Goal: Use online tool/utility: Use online tool/utility

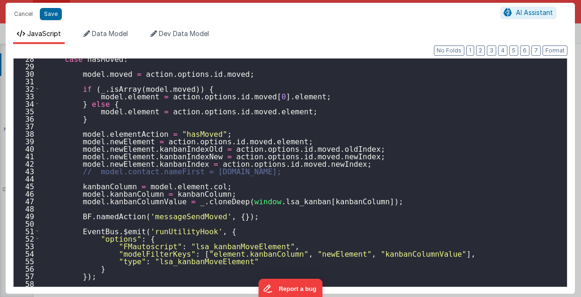
scroll to position [1048, 0]
click at [361, 201] on div "case hasMoved : model . moved = action . options . id . moved ; if ( _ . isArra…" at bounding box center [301, 177] width 523 height 244
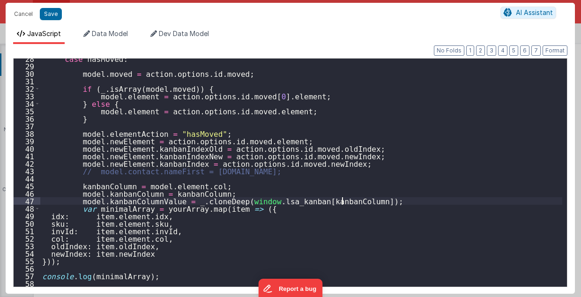
click at [364, 202] on div "case hasMoved : model . moved = action . options . id . moved ; if ( _ . isArra…" at bounding box center [301, 177] width 523 height 244
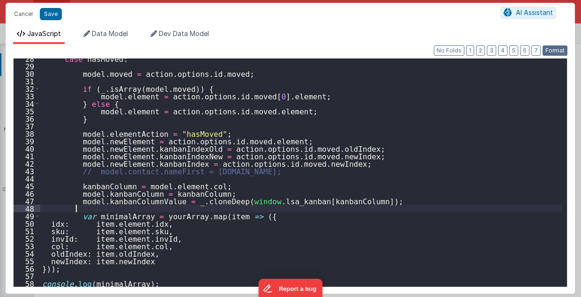
click at [552, 49] on button "Format" at bounding box center [555, 50] width 25 height 10
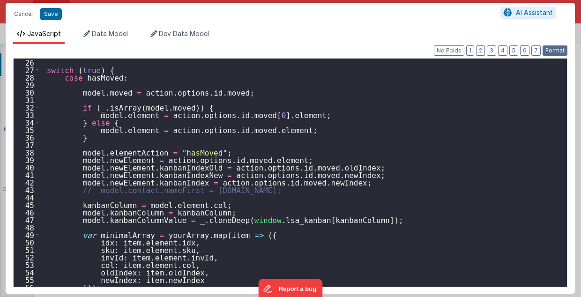
scroll to position [206, 0]
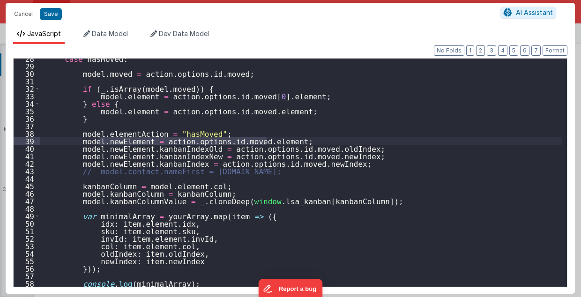
drag, startPoint x: 98, startPoint y: 140, endPoint x: 269, endPoint y: 139, distance: 170.6
click at [269, 139] on div "case hasMoved : model . moved = action . options . id . moved ; if ( _ . isArra…" at bounding box center [301, 177] width 523 height 244
click at [94, 208] on div "case hasMoved : model . moved = action . options . id . moved ; if ( _ . isArra…" at bounding box center [301, 177] width 523 height 244
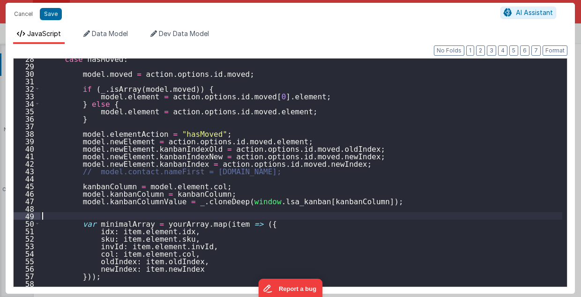
paste textarea
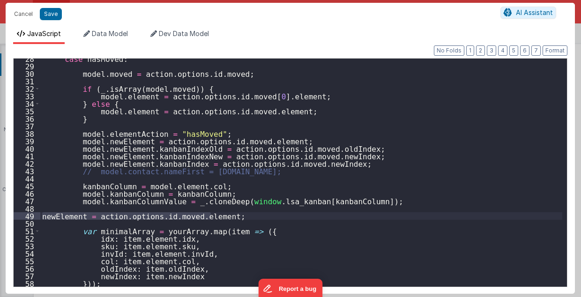
drag, startPoint x: 42, startPoint y: 215, endPoint x: 211, endPoint y: 215, distance: 168.7
click at [211, 215] on div "case hasMoved : model . moved = action . options . id . moved ; if ( _ . isArra…" at bounding box center [301, 177] width 523 height 244
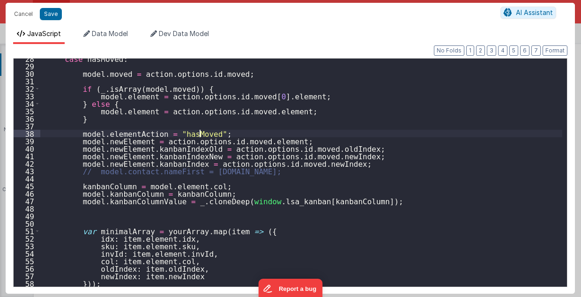
click at [202, 132] on div "case hasMoved : model . moved = action . options . id . moved ; if ( _ . isArra…" at bounding box center [301, 177] width 523 height 244
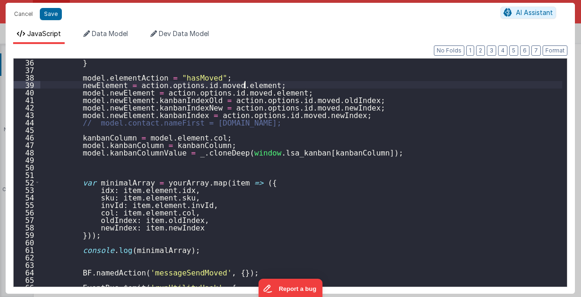
scroll to position [262, 0]
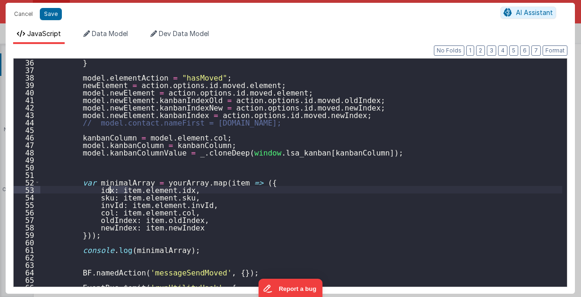
drag, startPoint x: 127, startPoint y: 190, endPoint x: 110, endPoint y: 188, distance: 17.9
click at [110, 188] on div "} model . elementAction = "hasMoved" ; newElement = action . options . id . mov…" at bounding box center [301, 181] width 523 height 244
click at [123, 191] on div "} model . elementAction = "hasMoved" ; newElement = action . options . id . mov…" at bounding box center [301, 181] width 523 height 244
drag, startPoint x: 110, startPoint y: 196, endPoint x: 154, endPoint y: 198, distance: 44.1
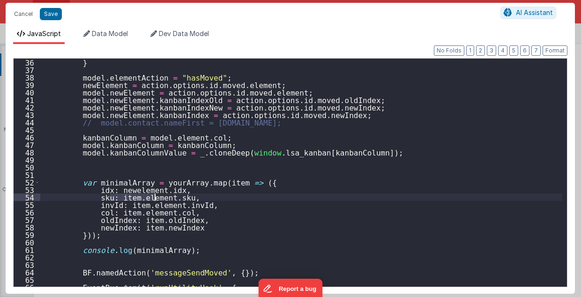
click at [154, 198] on div "} model . elementAction = "hasMoved" ; newElement = action . options . id . mov…" at bounding box center [301, 181] width 523 height 244
drag, startPoint x: 118, startPoint y: 205, endPoint x: 162, endPoint y: 204, distance: 44.1
click at [162, 204] on div "} model . elementAction = "hasMoved" ; newElement = action . options . id . mov…" at bounding box center [301, 181] width 523 height 244
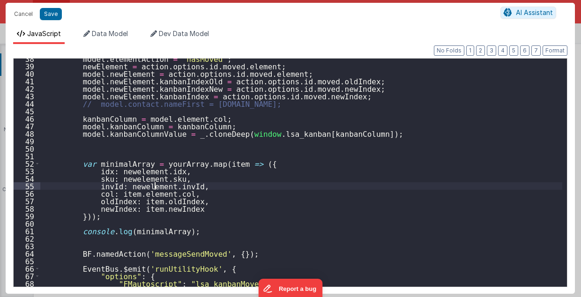
scroll to position [281, 0]
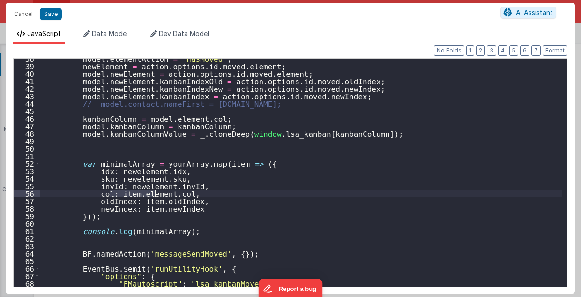
drag, startPoint x: 111, startPoint y: 193, endPoint x: 153, endPoint y: 192, distance: 42.7
click at [153, 192] on div "model . elementAction = "hasMoved" ; newElement = action . options . id . moved…" at bounding box center [301, 177] width 523 height 244
click at [133, 201] on div "model . elementAction = "hasMoved" ; newElement = action . options . id . moved…" at bounding box center [301, 177] width 523 height 244
click at [135, 206] on div "model . elementAction = "hasMoved" ; newElement = action . options . id . moved…" at bounding box center [301, 177] width 523 height 244
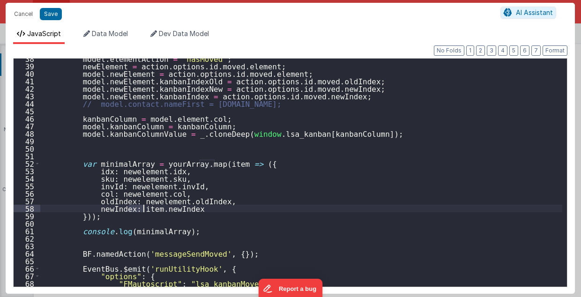
click at [135, 206] on div "model . elementAction = "hasMoved" ; newElement = action . options . id . moved…" at bounding box center [301, 177] width 523 height 244
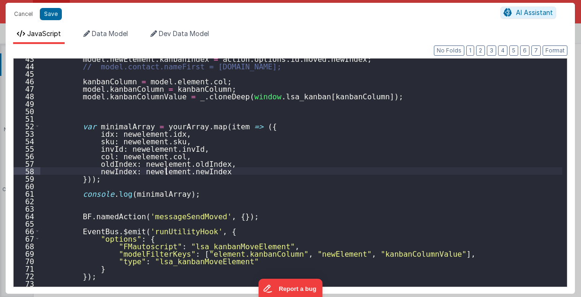
scroll to position [356, 0]
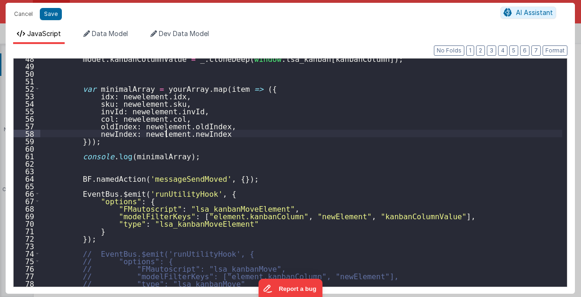
click at [297, 216] on div "model . kanbanColumnValue = _ . cloneDeep ( window . lsa_kanban [ kanbanColumn …" at bounding box center [301, 177] width 523 height 244
click at [297, 215] on div "model . kanbanColumnValue = _ . cloneDeep ( window . lsa_kanban [ kanbanColumn …" at bounding box center [301, 177] width 523 height 244
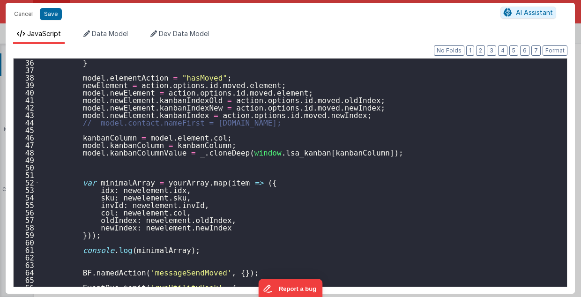
scroll to position [262, 0]
drag, startPoint x: 92, startPoint y: 212, endPoint x: 165, endPoint y: 212, distance: 73.6
click at [165, 212] on div "} model . elementAction = "hasMoved" ; newElement = action . options . id . mov…" at bounding box center [301, 181] width 523 height 244
click at [167, 212] on div "} model . elementAction = "hasMoved" ; newElement = action . options . id . mov…" at bounding box center [301, 173] width 522 height 228
click at [167, 211] on div "} model . elementAction = "hasMoved" ; newElement = action . options . id . mov…" at bounding box center [301, 181] width 523 height 244
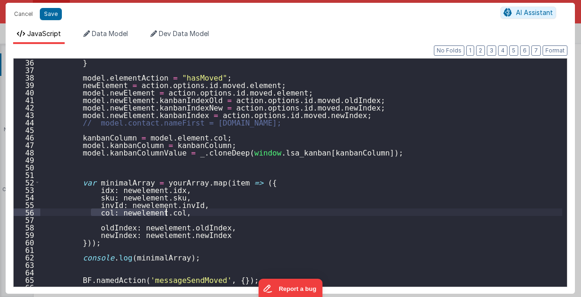
drag, startPoint x: 91, startPoint y: 211, endPoint x: 166, endPoint y: 212, distance: 75.5
click at [166, 212] on div "} model . elementAction = "hasMoved" ; newElement = action . options . id . mov…" at bounding box center [301, 181] width 523 height 244
click at [96, 221] on div "} model . elementAction = "hasMoved" ; newElement = action . options . id . mov…" at bounding box center [301, 181] width 523 height 244
paste textarea
click at [91, 213] on div "} model . elementAction = "hasMoved" ; newElement = action . options . id . mov…" at bounding box center [301, 181] width 523 height 244
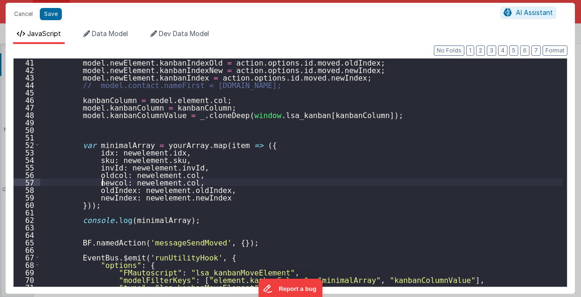
scroll to position [337, 0]
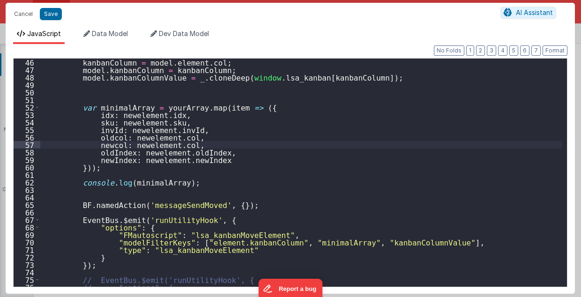
click at [211, 204] on div "kanbanColumn = model . element . col ; model . kanbanColumn = kanbanColumn ; mo…" at bounding box center [301, 181] width 523 height 244
click at [52, 12] on button "Save" at bounding box center [51, 14] width 22 height 12
type textarea "MUST BE EARLY in DOM 2.98"
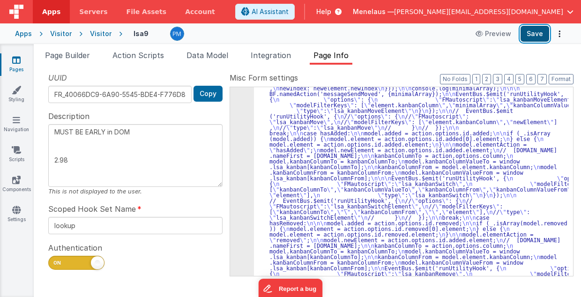
click at [538, 33] on button "Save" at bounding box center [535, 34] width 29 height 16
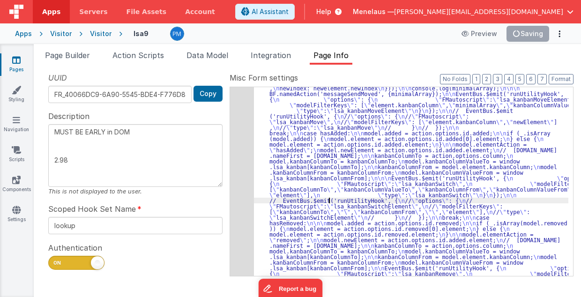
click at [246, 196] on div "431" at bounding box center [242, 144] width 24 height 309
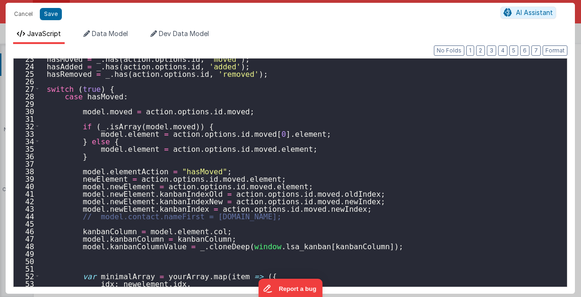
scroll to position [225, 0]
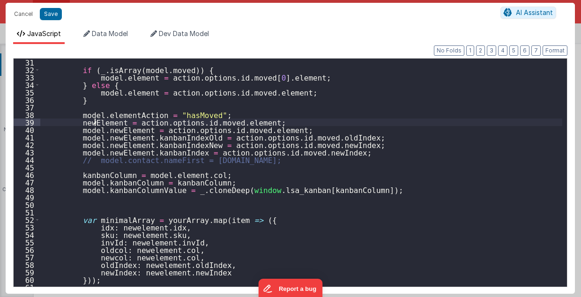
click at [96, 123] on div "if ( _ . isArray ( model . moved )) { model . element = action . options . id .…" at bounding box center [301, 181] width 523 height 244
click at [164, 219] on div "if ( _ . isArray ( model . moved )) { model . element = action . options . id .…" at bounding box center [301, 181] width 523 height 244
click at [292, 92] on div "if ( _ . isArray ( model . moved )) { model . element = action . options . id .…" at bounding box center [301, 181] width 523 height 244
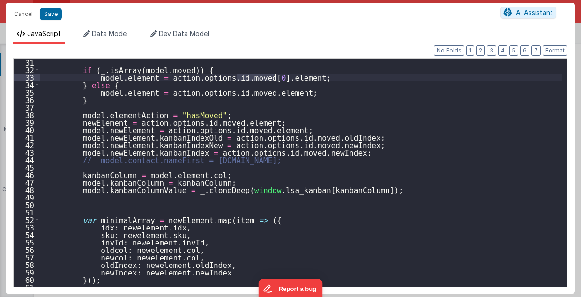
drag, startPoint x: 238, startPoint y: 77, endPoint x: 275, endPoint y: 78, distance: 37.0
click at [275, 78] on div "if ( _ . isArray ( model . moved )) { model . element = action . options . id .…" at bounding box center [301, 181] width 523 height 244
click at [331, 247] on div "if ( _ . isArray ( model . moved )) { model . element = action . options . id .…" at bounding box center [301, 181] width 523 height 244
click at [151, 91] on div "if ( _ . isArray ( model . moved )) { model . element = action . options . id .…" at bounding box center [301, 181] width 523 height 244
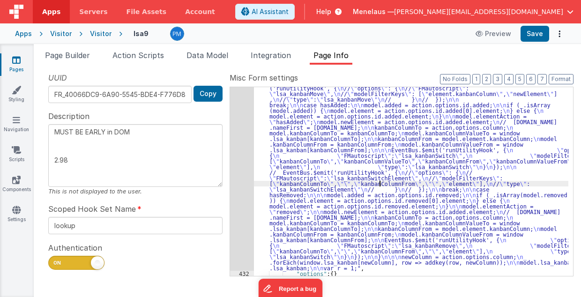
click at [380, 182] on div ""function" : " // Move \n\n debugger; \n\n\n function addkey(row, column) { \n …" at bounding box center [411, 214] width 315 height 504
click at [245, 180] on div "431" at bounding box center [242, 116] width 24 height 309
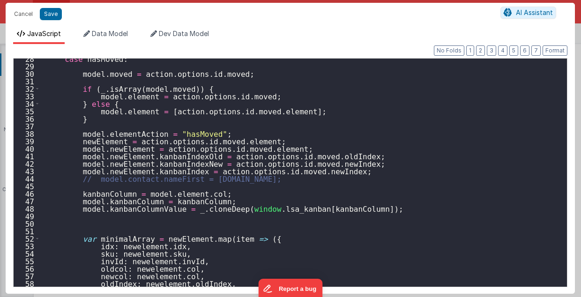
scroll to position [244, 0]
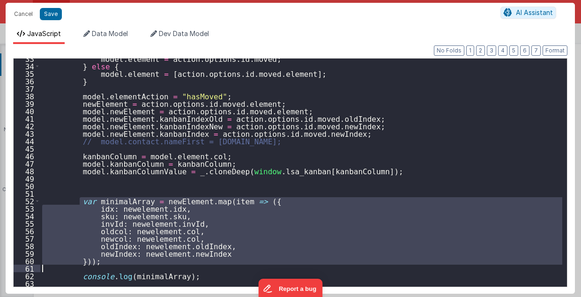
drag, startPoint x: 78, startPoint y: 199, endPoint x: 102, endPoint y: 264, distance: 70.0
click at [102, 264] on div "model . element = action . options . id . moved ; } else { model . element = [ …" at bounding box center [301, 177] width 523 height 244
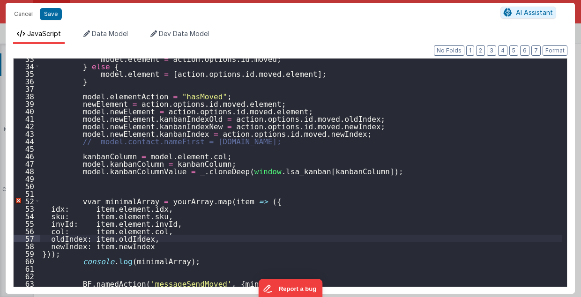
click at [263, 236] on div "model . element = action . options . id . moved ; } else { model . element = [ …" at bounding box center [301, 177] width 523 height 244
click at [80, 200] on div "model . element = action . options . id . moved ; } else { model . element = [ …" at bounding box center [301, 177] width 523 height 244
click at [50, 231] on div "model . element = action . options . id . moved ; } else { model . element = [ …" at bounding box center [301, 177] width 523 height 244
click at [564, 52] on button "Format" at bounding box center [555, 50] width 25 height 10
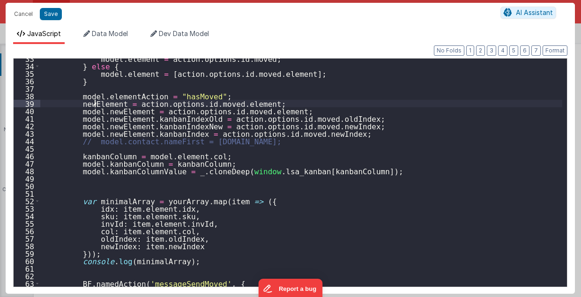
click at [95, 103] on div "model . element = action . options . id . moved ; } else { model . element = [ …" at bounding box center [301, 177] width 523 height 244
click at [164, 202] on div "model . element = action . options . id . moved ; } else { model . element = [ …" at bounding box center [301, 177] width 523 height 244
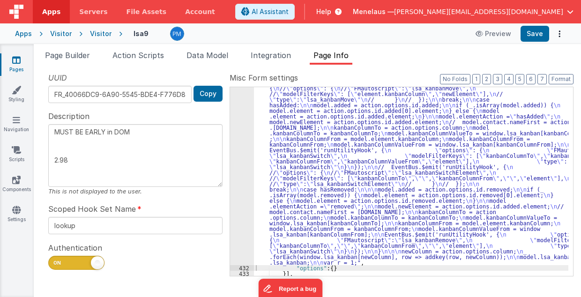
click at [308, 218] on div ""function" : " // Move \n\n debugger; \n\n\n function addkey(row, column) { \n …" at bounding box center [411, 211] width 315 height 499
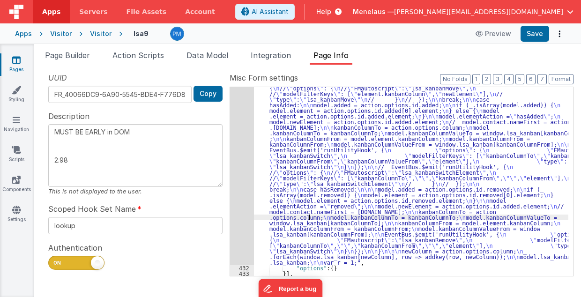
click at [241, 187] on div "431" at bounding box center [242, 114] width 24 height 304
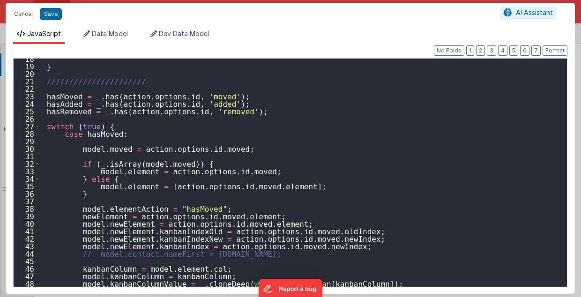
scroll to position [131, 0]
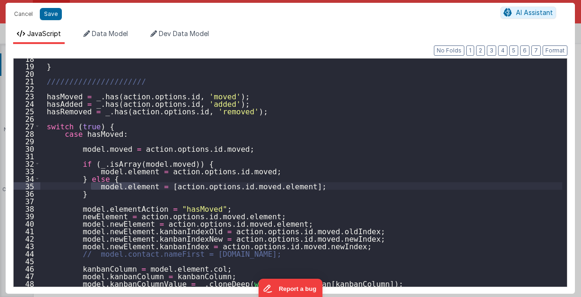
drag, startPoint x: 91, startPoint y: 186, endPoint x: 139, endPoint y: 187, distance: 47.8
click at [139, 187] on div "} ////////////////////// hasMoved = _ . has ( action . options . id , 'moved' )…" at bounding box center [301, 177] width 523 height 244
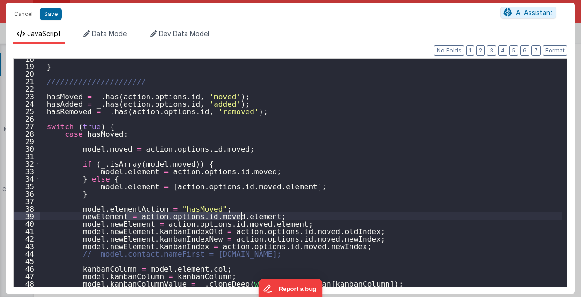
drag, startPoint x: 125, startPoint y: 217, endPoint x: 241, endPoint y: 213, distance: 116.8
click at [241, 213] on div "} ////////////////////// hasMoved = _ . has ( action . options . id , 'moved' )…" at bounding box center [301, 177] width 523 height 244
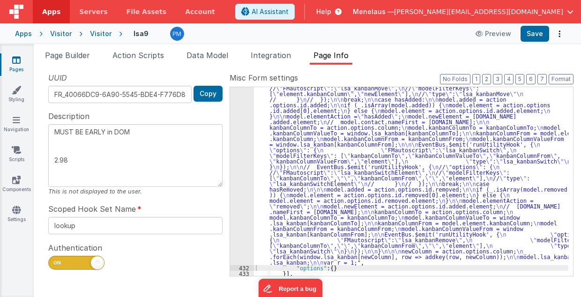
click at [341, 188] on div ""function" : " // Move \n\n debugger; \n\n\n function addkey(row, column) { \n …" at bounding box center [411, 211] width 315 height 499
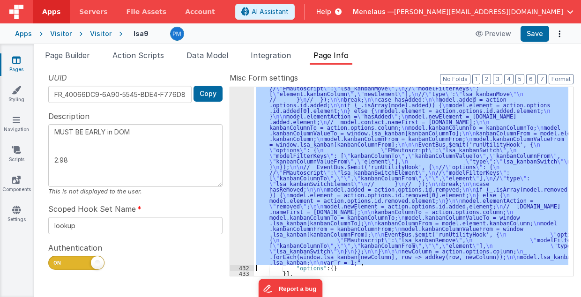
click at [237, 190] on div "431" at bounding box center [242, 114] width 24 height 304
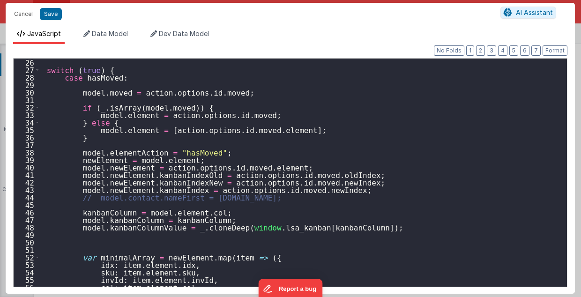
scroll to position [225, 0]
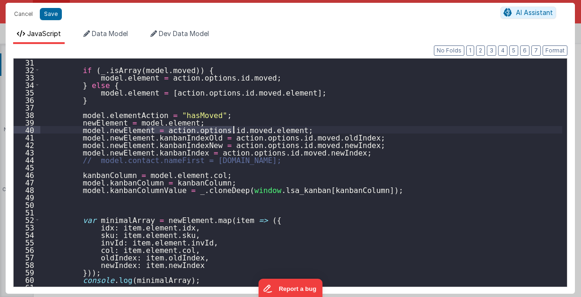
drag, startPoint x: 148, startPoint y: 129, endPoint x: 232, endPoint y: 127, distance: 83.9
click at [233, 127] on div "if ( _ . isArray ( model . moved )) { model . element = action . options . id .…" at bounding box center [301, 181] width 523 height 244
drag, startPoint x: 124, startPoint y: 122, endPoint x: 175, endPoint y: 123, distance: 50.6
click at [175, 123] on div "if ( _ . isArray ( model . moved )) { model . element = action . options . id .…" at bounding box center [301, 181] width 523 height 244
type textarea "MUST BE EARLY in DOM 2.98"
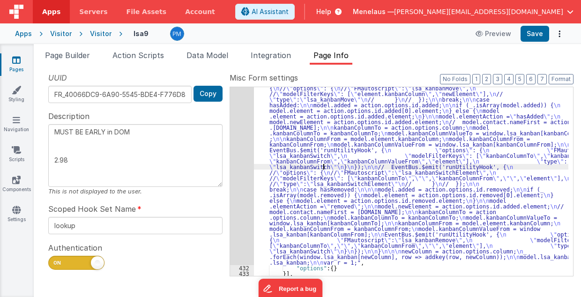
click at [323, 164] on div ""function" : " // Move \n\n debugger; \n\n\n function addkey(row, column) { \n …" at bounding box center [411, 211] width 315 height 499
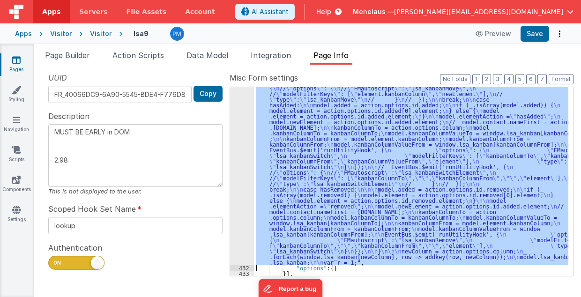
click at [247, 175] on div "431" at bounding box center [242, 114] width 24 height 304
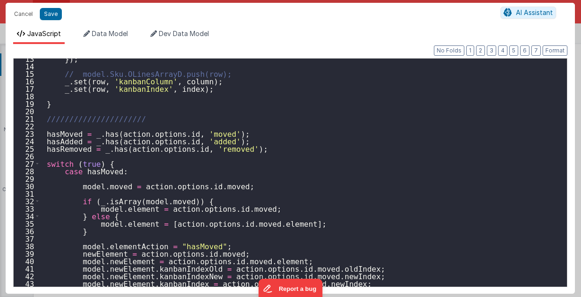
scroll to position [150, 0]
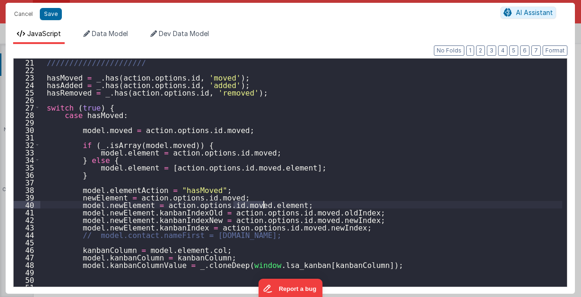
drag, startPoint x: 234, startPoint y: 204, endPoint x: 262, endPoint y: 204, distance: 28.6
click at [262, 204] on div "////////////////////// hasMoved = _ . has ( action . options . id , 'moved' ) ;…" at bounding box center [301, 181] width 523 height 244
drag, startPoint x: 74, startPoint y: 203, endPoint x: 269, endPoint y: 206, distance: 195.5
click at [269, 206] on div "////////////////////// hasMoved = _ . has ( action . options . id , 'moved' ) ;…" at bounding box center [301, 181] width 523 height 244
click at [269, 206] on div "////////////////////// hasMoved = _ . has ( action . options . id , 'moved' ) ;…" at bounding box center [301, 173] width 522 height 228
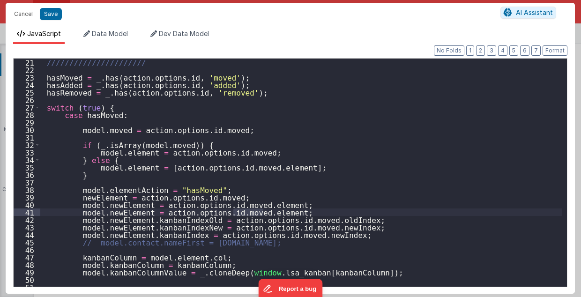
drag, startPoint x: 234, startPoint y: 213, endPoint x: 262, endPoint y: 211, distance: 28.7
click at [262, 211] on div "////////////////////// hasMoved = _ . has ( action . options . id , 'moved' ) ;…" at bounding box center [301, 181] width 523 height 244
click at [135, 213] on div "////////////////////// hasMoved = _ . has ( action . options . id , 'moved' ) ;…" at bounding box center [301, 181] width 523 height 244
click at [416, 209] on div "////////////////////// hasMoved = _ . has ( action . options . id , 'moved' ) ;…" at bounding box center [301, 181] width 523 height 244
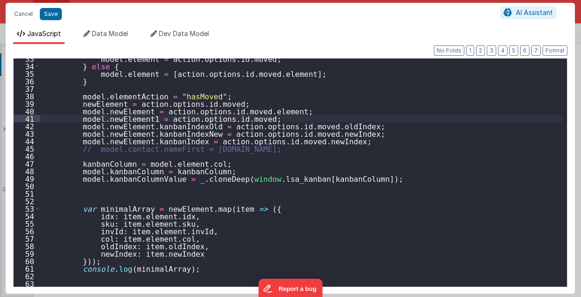
scroll to position [206, 0]
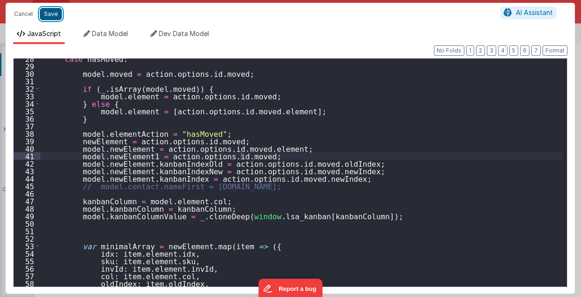
click at [52, 15] on button "Save" at bounding box center [51, 14] width 22 height 12
type textarea "MUST BE EARLY in DOM 2.98"
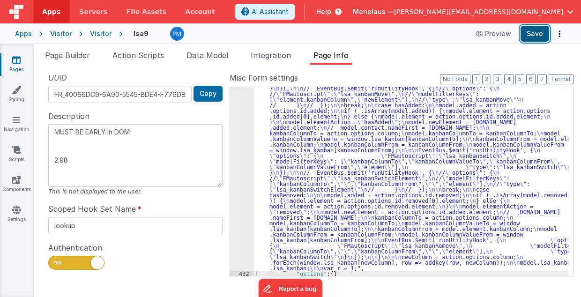
click at [533, 38] on button "Save" at bounding box center [535, 34] width 29 height 16
click at [291, 193] on div ""function" : " // Move \n\n debugger; \n\n\n function addkey(row, column) { \n …" at bounding box center [411, 214] width 315 height 504
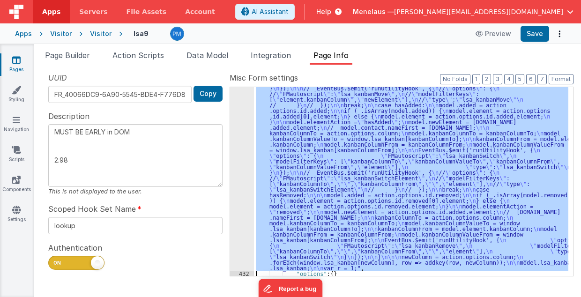
click at [247, 205] on div "431" at bounding box center [242, 116] width 24 height 309
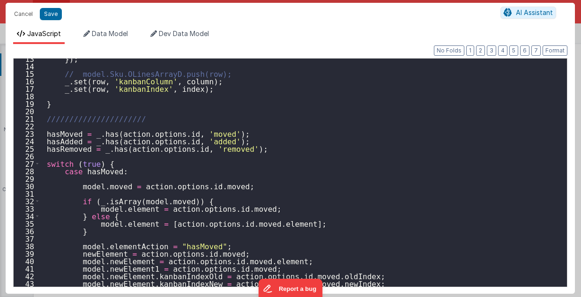
scroll to position [150, 0]
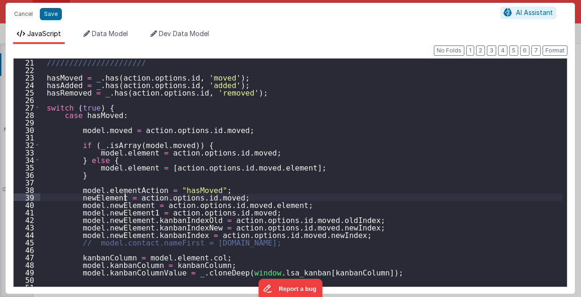
click at [126, 197] on div "////////////////////// hasMoved = _ . has ( action . options . id , 'moved' ) ;…" at bounding box center [301, 181] width 523 height 244
click at [218, 198] on div "////////////////////// hasMoved = _ . has ( action . options . id , 'moved' ) ;…" at bounding box center [301, 181] width 523 height 244
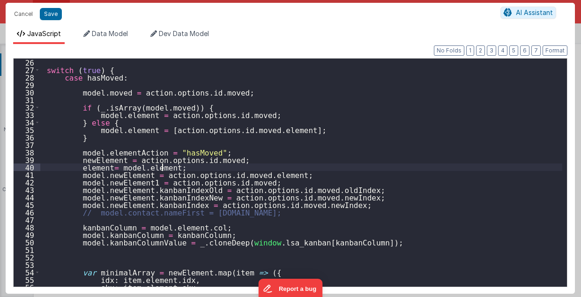
scroll to position [225, 0]
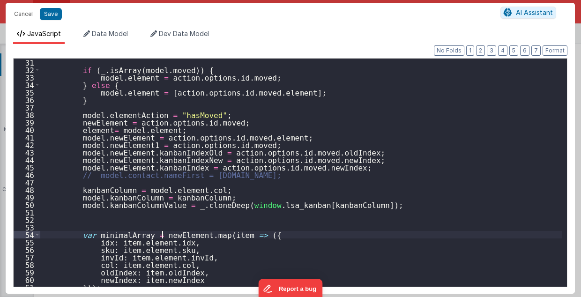
click at [162, 235] on div "if ( _ . isArray ( model . moved )) { model . element = action . options . id .…" at bounding box center [301, 181] width 523 height 244
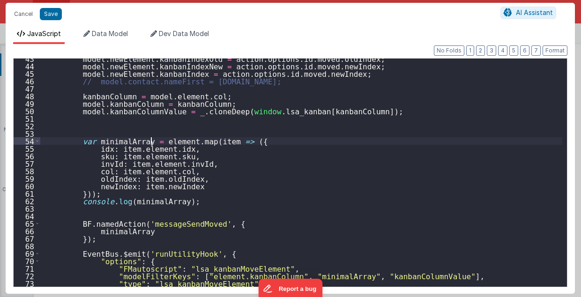
scroll to position [319, 0]
type textarea "MUST BE EARLY in DOM 2.98"
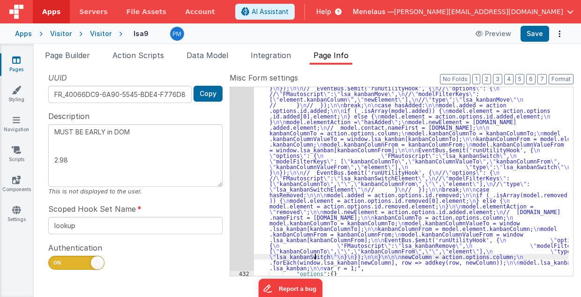
click at [316, 259] on div ""function" : " // Move \n\n debugger; \n\n\n function addkey(row, column) { \n …" at bounding box center [411, 214] width 315 height 504
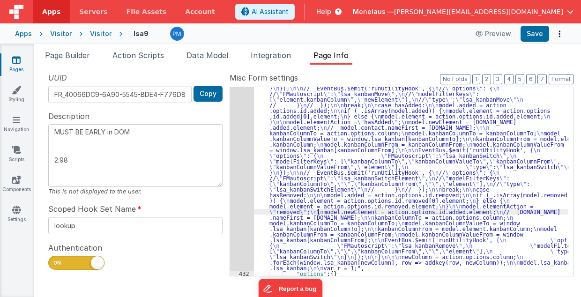
click at [318, 212] on div ""function" : " // Move \n\n debugger; \n\n\n function addkey(row, column) { \n …" at bounding box center [411, 214] width 315 height 504
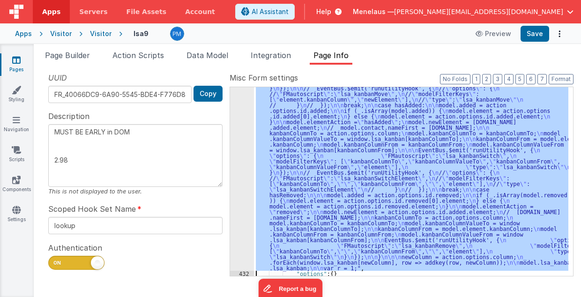
click at [247, 185] on div "431" at bounding box center [242, 116] width 24 height 309
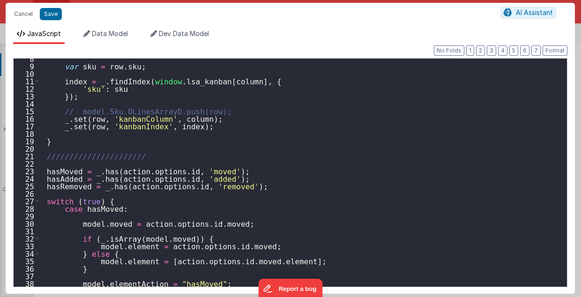
scroll to position [131, 0]
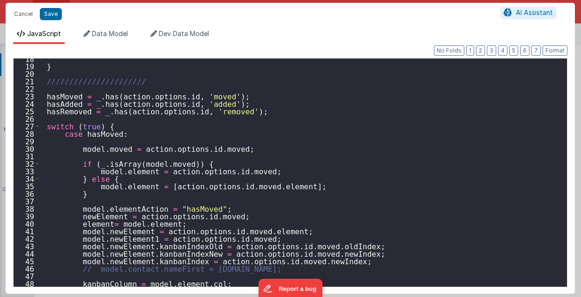
click at [102, 223] on div "} ////////////////////// hasMoved = _ . has ( action . options . id , 'moved' )…" at bounding box center [301, 177] width 523 height 244
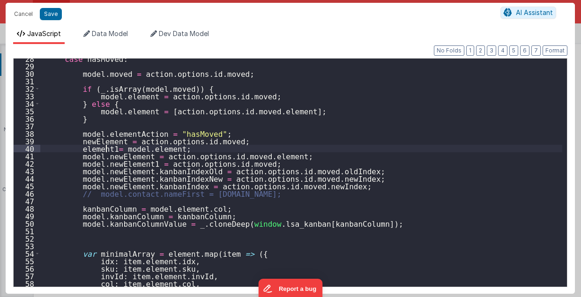
scroll to position [225, 0]
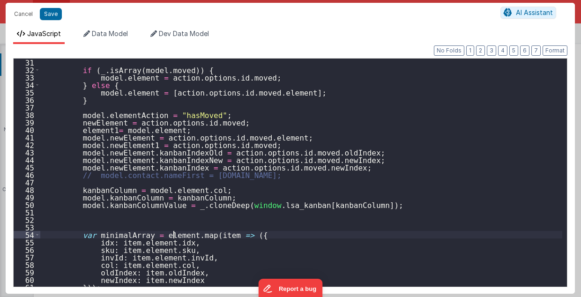
click at [173, 234] on div "if ( _ . isArray ( model . moved )) { model . element = action . options . id .…" at bounding box center [301, 181] width 523 height 244
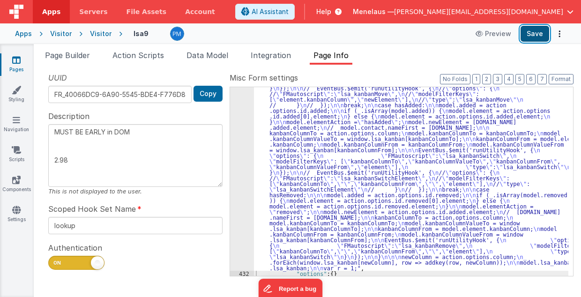
click at [545, 33] on button "Save" at bounding box center [535, 34] width 29 height 16
click at [300, 219] on div ""function" : " // Move \n\n debugger; \n\n\n function addkey(row, column) { \n …" at bounding box center [411, 214] width 315 height 504
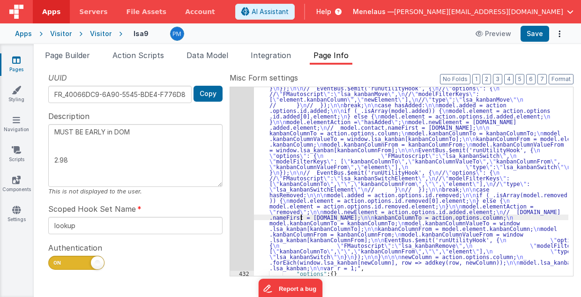
click at [243, 209] on div "431" at bounding box center [242, 116] width 24 height 309
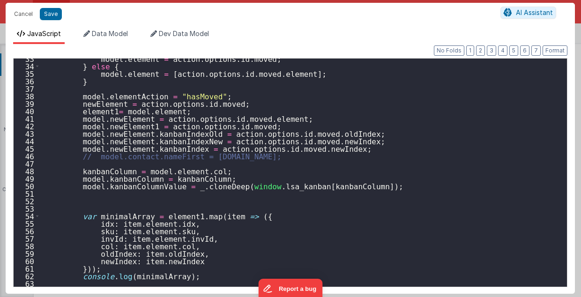
scroll to position [262, 0]
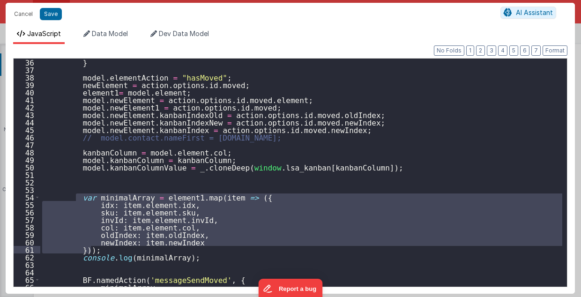
drag, startPoint x: 75, startPoint y: 196, endPoint x: 99, endPoint y: 249, distance: 58.5
click at [99, 249] on div "} model . elementAction = "hasMoved" ; newElement = action . options . id . mov…" at bounding box center [301, 181] width 523 height 244
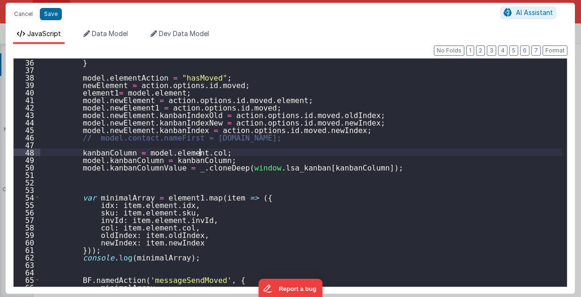
click at [463, 148] on div "} model . elementAction = "hasMoved" ; newElement = action . options . id . mov…" at bounding box center [301, 181] width 523 height 244
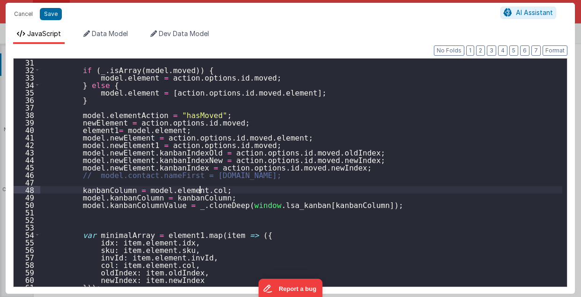
click at [76, 128] on div "if ( _ . isArray ( model . moved )) { model . element = action . options . id .…" at bounding box center [301, 181] width 523 height 244
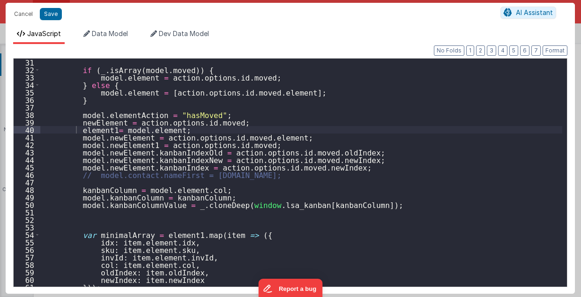
click at [255, 92] on div "if ( _ . isArray ( model . moved )) { model . element = action . options . id .…" at bounding box center [301, 181] width 523 height 244
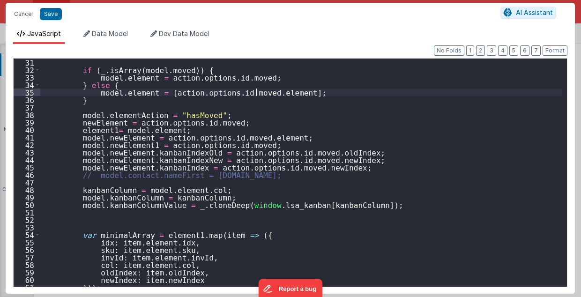
click at [255, 92] on div "if ( _ . isArray ( model . moved )) { model . element = action . options . id .…" at bounding box center [301, 181] width 523 height 244
type textarea "MUST BE EARLY in DOM 2.98"
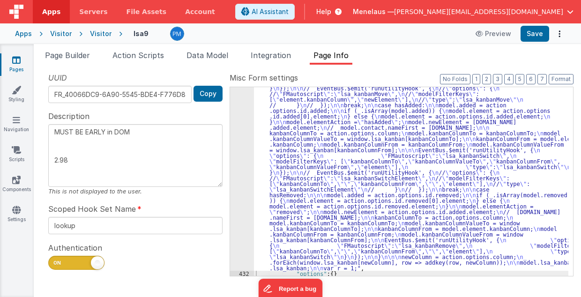
click at [350, 189] on div ""function" : " // Move \n\n debugger; \n\n\n function addkey(row, column) { \n …" at bounding box center [411, 214] width 315 height 504
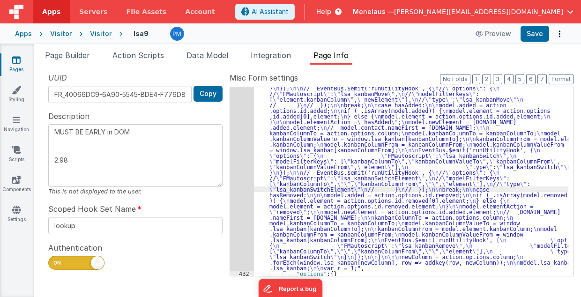
click at [246, 190] on div "431" at bounding box center [242, 116] width 24 height 309
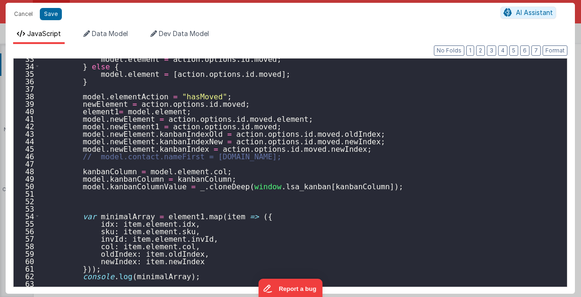
scroll to position [244, 0]
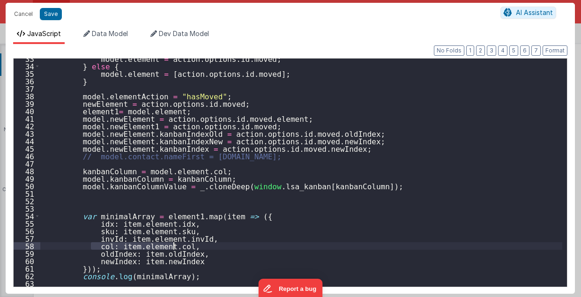
drag, startPoint x: 91, startPoint y: 247, endPoint x: 173, endPoint y: 246, distance: 82.5
click at [173, 246] on div "model . element = action . options . id . moved ; } else { model . element = [ …" at bounding box center [301, 177] width 523 height 244
click at [173, 248] on div "model . element = action . options . id . moved ; } else { model . element = [ …" at bounding box center [301, 173] width 522 height 228
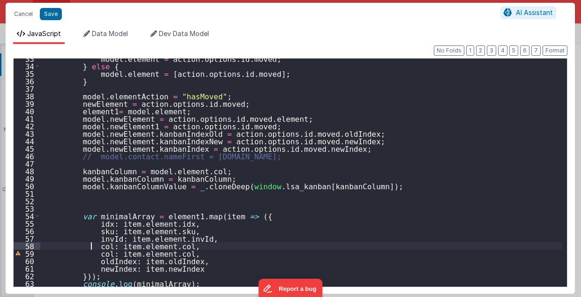
click at [92, 245] on div "model . element = action . options . id . moved ; } else { model . element = [ …" at bounding box center [301, 177] width 523 height 244
click at [92, 252] on div "model . element = action . options . id . moved ; } else { model . element = [ …" at bounding box center [301, 177] width 523 height 244
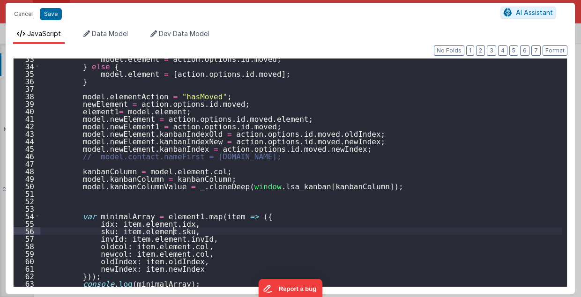
click at [240, 233] on div "model . element = action . options . id . moved ; } else { model . element = [ …" at bounding box center [301, 177] width 523 height 244
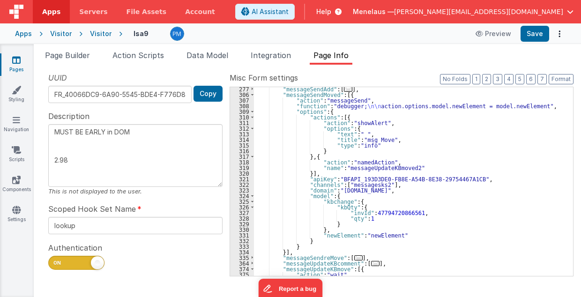
scroll to position [381, 0]
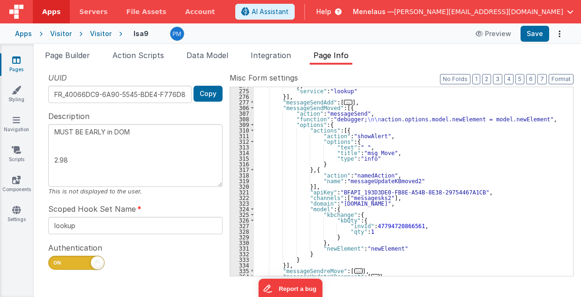
click at [397, 120] on div "} , "service" : "lookup" }] , "messageSendAdd" : [ ... ] , "messageSendMoved" :…" at bounding box center [411, 182] width 315 height 201
click at [330, 249] on div "} , "service" : "lookup" }] , "messageSendAdd" : [ ... ] , "messageSendMoved" :…" at bounding box center [411, 182] width 315 height 201
type textarea "MUST BE EARLY in DOM 2.98"
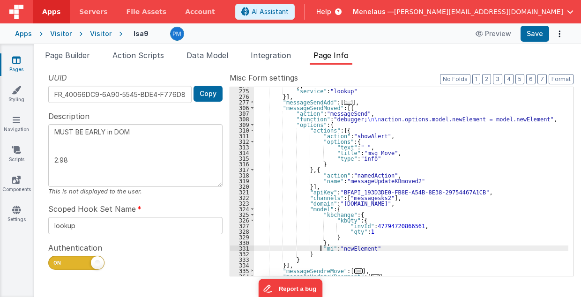
type textarea "MUST BE EARLY in DOM 2.98"
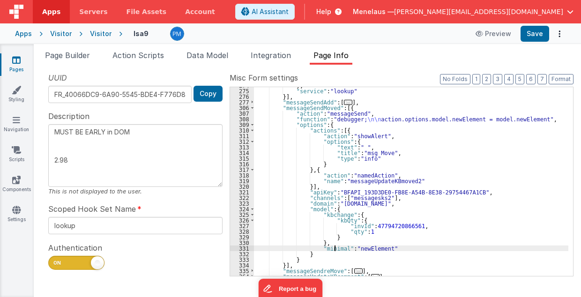
type textarea "MUST BE EARLY in DOM 2.98"
click at [334, 249] on div "} , "service" : "lookup" }] , "messageSendAdd" : [ ... ] , "messageSendMoved" :…" at bounding box center [411, 182] width 315 height 201
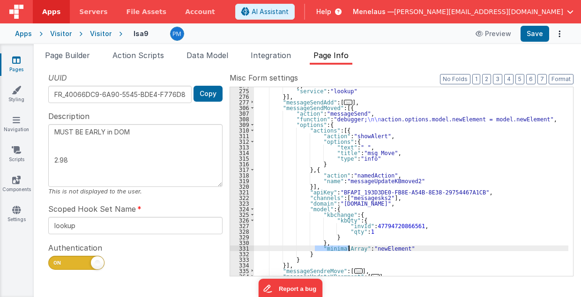
click at [334, 249] on div "} , "service" : "lookup" }] , "messageSendAdd" : [ ... ] , "messageSendMoved" :…" at bounding box center [411, 182] width 315 height 201
click at [374, 247] on div "} , "service" : "lookup" }] , "messageSendAdd" : [ ... ] , "messageSendMoved" :…" at bounding box center [411, 182] width 315 height 201
click at [486, 117] on div "} , "service" : "lookup" }] , "messageSendAdd" : [ ... ] , "messageSendMoved" :…" at bounding box center [411, 182] width 315 height 201
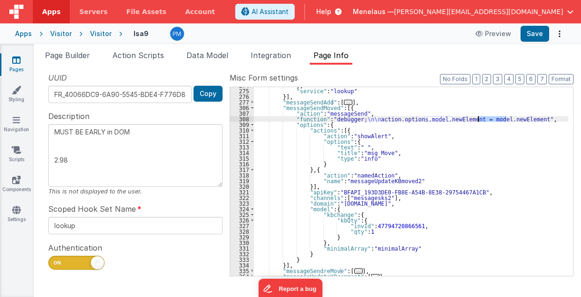
click at [486, 118] on div "} , "service" : "lookup" }] , "messageSendAdd" : [ ... ] , "messageSendMoved" :…" at bounding box center [411, 182] width 315 height 201
click at [442, 120] on div "} , "service" : "lookup" }] , "messageSendAdd" : [ ... ] , "messageSendMoved" :…" at bounding box center [411, 182] width 315 height 201
drag, startPoint x: 467, startPoint y: 119, endPoint x: 516, endPoint y: 118, distance: 49.7
click at [516, 118] on div "} , "service" : "lookup" }] , "messageSendAdd" : [ ... ] , "messageSendMoved" :…" at bounding box center [411, 182] width 315 height 201
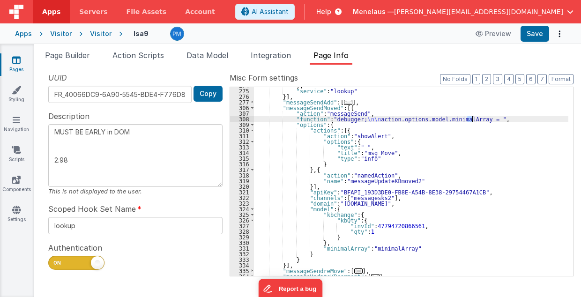
click at [464, 119] on div "} , "service" : "lookup" }] , "messageSendAdd" : [ ... ] , "messageSendMoved" :…" at bounding box center [411, 182] width 315 height 201
click at [366, 119] on div "} , "service" : "lookup" }] , "messageSendAdd" : [ ... ] , "messageSendMoved" :…" at bounding box center [411, 182] width 315 height 201
paste textarea
type textarea "MUST BE EARLY in DOM 2.98"
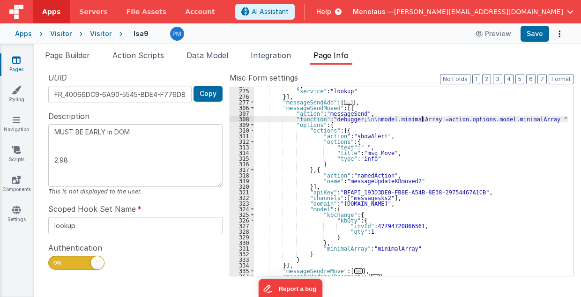
type textarea "MUST BE EARLY in DOM 2.98"
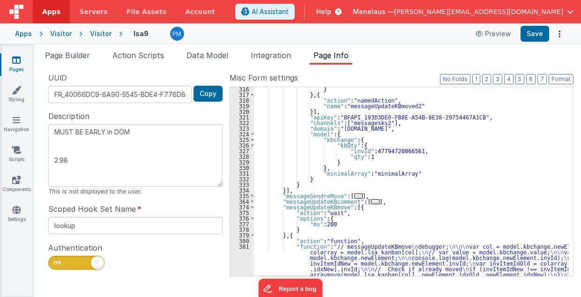
scroll to position [475, 0]
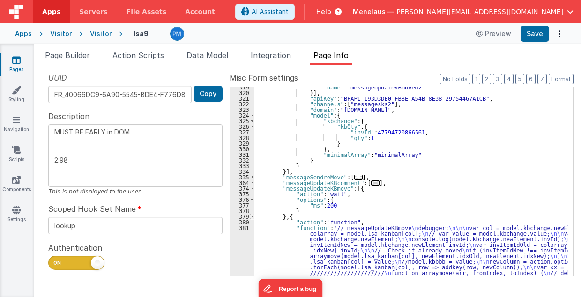
click at [251, 217] on span at bounding box center [252, 217] width 5 height 6
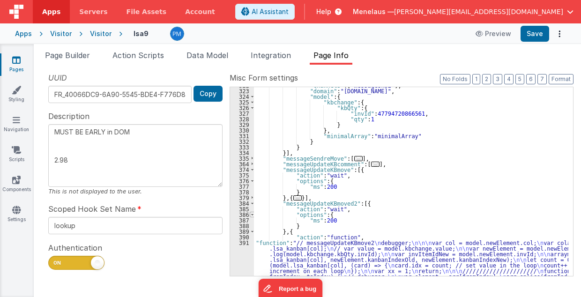
scroll to position [531, 0]
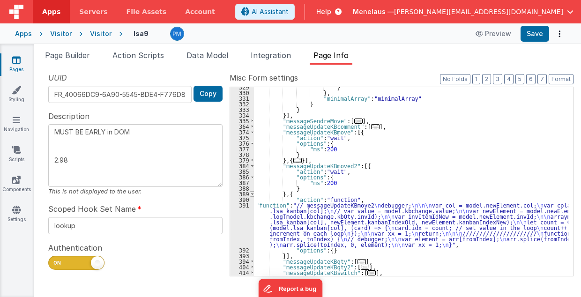
click at [251, 193] on span at bounding box center [252, 194] width 5 height 6
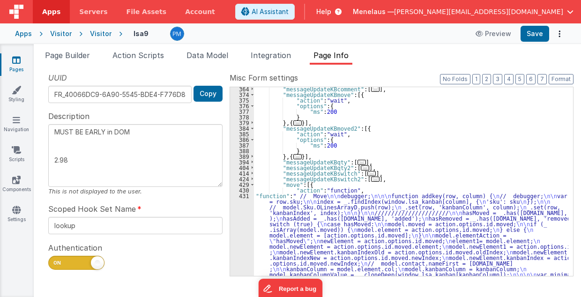
scroll to position [569, 0]
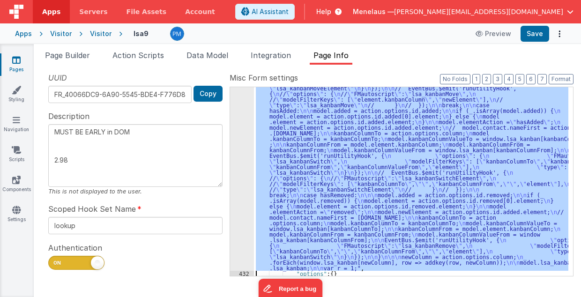
scroll to position [800, 0]
click at [246, 232] on div "431" at bounding box center [242, 116] width 24 height 309
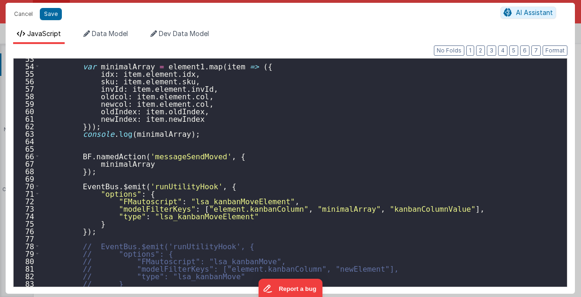
scroll to position [375, 0]
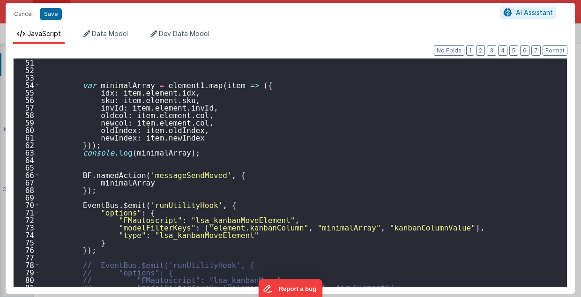
click at [95, 163] on div "var minimalArray = element1 . map ( item => ({ idx : item . element . idx , sku…" at bounding box center [301, 181] width 523 height 244
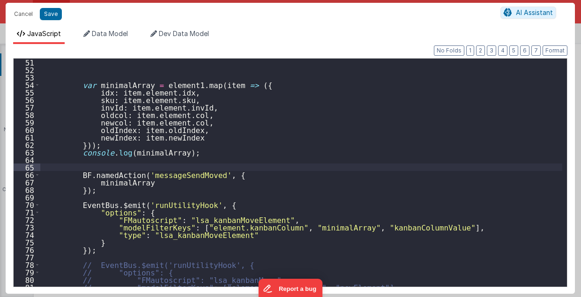
click at [111, 162] on div "var minimalArray = element1 . map ( item => ({ idx : item . element . idx , sku…" at bounding box center [301, 181] width 523 height 244
click at [116, 86] on div "var minimalArray = element1 . map ( item => ({ idx : item . element . idx , sku…" at bounding box center [301, 181] width 523 height 244
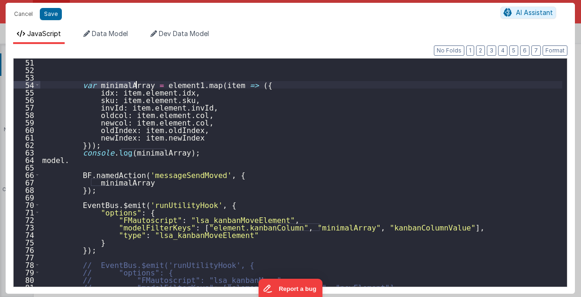
click at [116, 86] on div "var minimalArray = element1 . map ( item => ({ idx : item . element . idx , sku…" at bounding box center [301, 181] width 523 height 244
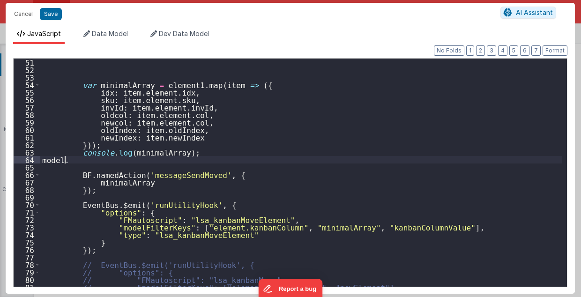
click at [73, 161] on div "var minimalArray = element1 . map ( item => ({ idx : item . element . idx , sku…" at bounding box center [301, 181] width 523 height 244
paste textarea
click at [558, 52] on button "Format" at bounding box center [555, 50] width 25 height 10
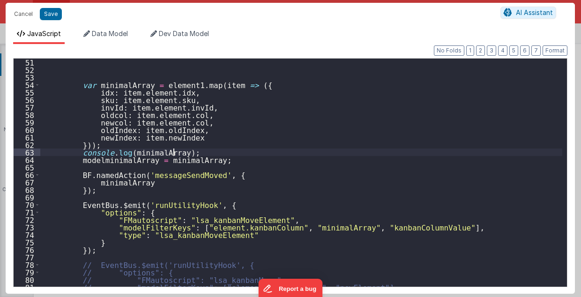
click at [191, 153] on div "var minimalArray = element1 . map ( item => ({ idx : item . element . idx , sku…" at bounding box center [301, 181] width 523 height 244
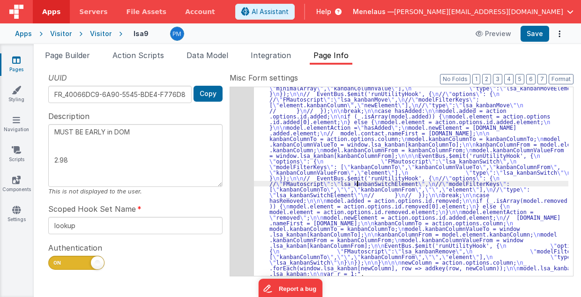
click at [358, 183] on div ""function" : " // Move \n\n debugger; \n\n\n function addkey(row, column) { \n …" at bounding box center [411, 217] width 315 height 510
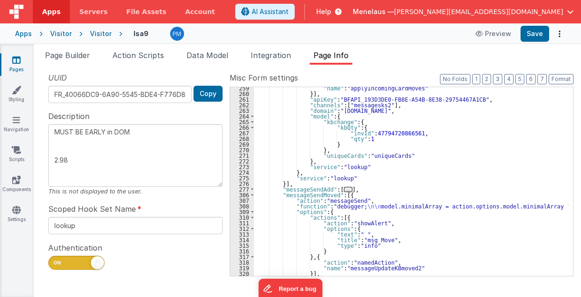
scroll to position [294, 0]
drag, startPoint x: 466, startPoint y: 206, endPoint x: 480, endPoint y: 204, distance: 14.1
click at [480, 204] on div ""name" : "applyIncomingCardMoves" }] , "apiKey" : "BFAPI_193D3DE0-FB8E-A54B-8E3…" at bounding box center [411, 185] width 315 height 201
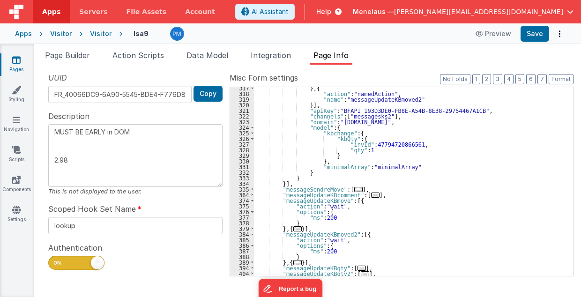
scroll to position [501, 0]
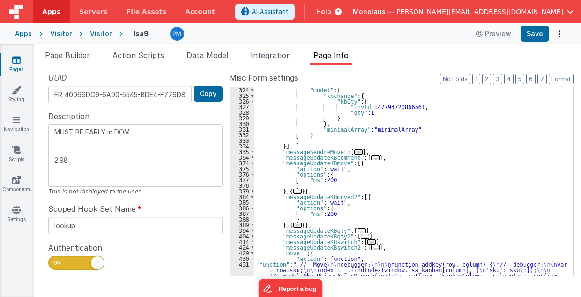
click at [354, 152] on span "..." at bounding box center [358, 152] width 8 height 5
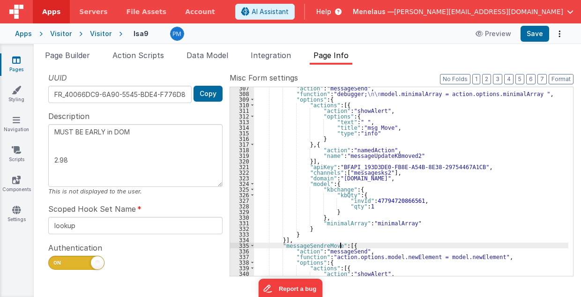
scroll to position [351, 0]
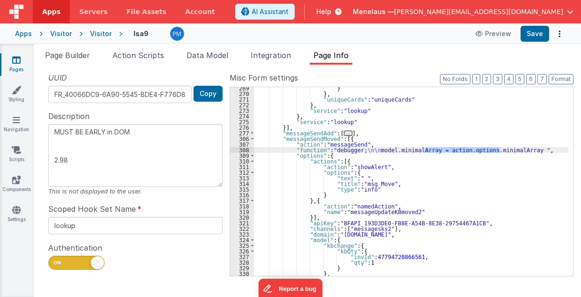
drag, startPoint x: 425, startPoint y: 151, endPoint x: 501, endPoint y: 150, distance: 75.9
click at [501, 150] on div "} } , "uniqueCards" : "uniqueCards" } , "service" : "lookup" } , "service" : "l…" at bounding box center [411, 185] width 315 height 201
click at [366, 149] on div "} } , "uniqueCards" : "uniqueCards" } , "service" : "lookup" } , "service" : "l…" at bounding box center [411, 185] width 315 height 201
type textarea "MUST BE EARLY in DOM 2.98"
paste textarea
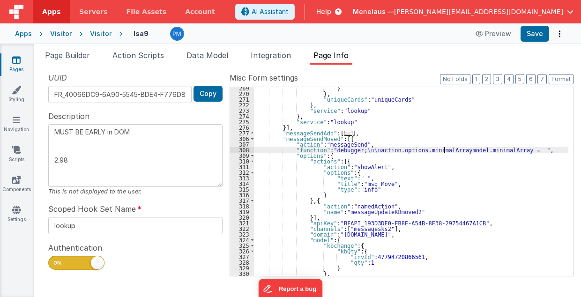
type textarea "MUST BE EARLY in DOM 2.98"
click at [507, 149] on div "} } , "uniqueCards" : "uniqueCards" } , "service" : "lookup" } , "service" : "l…" at bounding box center [411, 185] width 315 height 201
click at [449, 148] on div "} } , "uniqueCards" : "uniqueCards" } , "service" : "lookup" } , "service" : "l…" at bounding box center [411, 185] width 315 height 201
type textarea "MUST BE EARLY in DOM 2.98"
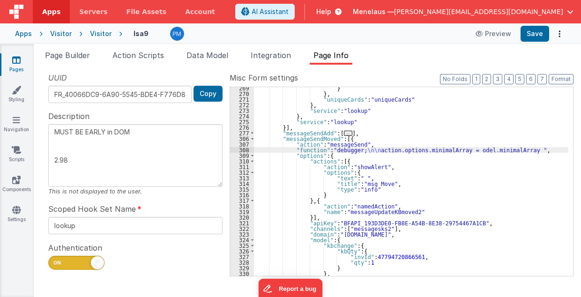
type textarea "MUST BE EARLY in DOM 2.98"
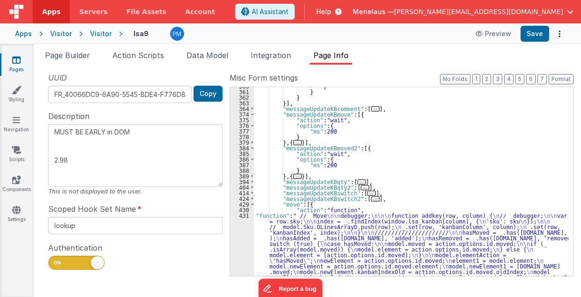
scroll to position [707, 0]
click at [293, 176] on span "..." at bounding box center [297, 176] width 8 height 5
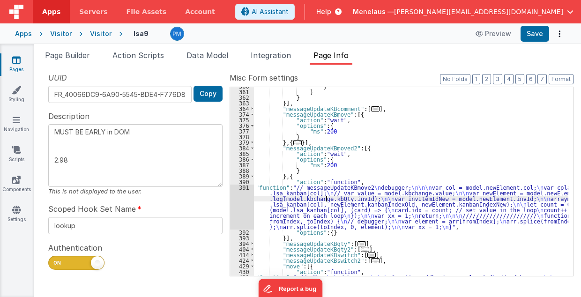
click at [240, 213] on div "391" at bounding box center [242, 207] width 24 height 45
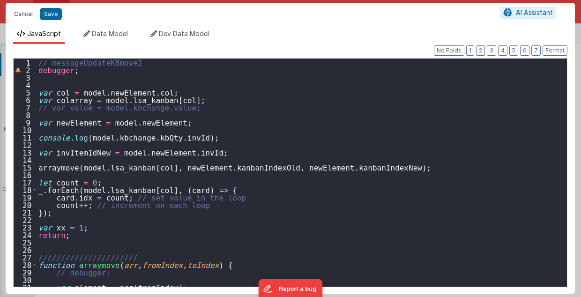
click at [26, 12] on button "Cancel" at bounding box center [23, 13] width 28 height 13
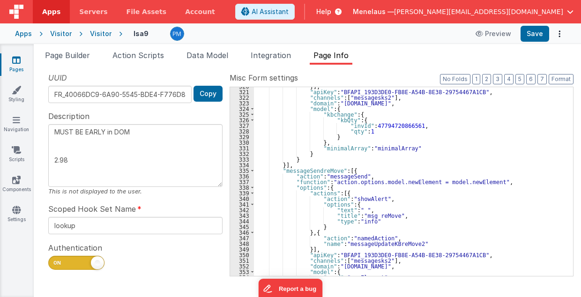
scroll to position [426, 0]
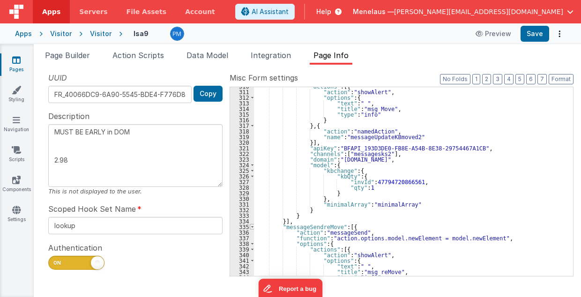
click at [250, 227] on span at bounding box center [252, 227] width 5 height 6
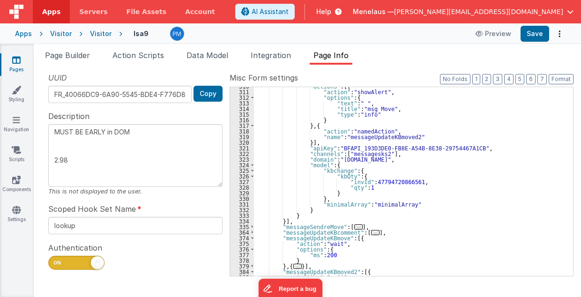
scroll to position [482, 0]
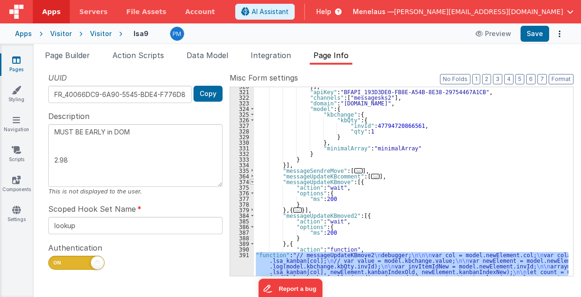
click at [251, 183] on span at bounding box center [252, 182] width 5 height 6
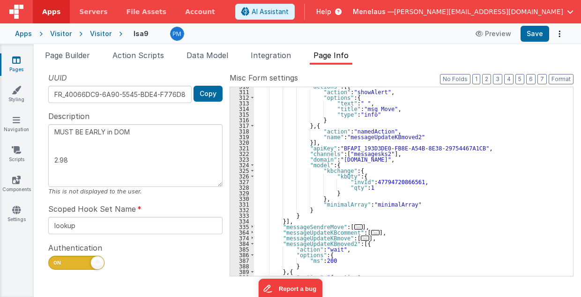
scroll to position [351, 0]
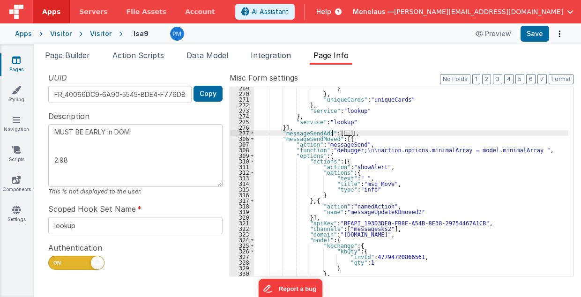
click at [344, 133] on span "..." at bounding box center [348, 133] width 8 height 5
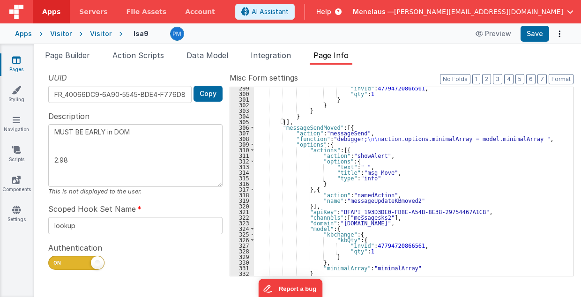
scroll to position [538, 0]
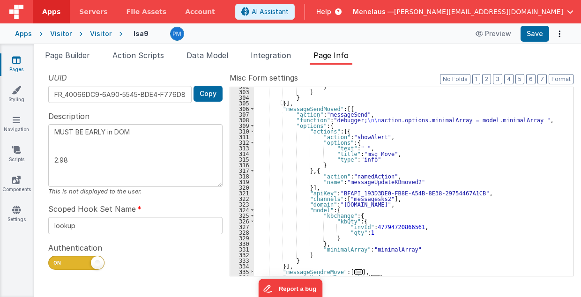
click at [327, 211] on div "} } } }] , "messageSendMoved" : [{ "action" : "messageSend" , "function" : "deb…" at bounding box center [411, 183] width 315 height 201
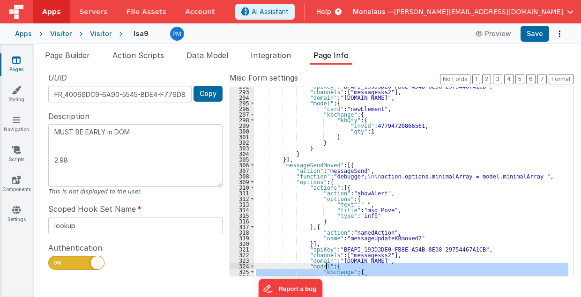
scroll to position [444, 0]
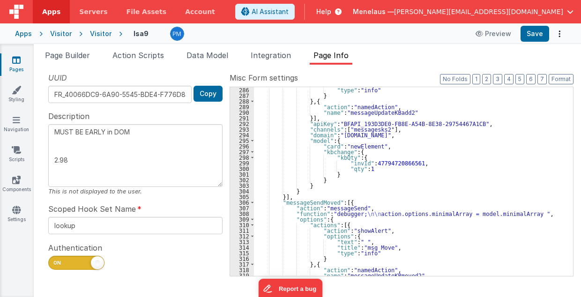
click at [328, 141] on div ""type" : "info" } } , { "action" : "namedAction" , "name" : "messageUpdateKBadd…" at bounding box center [411, 187] width 315 height 201
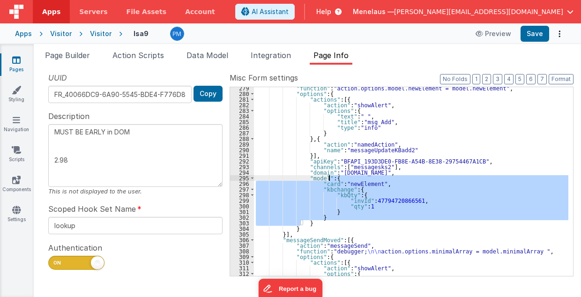
scroll to position [388, 0]
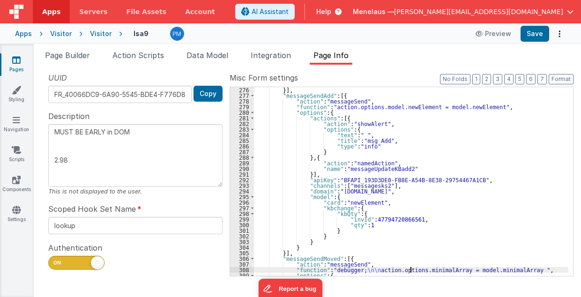
click at [411, 268] on div "}] , "messageSendAdd" : [{ "action" : "messageSend" , "function" : "action.opti…" at bounding box center [411, 187] width 315 height 201
type textarea "MUST BE EARLY in DOM 2.98"
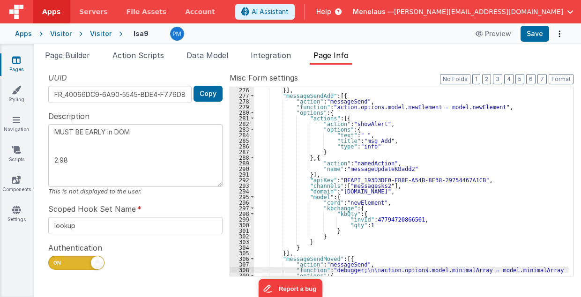
click at [443, 159] on div "}] , "messageSendAdd" : [{ "action" : "messageSend" , "function" : "action.opti…" at bounding box center [411, 187] width 315 height 201
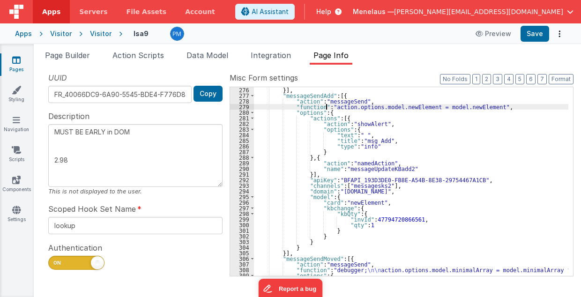
click at [325, 106] on div "}] , "messageSendAdd" : [{ "action" : "messageSend" , "function" : "action.opti…" at bounding box center [411, 187] width 315 height 201
click at [325, 107] on div "}] , "messageSendAdd" : [{ "action" : "messageSend" , "function" : "action.opti…" at bounding box center [411, 187] width 315 height 201
type textarea "MUST BE EARLY in DOM 2.98"
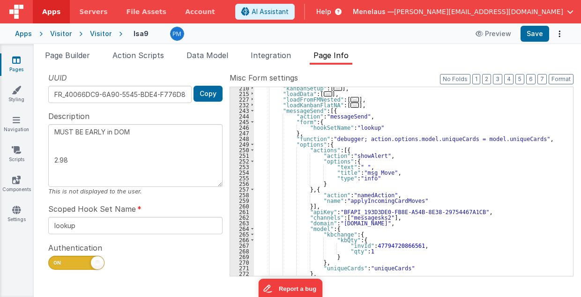
scroll to position [163, 0]
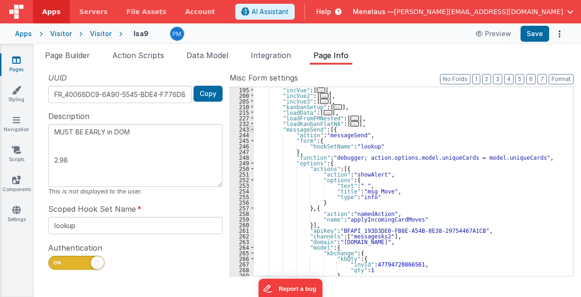
click at [251, 129] on span at bounding box center [252, 130] width 5 height 6
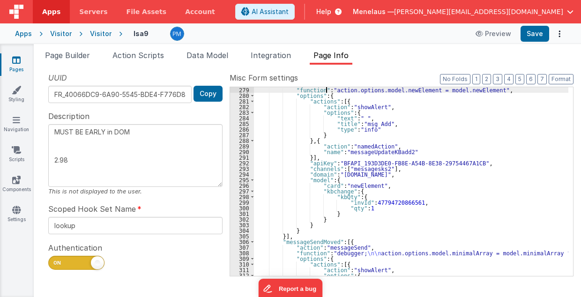
scroll to position [182, 0]
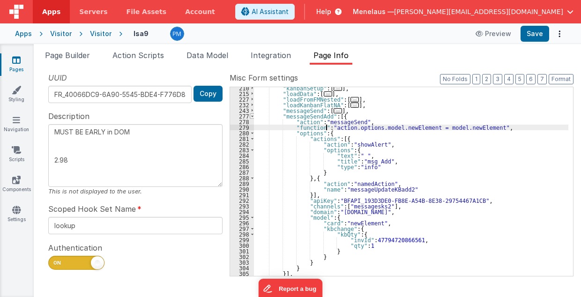
click at [251, 114] on span at bounding box center [252, 116] width 5 height 6
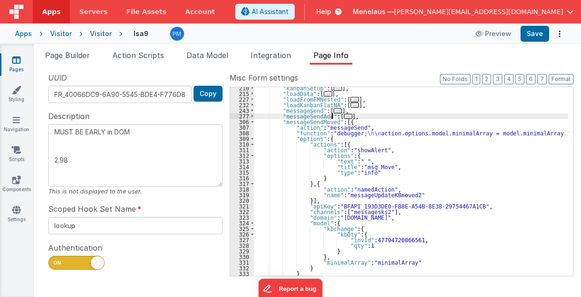
click at [367, 133] on div ""kanbanSetup" : [ ... ] , "loadData" : [ ... ] , "loadFromFMNested" : [ ... ] ,…" at bounding box center [411, 185] width 315 height 201
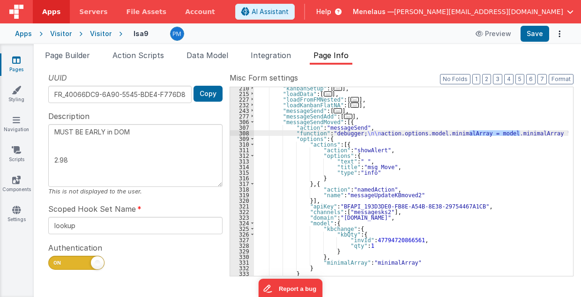
drag, startPoint x: 469, startPoint y: 133, endPoint x: 519, endPoint y: 131, distance: 50.2
click at [519, 131] on div ""kanbanSetup" : [ ... ] , "loadData" : [ ... ] , "loadFromFMNested" : [ ... ] ,…" at bounding box center [411, 185] width 315 height 201
click at [369, 135] on div ""kanbanSetup" : [ ... ] , "loadData" : [ ... ] , "loadFromFMNested" : [ ... ] ,…" at bounding box center [411, 185] width 315 height 201
paste textarea
type textarea "MUST BE EARLY in DOM 2.98"
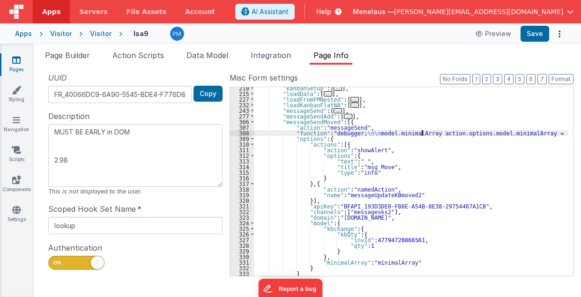
type textarea "MUST BE EARLY in DOM 2.98"
click at [480, 134] on div ""kanbanSetup" : [ ... ] , "loadData" : [ ... ] , "loadFromFMNested" : [ ... ] ,…" at bounding box center [411, 185] width 315 height 201
click at [511, 133] on div ""kanbanSetup" : [ ... ] , "loadData" : [ ... ] , "loadFromFMNested" : [ ... ] ,…" at bounding box center [411, 185] width 315 height 201
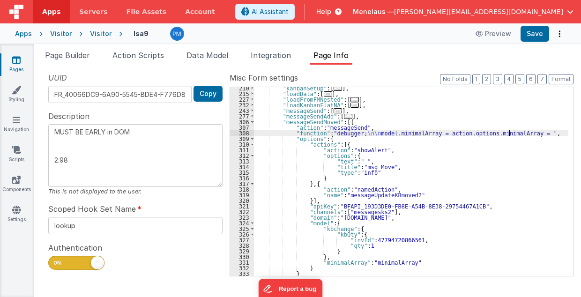
type textarea "MUST BE EARLY in DOM 2.98"
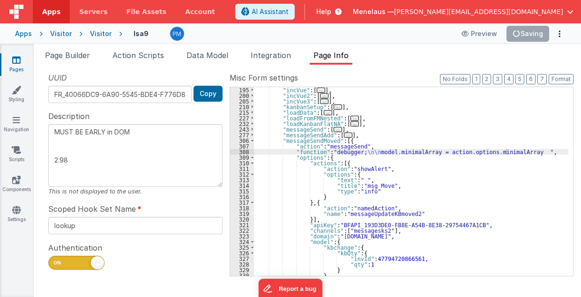
click at [365, 153] on div ""incVue" : [ ... ] , "incVue2" : [ ... ] , "incVue3" : [ ... ] , "kanbanSetup" …" at bounding box center [411, 187] width 315 height 201
click at [253, 155] on div "309" at bounding box center [242, 158] width 24 height 6
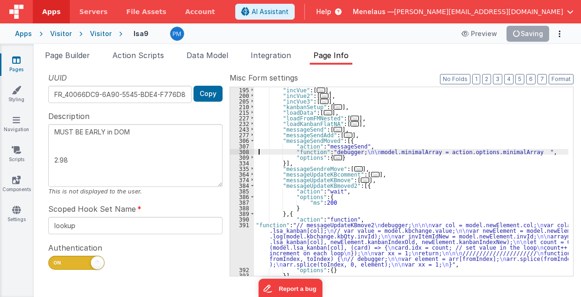
click at [257, 153] on div ""incVue" : [ ... ] , "incVue2" : [ ... ] , "incVue3" : [ ... ] , "kanbanSetup" …" at bounding box center [411, 187] width 315 height 201
click at [233, 151] on div "308" at bounding box center [242, 152] width 24 height 6
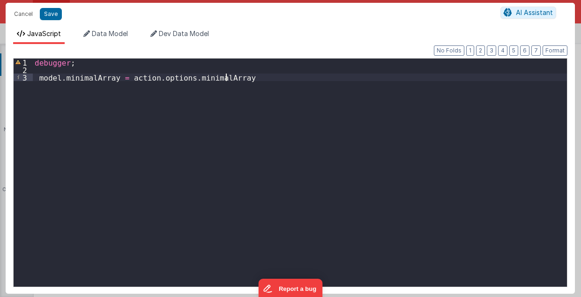
click at [233, 77] on div "debugger ; model . minimalArray = action . options . minimalArray" at bounding box center [300, 181] width 535 height 244
click at [228, 77] on div "debugger ; model . minimalArray = action . options . minimalArray var r = 1 ;" at bounding box center [300, 181] width 535 height 244
click at [54, 15] on button "Save" at bounding box center [51, 14] width 22 height 12
type textarea "MUST BE EARLY in DOM 2.98"
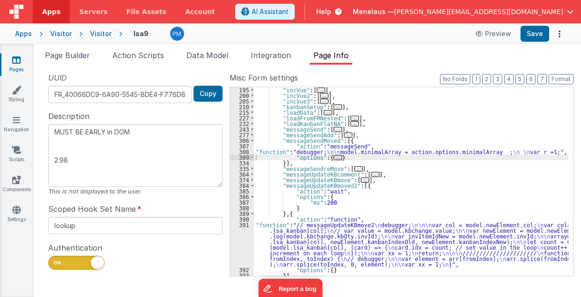
click at [251, 158] on span at bounding box center [252, 158] width 5 height 6
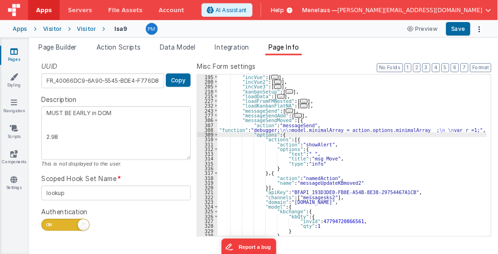
scroll to position [182, 0]
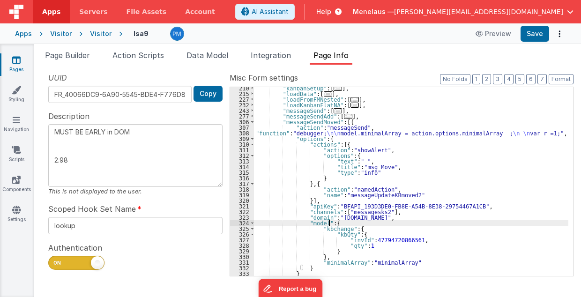
click at [328, 223] on div ""kanbanSetup" : [ ... ] , "loadData" : [ ... ] , "loadFromFMNested" : [ ... ] ,…" at bounding box center [411, 185] width 315 height 201
click at [348, 228] on div ""kanbanSetup" : [ ... ] , "loadData" : [ ... ] , "loadFromFMNested" : [ ... ] ,…" at bounding box center [411, 185] width 315 height 201
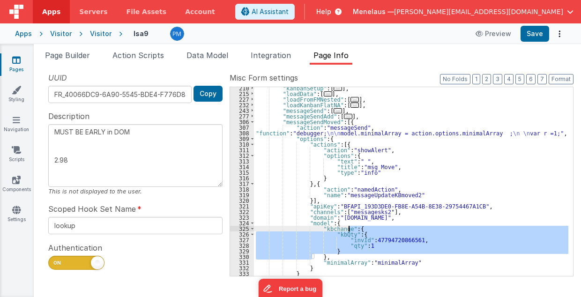
click at [348, 228] on div ""kanbanSetup" : [ ... ] , "loadData" : [ ... ] , "loadFromFMNested" : [ ... ] ,…" at bounding box center [411, 185] width 315 height 201
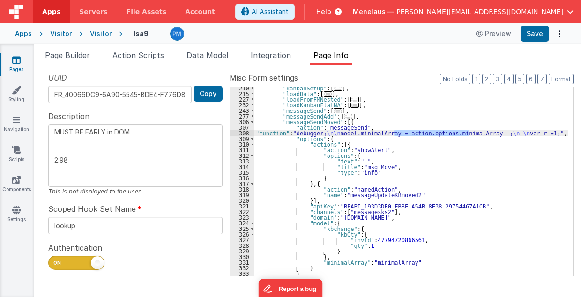
drag, startPoint x: 394, startPoint y: 132, endPoint x: 470, endPoint y: 131, distance: 75.9
click at [470, 131] on div ""kanbanSetup" : [ ... ] , "loadData" : [ ... ] , "loadFromFMNested" : [ ... ] ,…" at bounding box center [411, 185] width 315 height 201
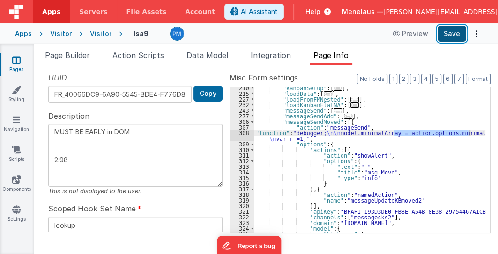
click at [448, 34] on button "Save" at bounding box center [452, 34] width 29 height 16
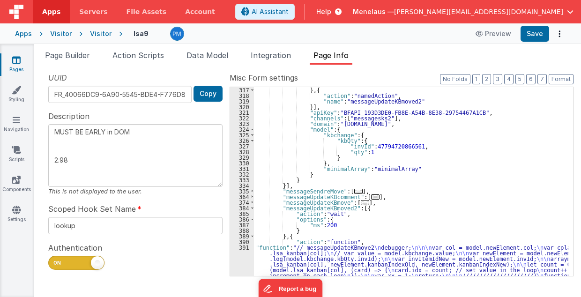
scroll to position [332, 0]
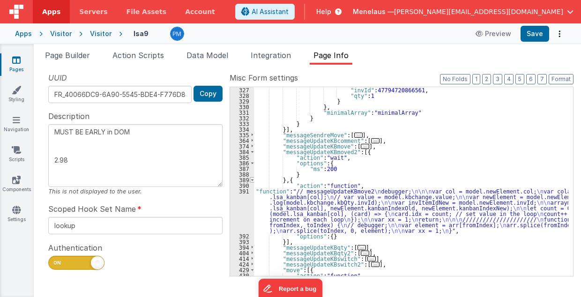
click at [250, 181] on span at bounding box center [252, 180] width 5 height 6
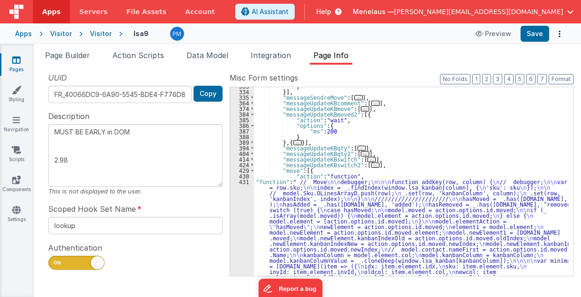
scroll to position [369, 0]
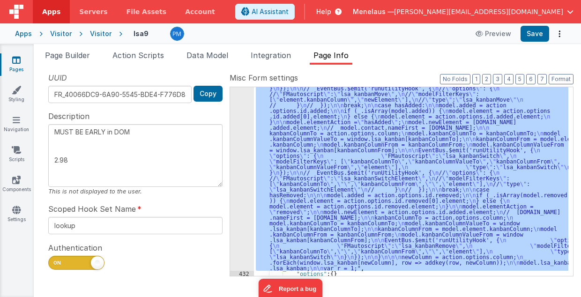
click at [237, 229] on div "431" at bounding box center [242, 113] width 24 height 315
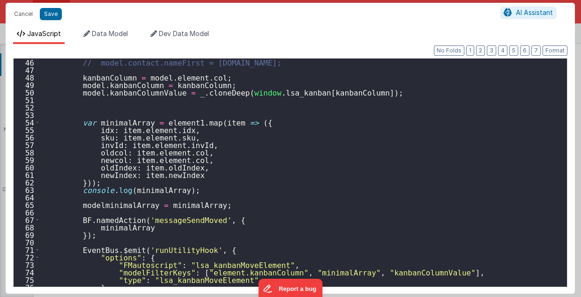
scroll to position [394, 0]
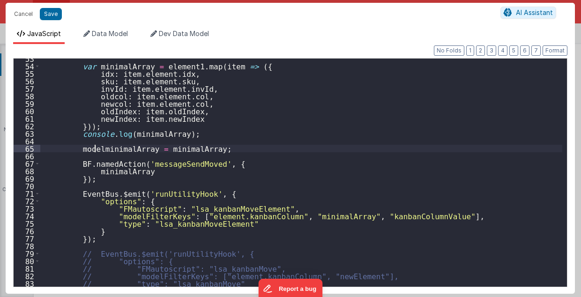
click at [95, 149] on div "var minimalArray = element1 . map ( item => ({ idx : item . element . idx , sku…" at bounding box center [301, 177] width 523 height 244
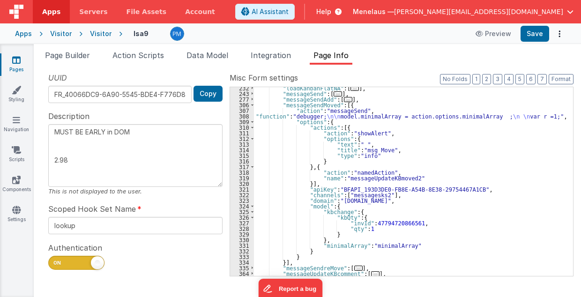
scroll to position [199, 0]
drag, startPoint x: 393, startPoint y: 115, endPoint x: 469, endPoint y: 115, distance: 76.4
click at [469, 115] on div ""loadKanbanFlatNA" : [ ... ] , "messageSend" : [ ... ] , "messageSendAdd" : [ .…" at bounding box center [411, 185] width 315 height 201
drag, startPoint x: 359, startPoint y: 244, endPoint x: 393, endPoint y: 244, distance: 33.3
click at [393, 244] on div ""loadKanbanFlatNA" : [ ... ] , "messageSend" : [ ... ] , "messageSendAdd" : [ .…" at bounding box center [411, 185] width 315 height 201
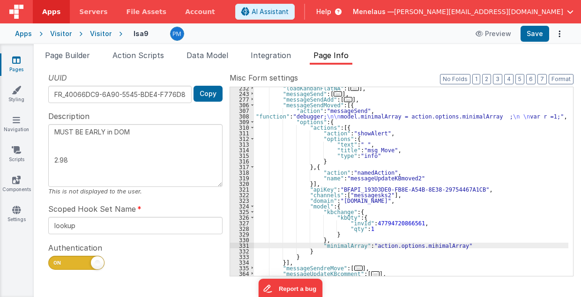
click at [328, 206] on div ""loadKanbanFlatNA" : [ ... ] , "messageSend" : [ ... ] , "messageSendAdd" : [ .…" at bounding box center [411, 185] width 315 height 201
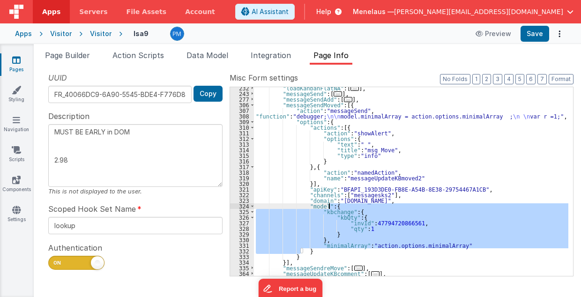
click at [328, 206] on div ""loadKanbanFlatNA" : [ ... ] , "messageSend" : [ ... ] , "messageSendAdd" : [ .…" at bounding box center [411, 185] width 315 height 201
click at [337, 127] on div ""loadKanbanFlatNA" : [ ... ] , "messageSend" : [ ... ] , "messageSendAdd" : [ .…" at bounding box center [411, 185] width 315 height 201
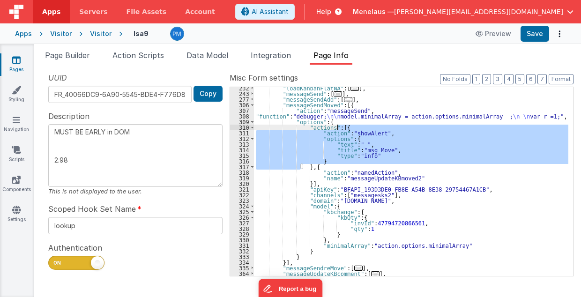
click at [337, 127] on div ""loadKanbanFlatNA" : [ ... ] , "messageSend" : [ ... ] , "messageSendAdd" : [ .…" at bounding box center [411, 185] width 315 height 201
click at [328, 205] on div ""loadKanbanFlatNA" : [ ... ] , "messageSend" : [ ... ] , "messageSendAdd" : [ .…" at bounding box center [411, 185] width 315 height 201
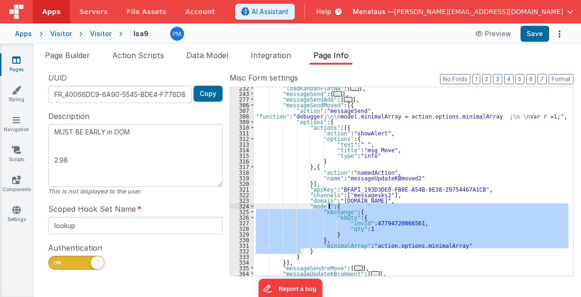
click at [328, 205] on div ""loadKanbanFlatNA" : [ ... ] , "messageSend" : [ ... ] , "messageSendAdd" : [ .…" at bounding box center [411, 185] width 315 height 201
click at [317, 246] on div ""loadKanbanFlatNA" : [ ... ] , "messageSend" : [ ... ] , "messageSendAdd" : [ .…" at bounding box center [411, 181] width 314 height 189
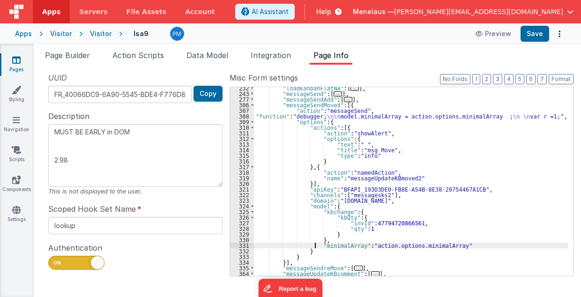
click at [316, 247] on div ""loadKanbanFlatNA" : [ ... ] , "messageSend" : [ ... ] , "messageSendAdd" : [ .…" at bounding box center [411, 185] width 315 height 201
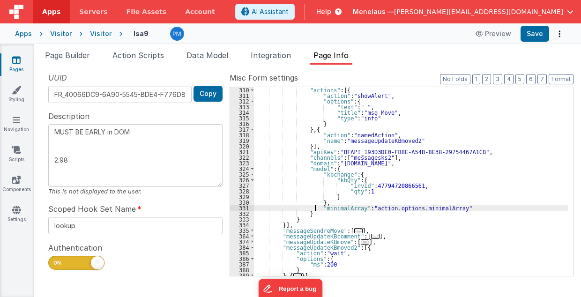
click at [354, 230] on span "..." at bounding box center [358, 230] width 8 height 5
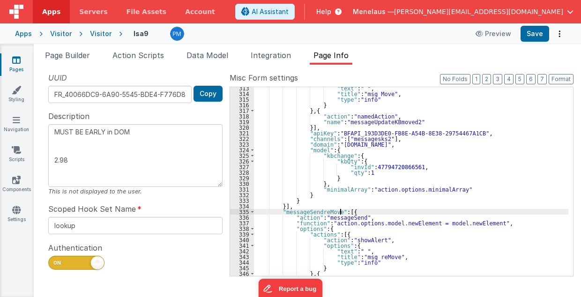
scroll to position [274, 0]
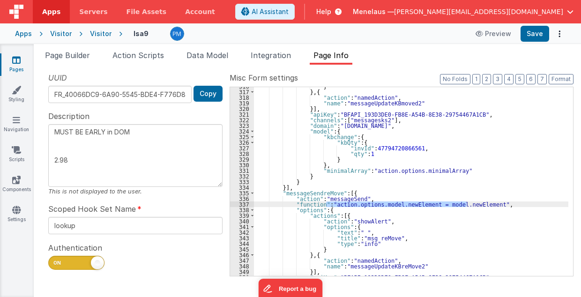
drag, startPoint x: 326, startPoint y: 202, endPoint x: 467, endPoint y: 202, distance: 140.6
click at [467, 202] on div "} } , { "action" : "namedAction" , "name" : "messageUpdateKBmoved2" }] , "apiKe…" at bounding box center [411, 183] width 315 height 201
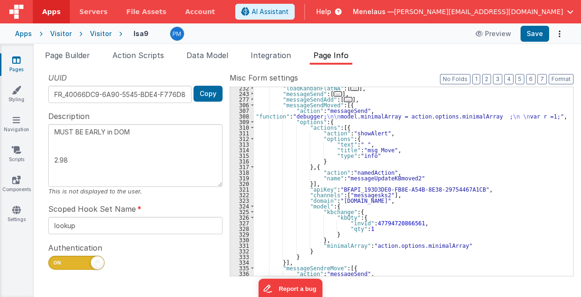
scroll to position [161, 0]
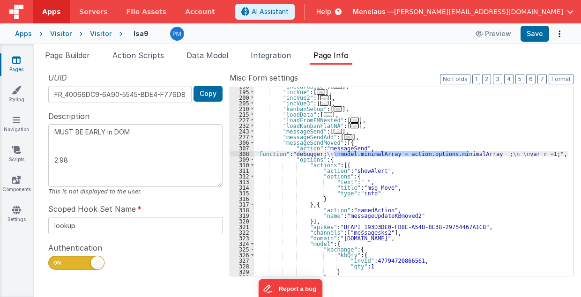
drag, startPoint x: 335, startPoint y: 153, endPoint x: 469, endPoint y: 155, distance: 134.5
click at [469, 155] on div ""incCardSize" : [ ... ] , "incVue" : [ ... ] , "incVue2" : [ ... ] , "incVue3" …" at bounding box center [411, 183] width 315 height 201
click at [410, 153] on div ""incCardSize" : [ ... ] , "incVue" : [ ... ] , "incVue2" : [ ... ] , "incVue3" …" at bounding box center [411, 183] width 315 height 201
type textarea "MUST BE EARLY in DOM 2.98"
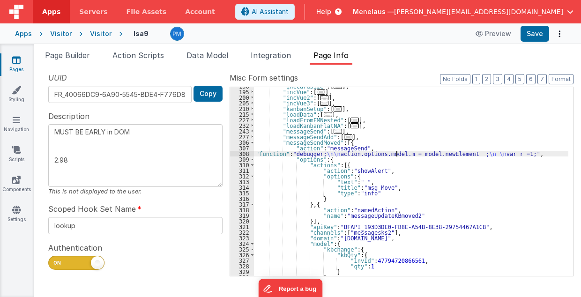
type textarea "MUST BE EARLY in DOM 2.98"
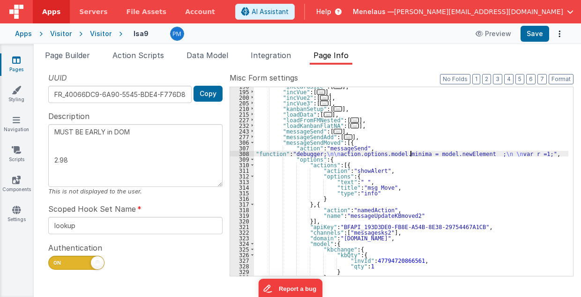
type textarea "MUST BE EARLY in DOM 2.98"
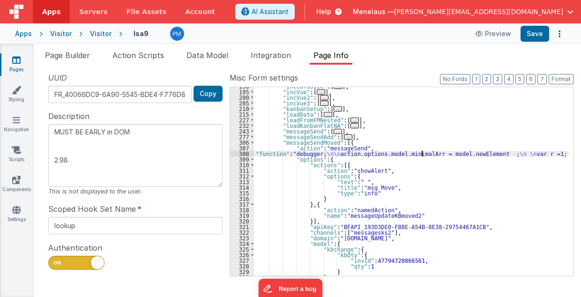
type textarea "MUST BE EARLY in DOM 2.98"
click at [407, 154] on div ""incCardSize" : [ ... ] , "incVue" : [ ... ] , "incVue2" : [ ... ] , "incVue3" …" at bounding box center [411, 183] width 315 height 201
click at [408, 154] on div ""incCardSize" : [ ... ] , "incVue" : [ ... ] , "incVue2" : [ ... ] , "incVue3" …" at bounding box center [411, 183] width 315 height 201
drag, startPoint x: 436, startPoint y: 153, endPoint x: 480, endPoint y: 154, distance: 44.5
click at [480, 154] on div ""incCardSize" : [ ... ] , "incVue" : [ ... ] , "incVue2" : [ ... ] , "incVue3" …" at bounding box center [411, 183] width 315 height 201
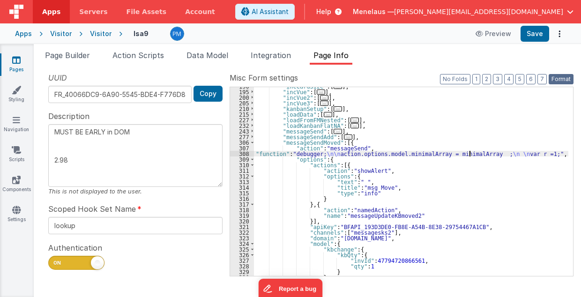
click at [562, 79] on button "Format" at bounding box center [561, 79] width 25 height 10
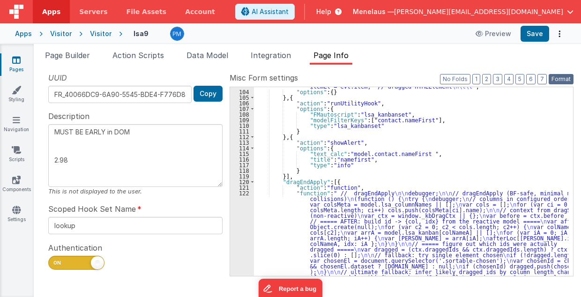
scroll to position [1140, 0]
click at [500, 79] on button "3" at bounding box center [497, 79] width 9 height 10
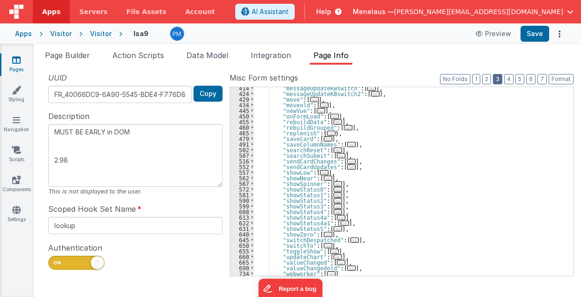
scroll to position [236, 0]
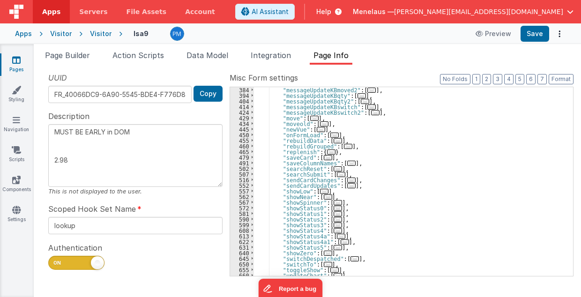
click at [310, 116] on span "..." at bounding box center [314, 118] width 8 height 5
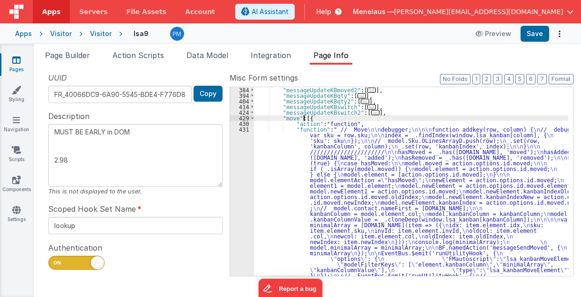
scroll to position [161, 0]
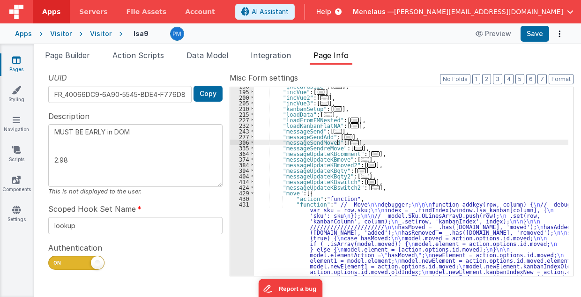
click at [351, 142] on span "..." at bounding box center [355, 142] width 8 height 5
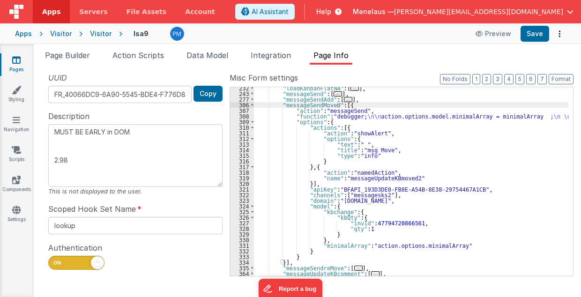
scroll to position [217, 0]
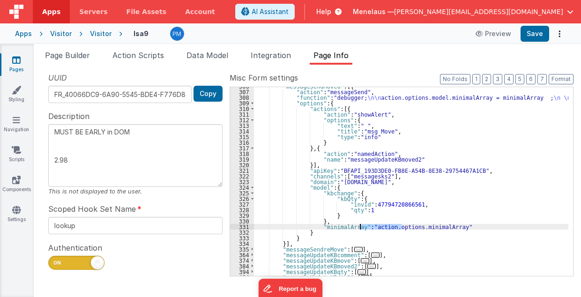
drag, startPoint x: 402, startPoint y: 227, endPoint x: 360, endPoint y: 225, distance: 41.8
click at [360, 225] on div ""messageSendMoved" : [{ "action" : "messageSend" , "function" : "debugger; \n\n…" at bounding box center [411, 183] width 315 height 201
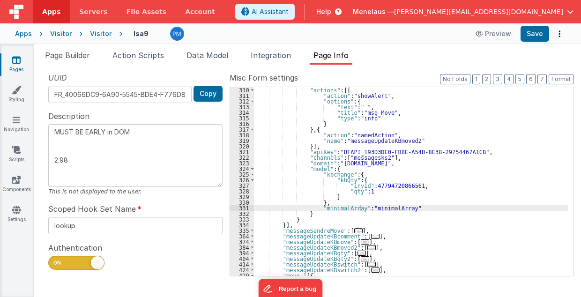
scroll to position [274, 0]
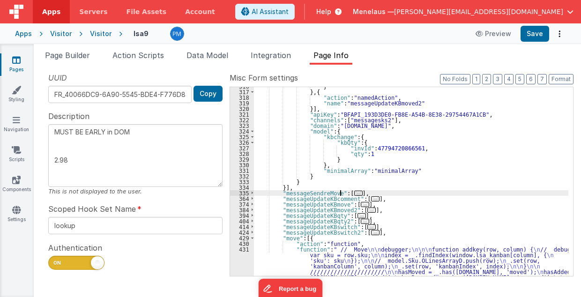
click at [354, 192] on span "..." at bounding box center [358, 193] width 8 height 5
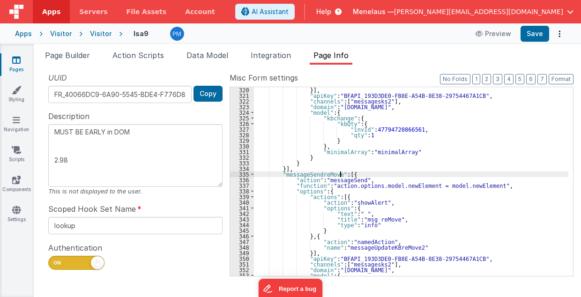
scroll to position [255, 0]
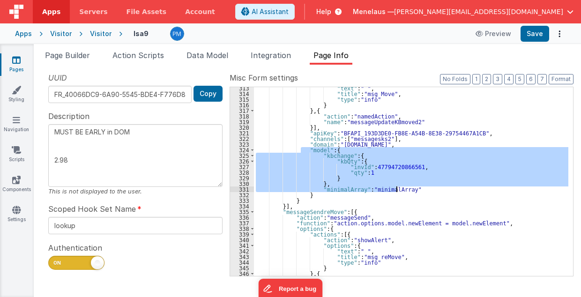
drag, startPoint x: 300, startPoint y: 149, endPoint x: 398, endPoint y: 190, distance: 106.5
click at [398, 190] on div ""text" : " " , "title" : "msg Move" , "type" : "info" } } , { "action" : "named…" at bounding box center [411, 185] width 315 height 201
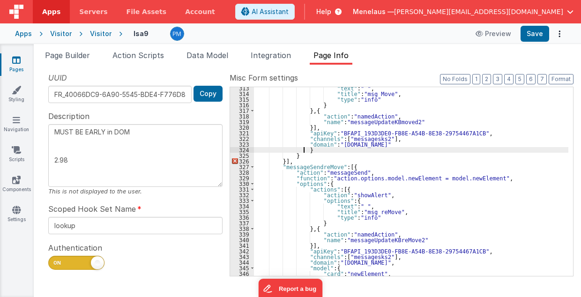
click at [305, 150] on div ""text" : " " , "title" : "msg Move" , "type" : "info" } } , { "action" : "named…" at bounding box center [411, 185] width 315 height 201
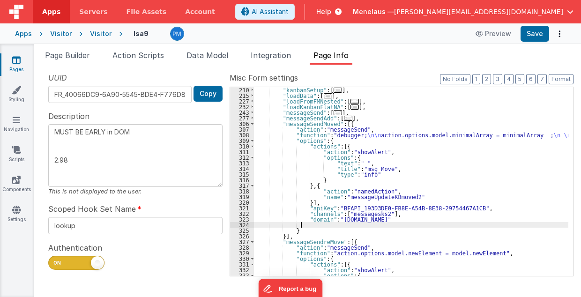
scroll to position [180, 0]
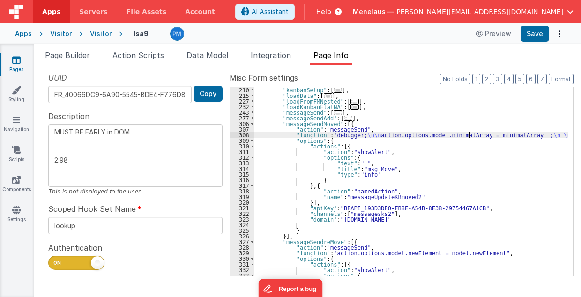
click at [470, 134] on div ""kanbanSetup" : [ ... ] , "loadData" : [ ... ] , "loadFromFMNested" : [ ... ] ,…" at bounding box center [411, 187] width 315 height 201
type textarea "MUST BE EARLY in DOM 2.98"
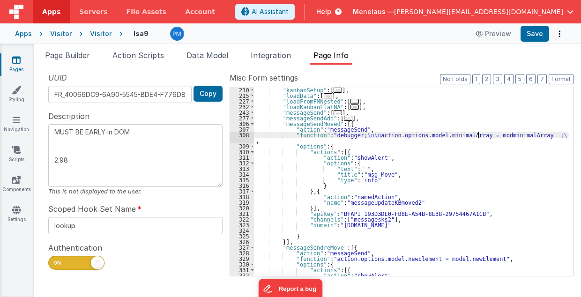
type textarea "MUST BE EARLY in DOM 2.98"
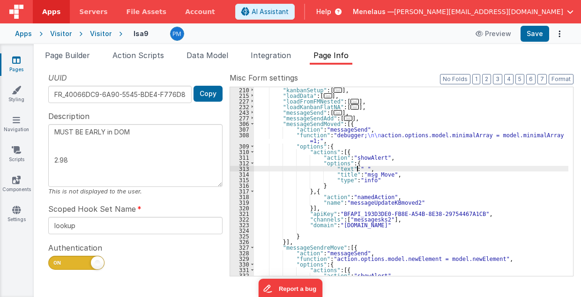
click at [462, 165] on div ""kanbanSetup" : [ ... ] , "loadData" : [ ... ] , "loadFromFMNested" : [ ... ] ,…" at bounding box center [411, 187] width 315 height 201
click at [382, 135] on div ""kanbanSetup" : [ ... ] , "loadData" : [ ... ] , "loadFromFMNested" : [ ... ] ,…" at bounding box center [411, 187] width 315 height 201
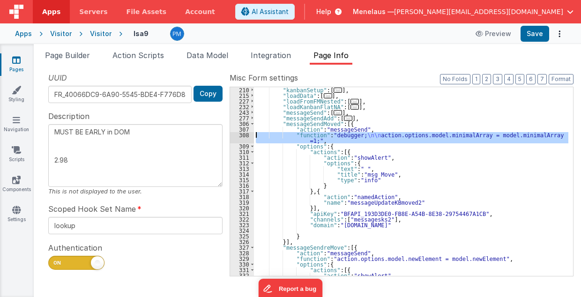
click at [234, 133] on div "308" at bounding box center [242, 137] width 24 height 11
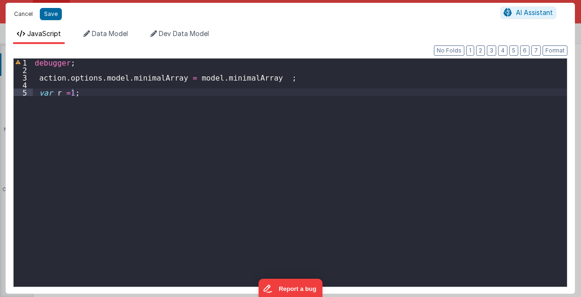
drag, startPoint x: 23, startPoint y: 12, endPoint x: 107, endPoint y: 190, distance: 196.4
click at [23, 12] on button "Cancel" at bounding box center [23, 13] width 28 height 13
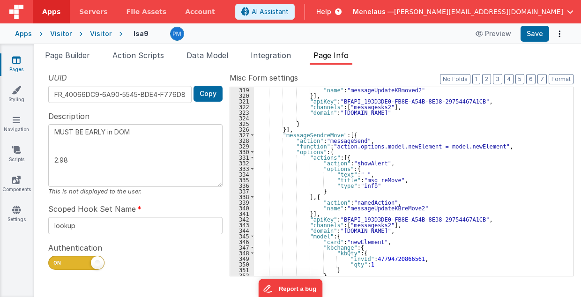
scroll to position [311, 0]
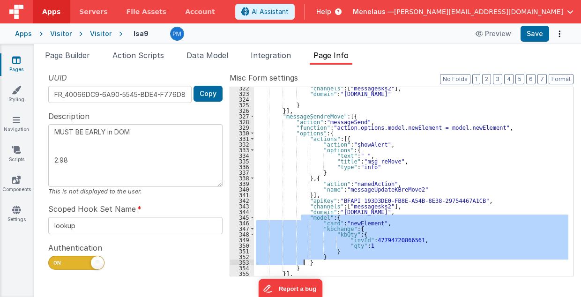
drag, startPoint x: 300, startPoint y: 217, endPoint x: 305, endPoint y: 264, distance: 48.0
click at [305, 264] on div ""channels" : [ "messagesks2" ] , "domain" : "[DOMAIN_NAME]" } }] , "messageSend…" at bounding box center [411, 185] width 315 height 201
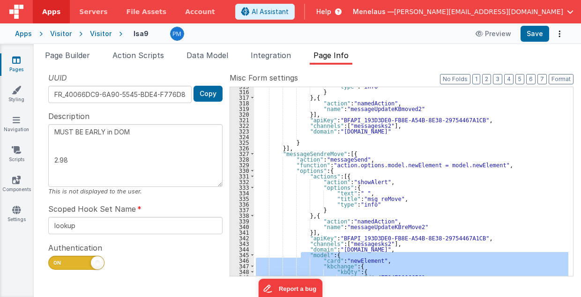
scroll to position [274, 0]
click at [311, 115] on div ""type" : "info" } } , { "action" : "namedAction" , "name" : "messageUpdateKBmov…" at bounding box center [411, 183] width 315 height 201
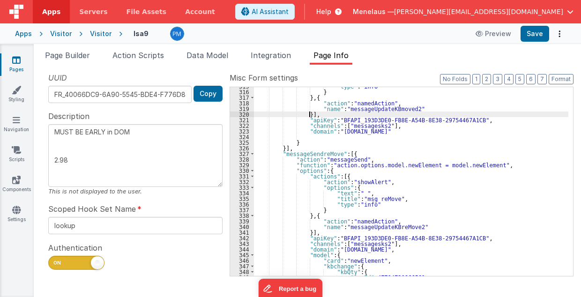
type textarea "MUST BE EARLY in DOM 2.98"
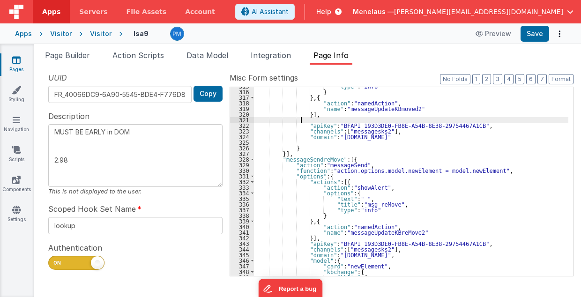
paste textarea
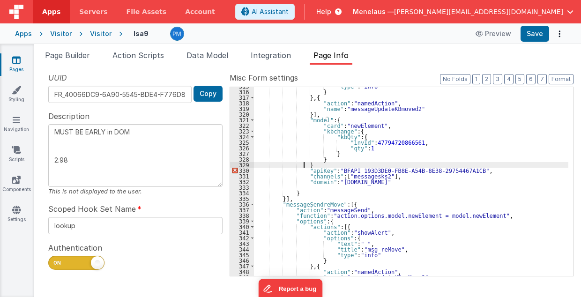
type textarea "MUST BE EARLY in DOM 2.98"
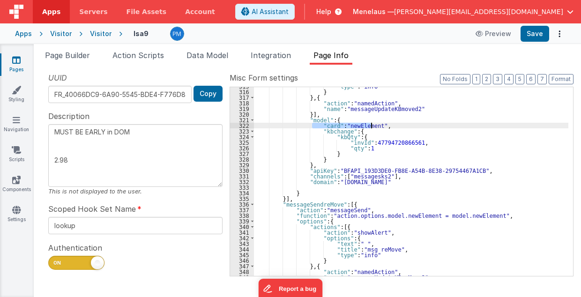
drag, startPoint x: 312, startPoint y: 124, endPoint x: 371, endPoint y: 124, distance: 59.5
click at [371, 124] on div ""type" : "info" } } , { "action" : "namedAction" , "name" : "messageUpdateKBmov…" at bounding box center [411, 183] width 315 height 201
click at [372, 125] on div ""type" : "info" } } , { "action" : "namedAction" , "name" : "messageUpdateKBmov…" at bounding box center [411, 181] width 314 height 189
type textarea "MUST BE EARLY in DOM 2.98"
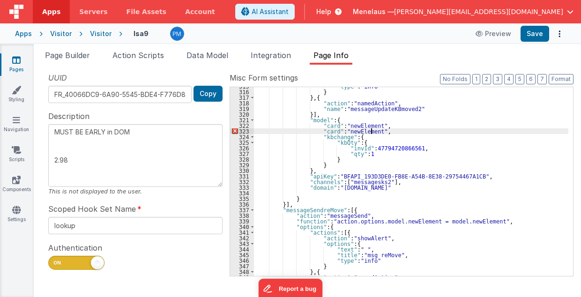
click at [323, 132] on div ""type" : "info" } } , { "action" : "namedAction" , "name" : "messageUpdateKBmov…" at bounding box center [411, 183] width 315 height 201
type textarea "MUST BE EARLY in DOM 2.98"
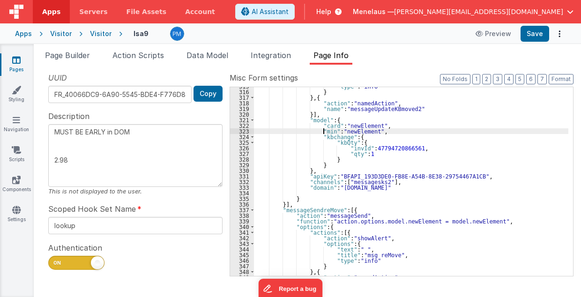
type textarea "MUST BE EARLY in DOM 2.98"
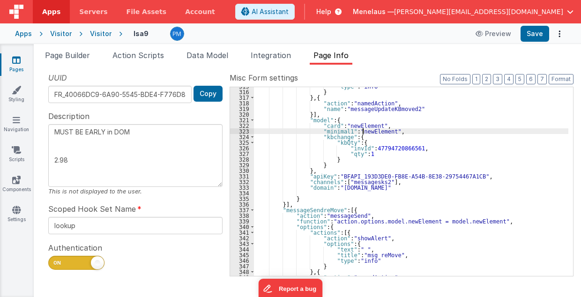
click at [361, 132] on div ""type" : "info" } } , { "action" : "namedAction" , "name" : "messageUpdateKBmov…" at bounding box center [411, 183] width 315 height 201
type textarea "MUST BE EARLY in DOM 2.98"
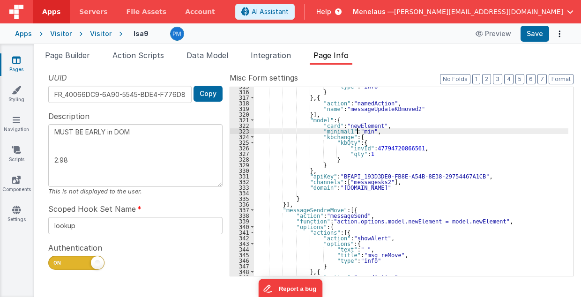
type textarea "MUST BE EARLY in DOM 2.98"
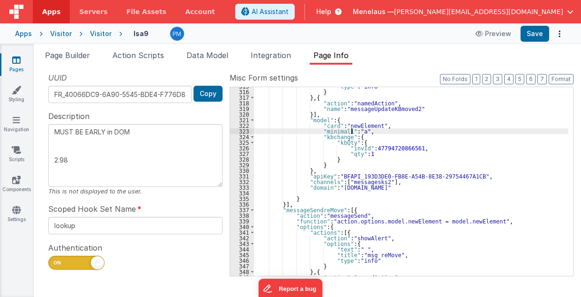
type textarea "MUST BE EARLY in DOM 2.98"
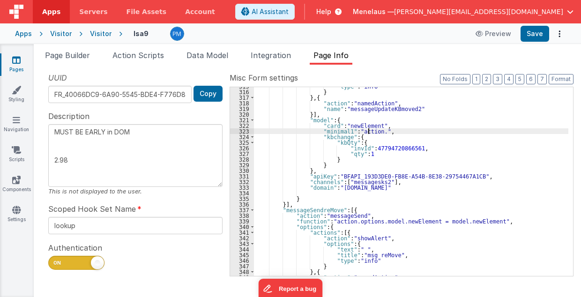
type textarea "MUST BE EARLY in DOM 2.98"
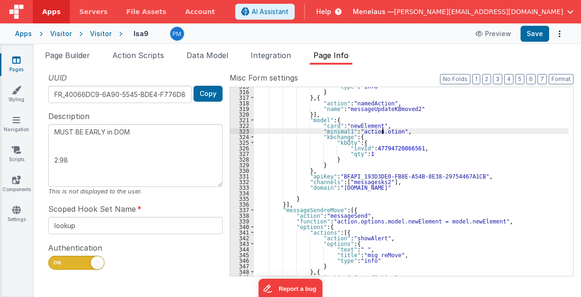
type textarea "MUST BE EARLY in DOM 2.98"
click at [370, 131] on div ""type" : "info" } } , { "action" : "namedAction" , "name" : "messageUpdateKBmov…" at bounding box center [411, 183] width 315 height 201
type textarea "MUST BE EARLY in DOM 2.98"
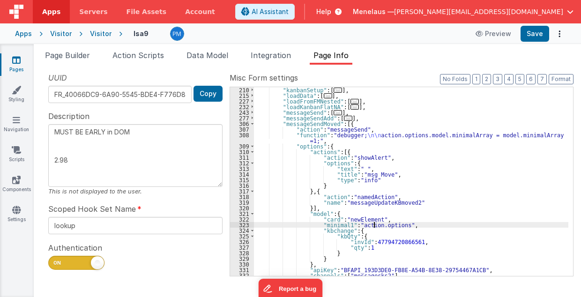
scroll to position [180, 0]
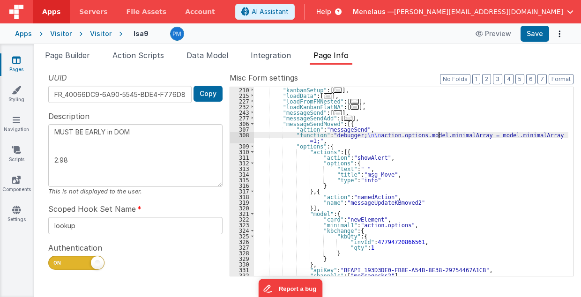
click at [439, 135] on div ""kanbanSetup" : [ ... ] , "loadData" : [ ... ] , "loadFromFMNested" : [ ... ] ,…" at bounding box center [411, 187] width 315 height 201
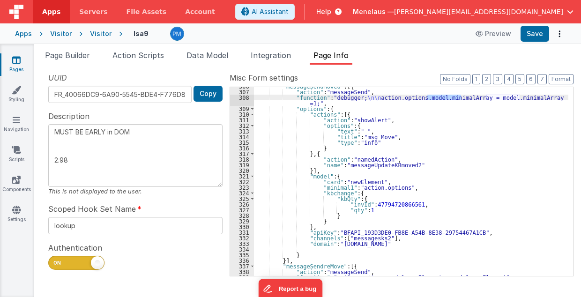
click at [388, 187] on div ""messageSendMoved" : [{ "action" : "messageSend" , "function" : "debugger; \n\n…" at bounding box center [411, 183] width 315 height 201
type textarea "MUST BE EARLY in DOM 2.98"
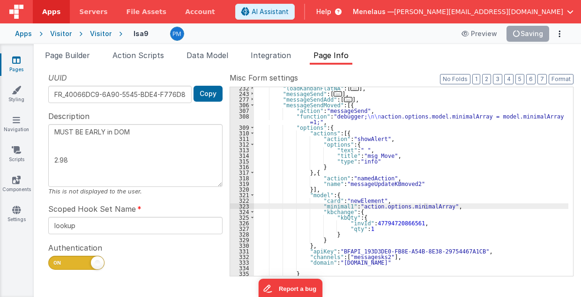
scroll to position [199, 0]
click at [232, 116] on div "308" at bounding box center [242, 118] width 24 height 11
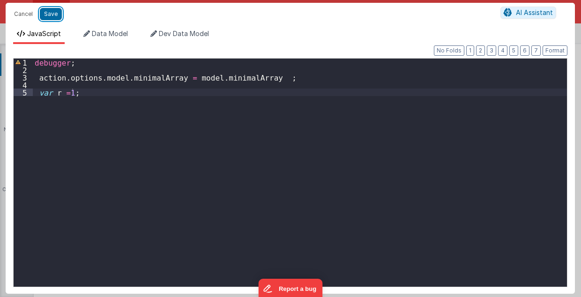
drag, startPoint x: 48, startPoint y: 12, endPoint x: 419, endPoint y: 222, distance: 426.4
click at [48, 13] on button "Save" at bounding box center [51, 14] width 22 height 12
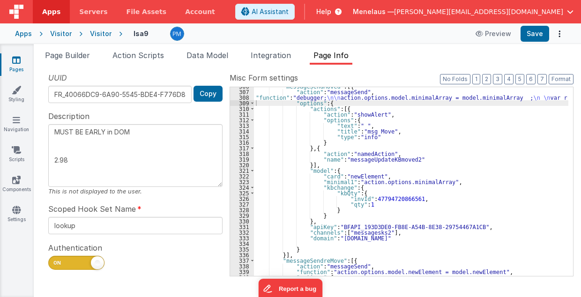
scroll to position [180, 0]
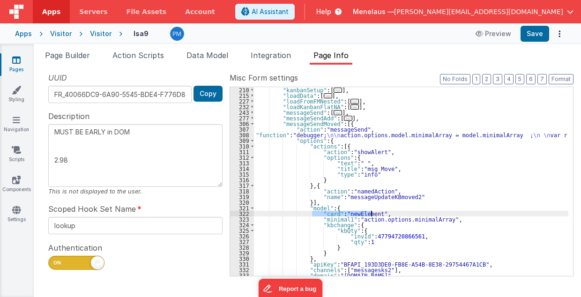
drag, startPoint x: 311, startPoint y: 213, endPoint x: 371, endPoint y: 216, distance: 60.5
click at [371, 216] on div ""kanbanSetup" : [ ... ] , "loadData" : [ ... ] , "loadFromFMNested" : [ ... ] ,…" at bounding box center [411, 187] width 315 height 201
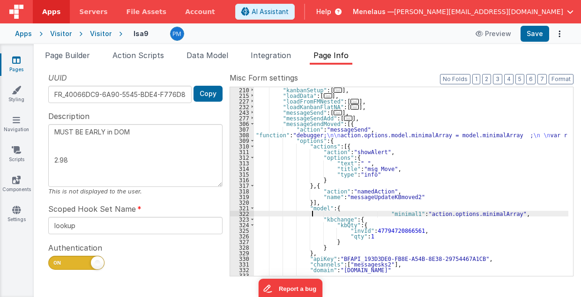
click at [366, 215] on div ""kanbanSetup" : [ ... ] , "loadData" : [ ... ] , "loadFromFMNested" : [ ... ] ,…" at bounding box center [411, 187] width 315 height 201
drag, startPoint x: 321, startPoint y: 213, endPoint x: 495, endPoint y: 214, distance: 174.3
click at [495, 214] on div ""kanbanSetup" : [ ... ] , "loadData" : [ ... ] , "loadFromFMNested" : [ ... ] ,…" at bounding box center [411, 187] width 315 height 201
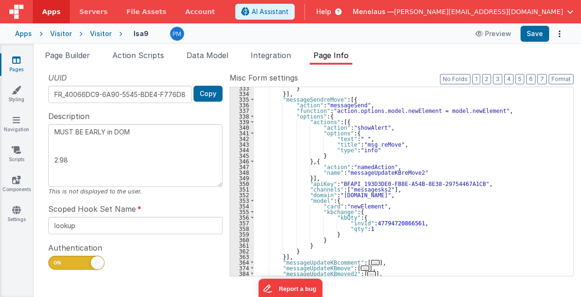
scroll to position [330, 0]
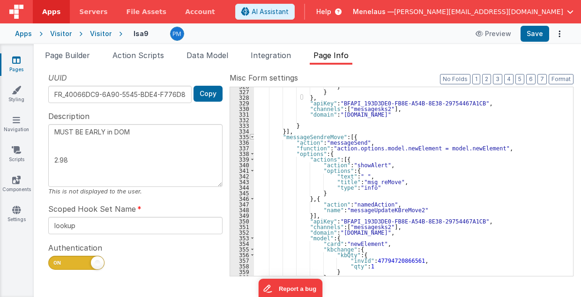
click at [250, 135] on span at bounding box center [252, 137] width 5 height 6
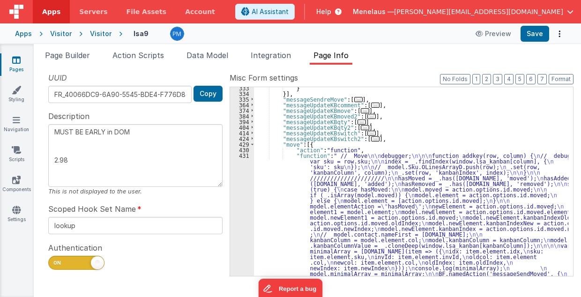
scroll to position [367, 0]
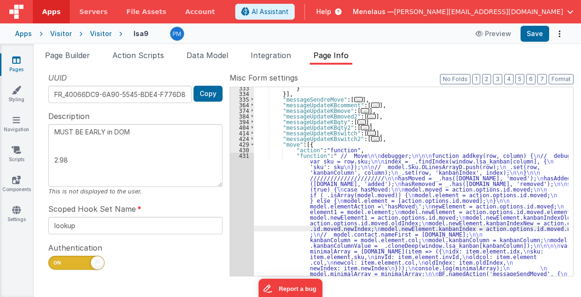
scroll to position [598, 0]
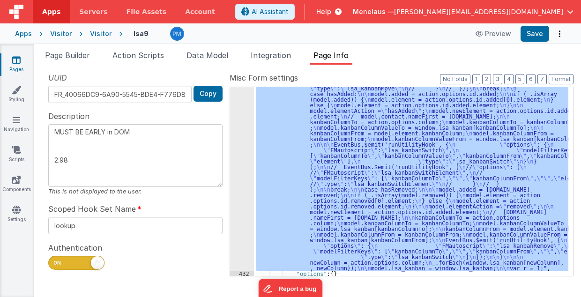
click at [246, 185] on div "431" at bounding box center [242, 96] width 24 height 349
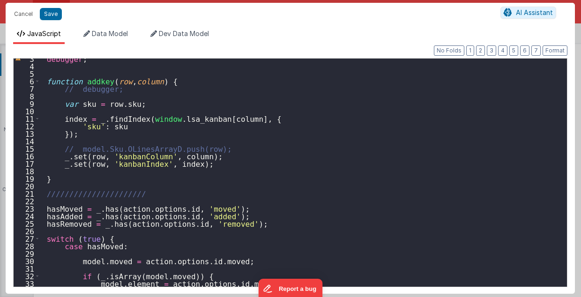
scroll to position [37, 0]
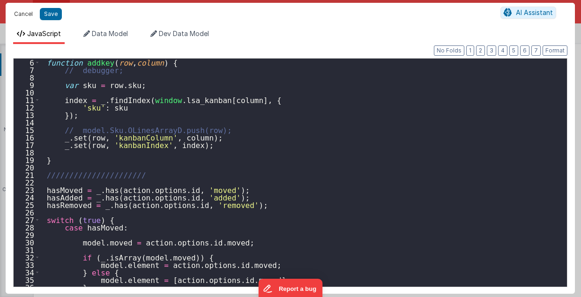
click at [24, 15] on button "Cancel" at bounding box center [23, 13] width 28 height 13
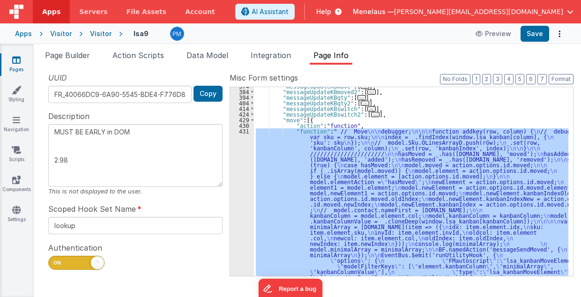
scroll to position [354, 0]
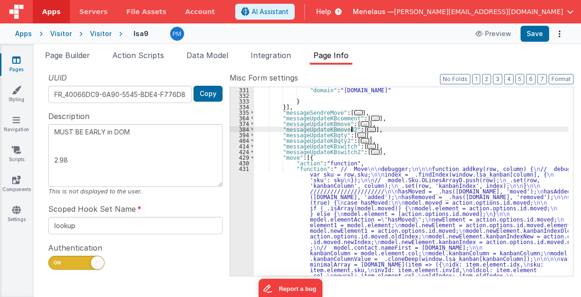
click at [367, 127] on span "..." at bounding box center [371, 129] width 8 height 5
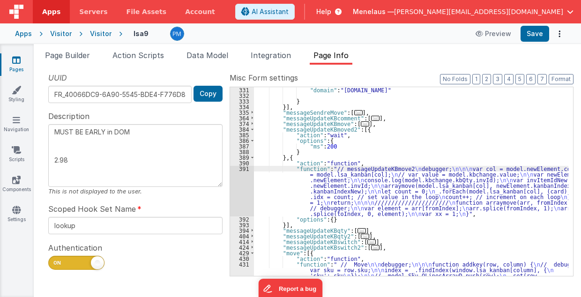
type textarea "MUST BE EARLY in DOM 2.98"
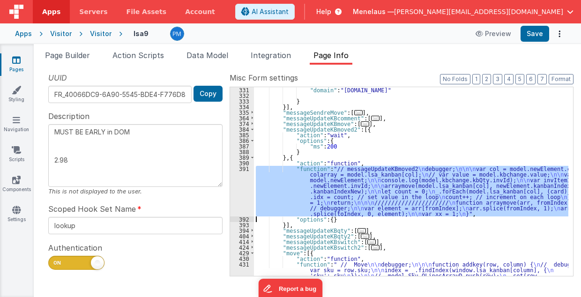
click at [236, 187] on div "391" at bounding box center [242, 191] width 24 height 51
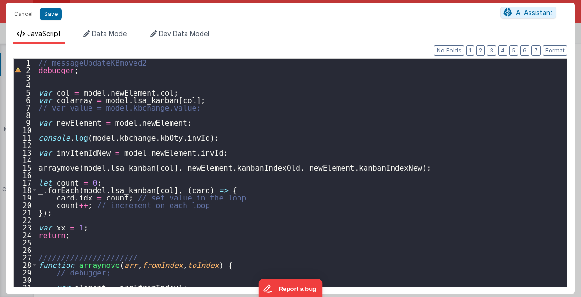
click at [117, 92] on div "// messageUpdateKBmoved2 debugger ; var col = model . newElement . col ; var co…" at bounding box center [300, 181] width 526 height 244
click at [124, 91] on div "// messageUpdateKBmoved2 debugger ; var col = model . newElement . col ; var co…" at bounding box center [300, 173] width 526 height 228
click at [124, 91] on div "// messageUpdateKBmoved2 debugger ; var col = model . newElement . col ; var co…" at bounding box center [300, 181] width 526 height 244
click at [148, 152] on div "// messageUpdateKBmoved2 debugger ; var col = model . minimalArray . col ; var …" at bounding box center [300, 181] width 526 height 244
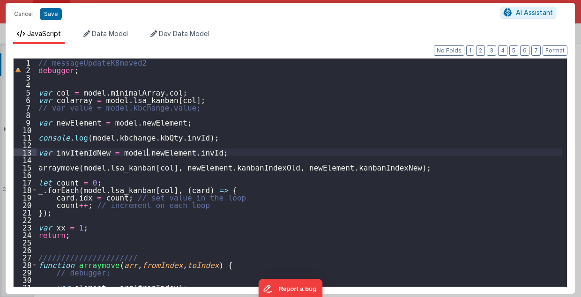
click at [148, 152] on div "// messageUpdateKBmoved2 debugger ; var col = model . minimalArray . col ; var …" at bounding box center [300, 181] width 526 height 244
click at [84, 151] on div "// messageUpdateKBmoved2 debugger ; var col = model . minimalArray . col ; var …" at bounding box center [300, 181] width 526 height 244
click at [80, 152] on div "// messageUpdateKBmoved2 debugger ; var col = model . minimalArray . col ; var …" at bounding box center [300, 181] width 526 height 244
click at [118, 167] on div "// messageUpdateKBmoved2 debugger ; var col = model . minimalArray . col ; var …" at bounding box center [300, 181] width 526 height 244
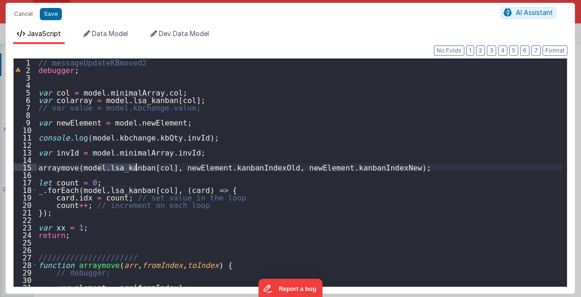
click at [118, 167] on div "// messageUpdateKBmoved2 debugger ; var col = model . minimalArray . col ; var …" at bounding box center [300, 181] width 526 height 244
click at [179, 167] on div "// messageUpdateKBmoved2 debugger ; var col = model . minimalArray . col ; var …" at bounding box center [300, 181] width 526 height 244
click at [292, 167] on div "// messageUpdateKBmoved2 debugger ; var col = model . minimalArray . col ; var …" at bounding box center [300, 181] width 526 height 244
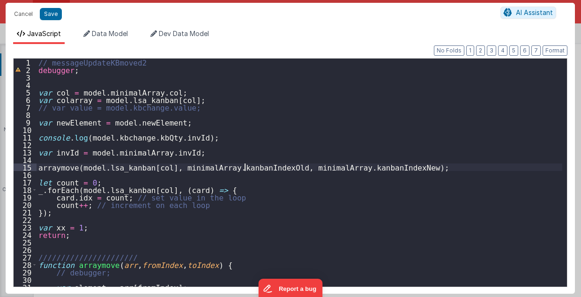
click at [245, 166] on div "// messageUpdateKBmoved2 debugger ; var col = model . minimalArray . col ; var …" at bounding box center [300, 181] width 526 height 244
click at [321, 167] on div "// messageUpdateKBmoved2 debugger ; var col = model . minimalArray . col ; var …" at bounding box center [300, 181] width 526 height 244
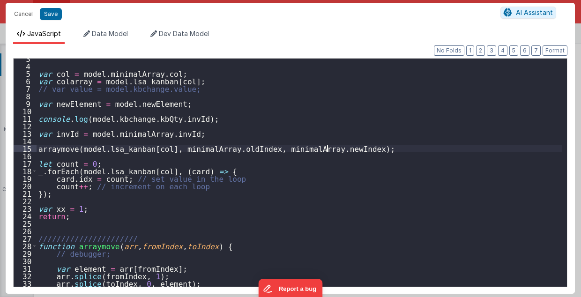
scroll to position [37, 0]
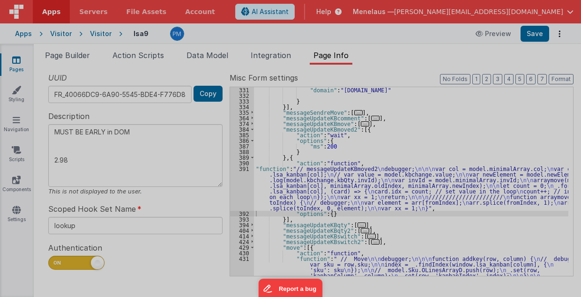
type textarea "MUST BE EARLY in DOM 2.98"
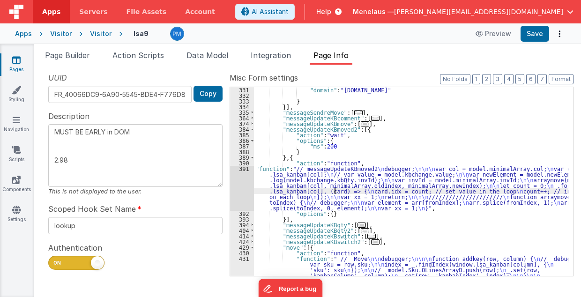
click at [245, 187] on div "391" at bounding box center [242, 188] width 24 height 45
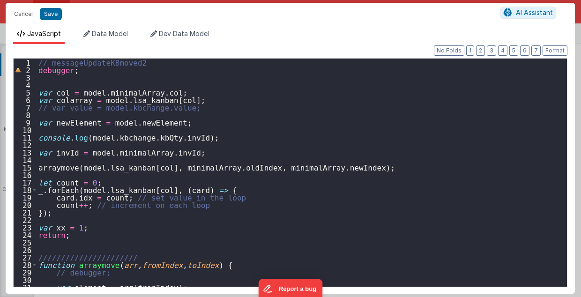
click at [143, 92] on div "// messageUpdateKBmoved2 debugger ; var col = model . minimalArray . col ; var …" at bounding box center [300, 181] width 526 height 244
drag, startPoint x: 142, startPoint y: 93, endPoint x: 154, endPoint y: 92, distance: 11.8
click at [154, 92] on div "// messageUpdateKBmoved2 debugger ; var col = model . minimalArray [ 0 ] . col …" at bounding box center [300, 181] width 526 height 244
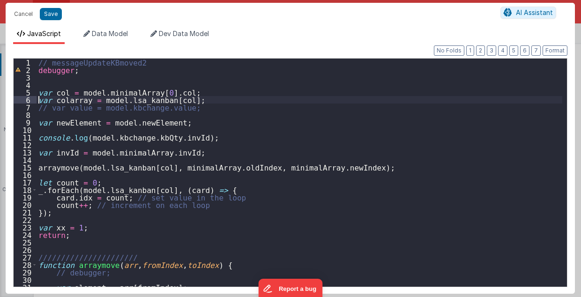
click at [38, 100] on div "// messageUpdateKBmoved2 debugger ; var col = model . minimalArray [ 0 ] . col …" at bounding box center [300, 181] width 526 height 244
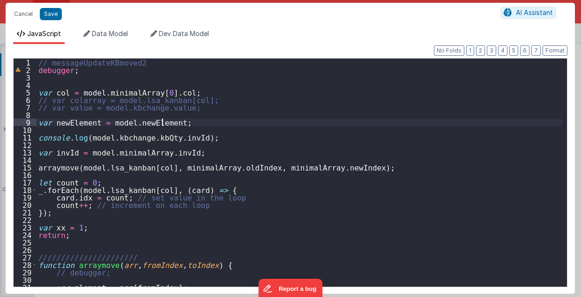
click at [162, 123] on div "// messageUpdateKBmoved2 debugger ; var col = model . minimalArray [ 0 ] . col …" at bounding box center [300, 181] width 526 height 244
click at [36, 122] on div "9" at bounding box center [25, 122] width 23 height 7
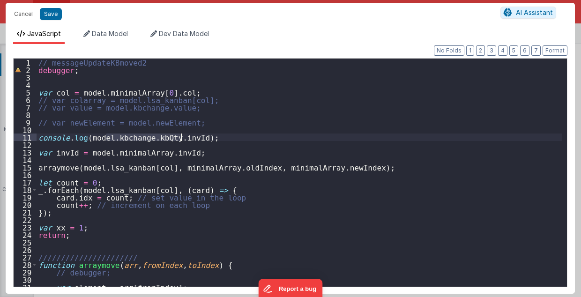
drag, startPoint x: 107, startPoint y: 136, endPoint x: 180, endPoint y: 138, distance: 73.6
click at [180, 138] on div "// messageUpdateKBmoved2 debugger ; var col = model . minimalArray [ 0 ] . col …" at bounding box center [300, 181] width 526 height 244
click at [208, 167] on div "// messageUpdateKBmoved2 debugger ; var col = model . minimalArray [ 0 ] . col …" at bounding box center [300, 181] width 526 height 244
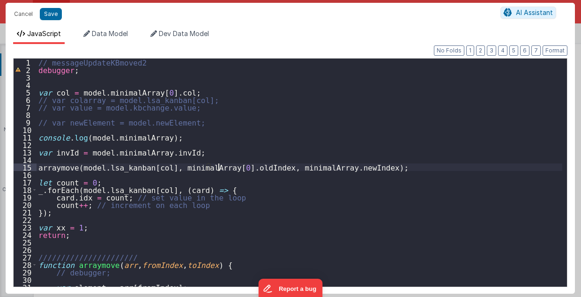
click at [305, 168] on div "// messageUpdateKBmoved2 debugger ; var col = model . minimalArray [ 0 ] . col …" at bounding box center [300, 181] width 526 height 244
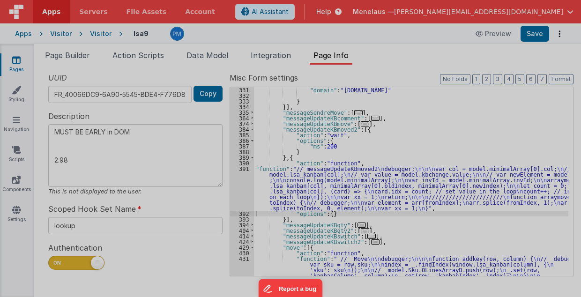
type textarea "MUST BE EARLY in DOM 2.98"
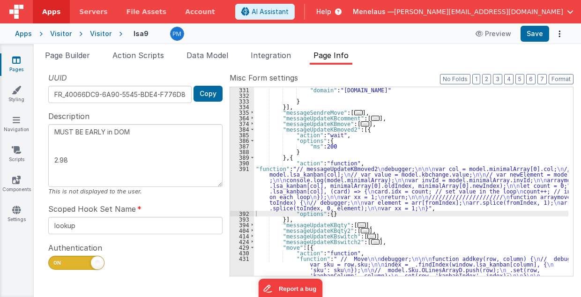
drag, startPoint x: 351, startPoint y: 193, endPoint x: 343, endPoint y: 193, distance: 7.5
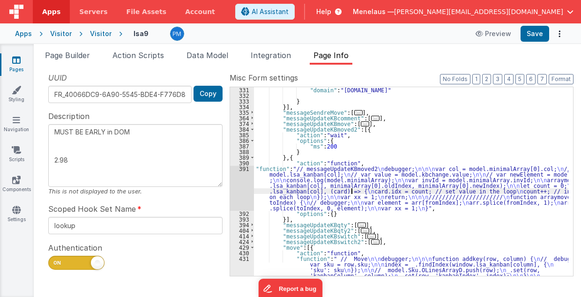
click at [244, 185] on div "391" at bounding box center [242, 188] width 24 height 45
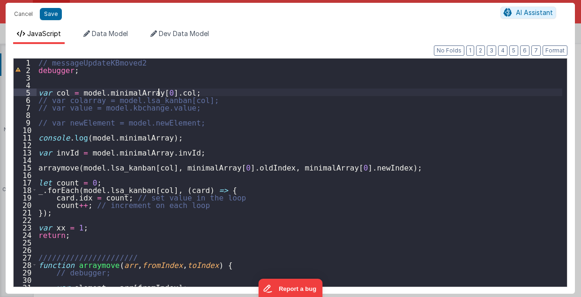
click at [159, 93] on div "// messageUpdateKBmoved2 debugger ; var col = model . minimalArray [ 0 ] . col …" at bounding box center [300, 181] width 526 height 244
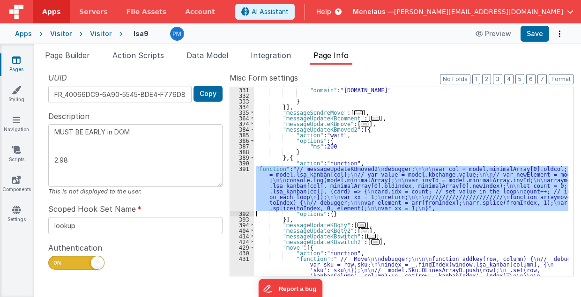
click at [243, 191] on div "391" at bounding box center [242, 188] width 24 height 45
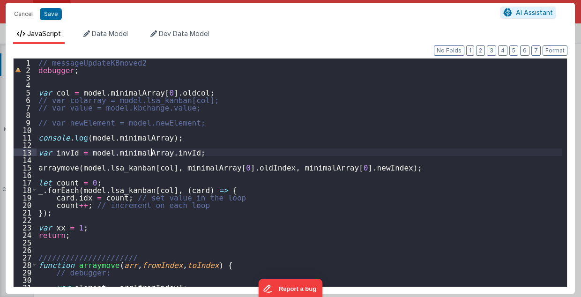
click at [151, 152] on div "// messageUpdateKBmoved2 debugger ; var col = model . minimalArray [ 0 ] . oldc…" at bounding box center [300, 181] width 526 height 244
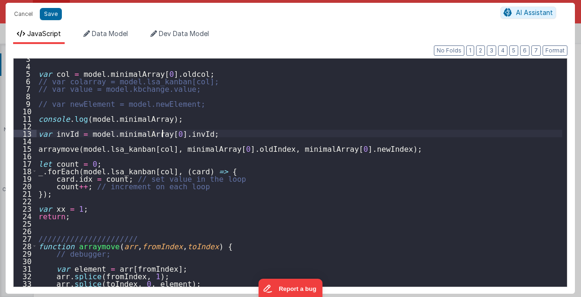
scroll to position [0, 0]
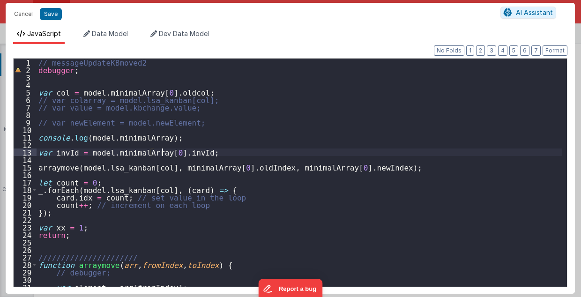
type textarea "MUST BE EARLY in DOM 2.98"
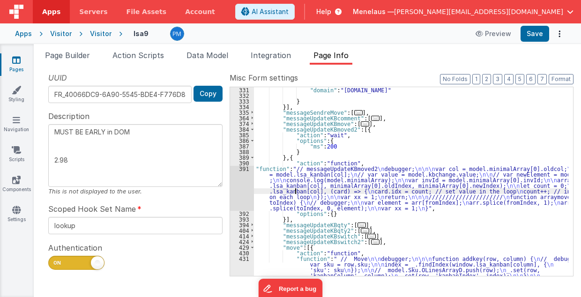
click at [242, 192] on div "391" at bounding box center [242, 188] width 24 height 45
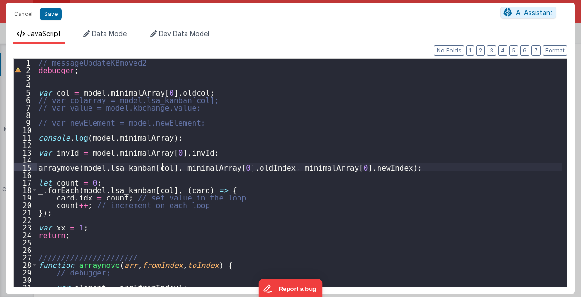
click at [163, 167] on div "// messageUpdateKBmoved2 debugger ; var col = model . minimalArray [ 0 ] . oldc…" at bounding box center [300, 181] width 526 height 244
click at [281, 168] on div "// messageUpdateKBmoved2 debugger ; var col = model . minimalArray [ 0 ] . oldc…" at bounding box center [300, 181] width 526 height 244
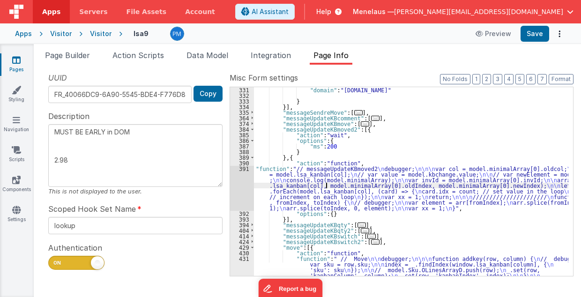
click at [242, 193] on div "391" at bounding box center [242, 188] width 24 height 45
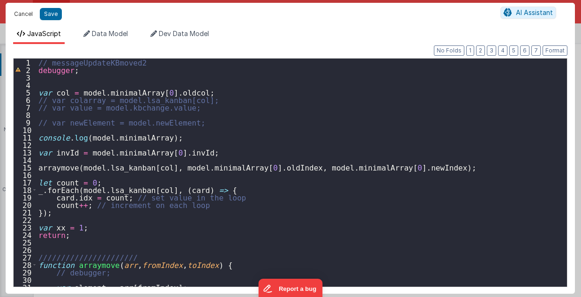
click at [19, 15] on button "Cancel" at bounding box center [23, 13] width 28 height 13
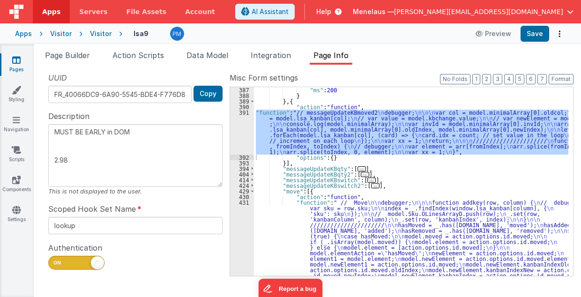
scroll to position [411, 0]
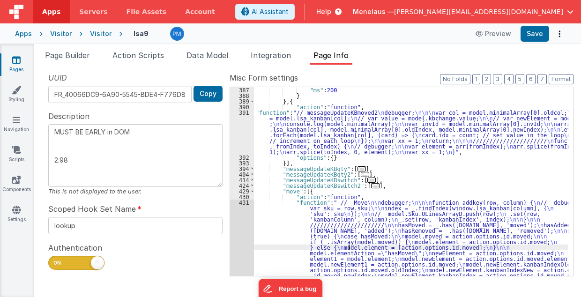
click at [230, 243] on div "387 388 389 390 391 392 393 394 404 414 424 429 430 431 "ms" : 200 } } , { "act…" at bounding box center [402, 182] width 344 height 190
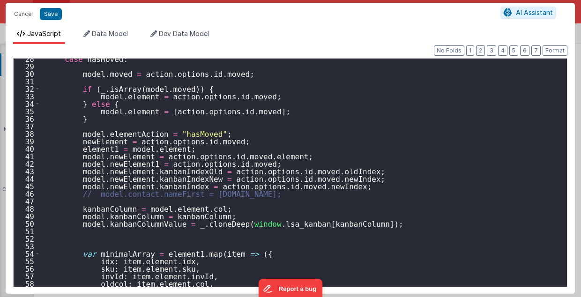
scroll to position [225, 0]
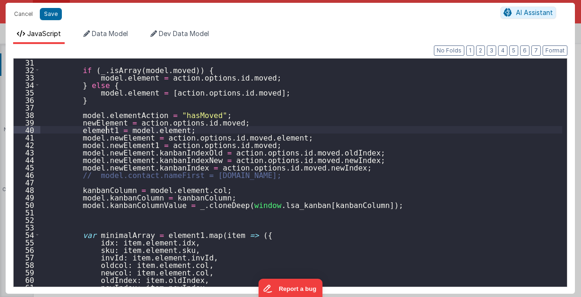
click at [106, 129] on div "if ( _ . isArray ( model . moved )) { model . element = action . options . id .…" at bounding box center [301, 181] width 523 height 244
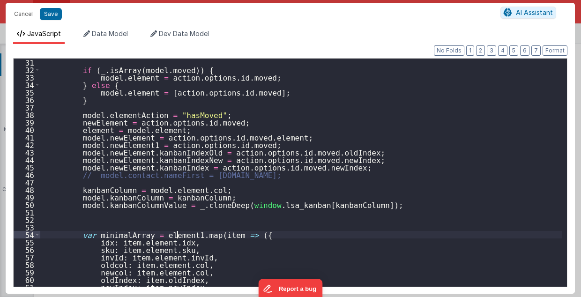
click at [178, 235] on div "if ( _ . isArray ( model . moved )) { model . element = action . options . id .…" at bounding box center [301, 181] width 523 height 244
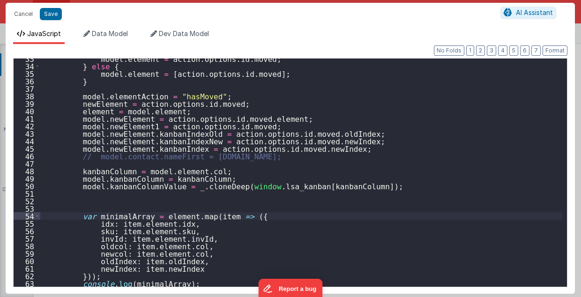
scroll to position [281, 0]
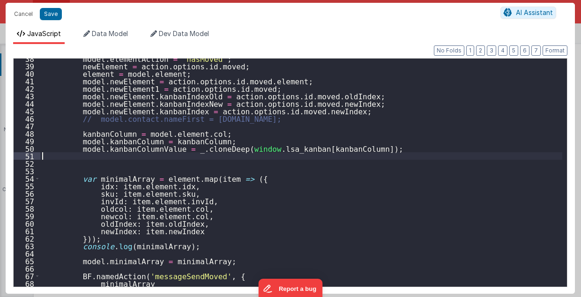
click at [75, 155] on div "model . elementAction = "hasMoved" ; newElement = action . options . id . moved…" at bounding box center [301, 177] width 523 height 244
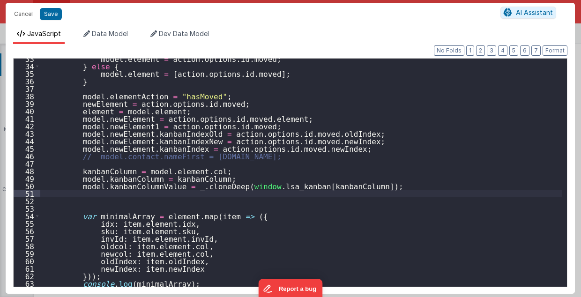
click at [63, 117] on div "model . element = action . options . id . moved ; } else { model . element = [ …" at bounding box center [301, 177] width 523 height 244
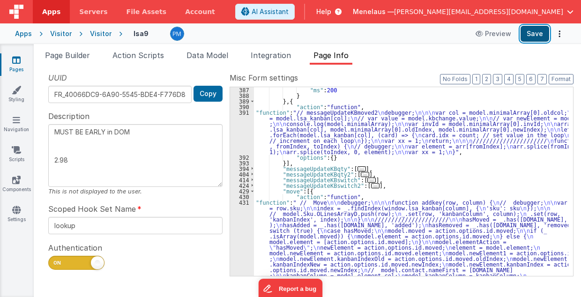
drag, startPoint x: 540, startPoint y: 32, endPoint x: 547, endPoint y: 34, distance: 7.9
click at [539, 32] on button "Save" at bounding box center [535, 34] width 29 height 16
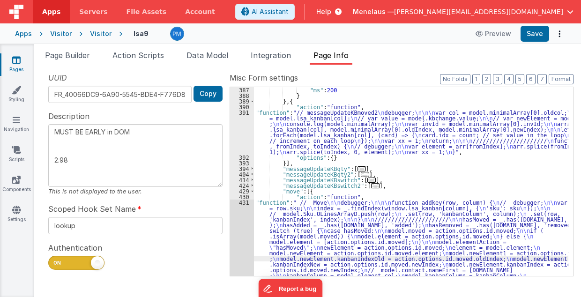
scroll to position [654, 0]
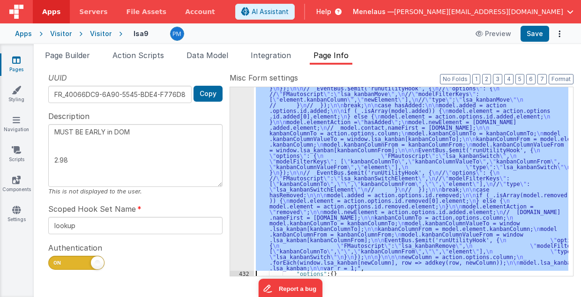
click at [242, 185] on div "431" at bounding box center [242, 113] width 24 height 315
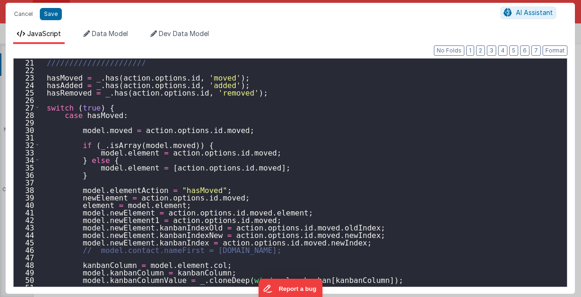
scroll to position [187, 0]
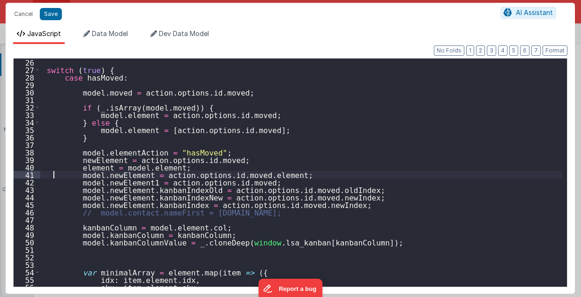
click at [53, 172] on div "switch ( true ) { case hasMoved : model . moved = action . options . id . moved…" at bounding box center [301, 181] width 523 height 244
click at [62, 249] on div "switch ( true ) { case hasMoved : model . moved = action . options . id . moved…" at bounding box center [301, 181] width 523 height 244
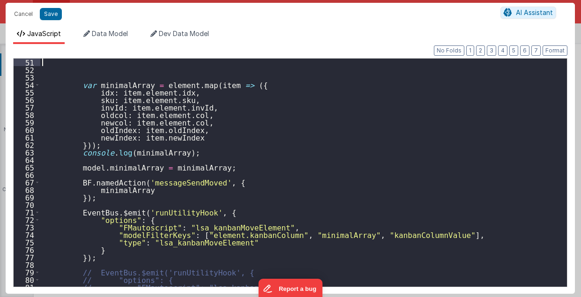
scroll to position [375, 0]
type textarea "MUST BE EARLY in DOM 2.98"
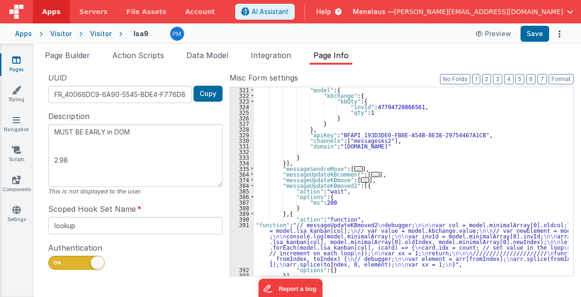
scroll to position [336, 0]
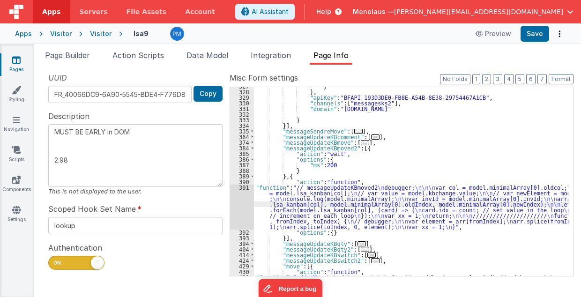
click at [240, 210] on div "391" at bounding box center [242, 207] width 24 height 45
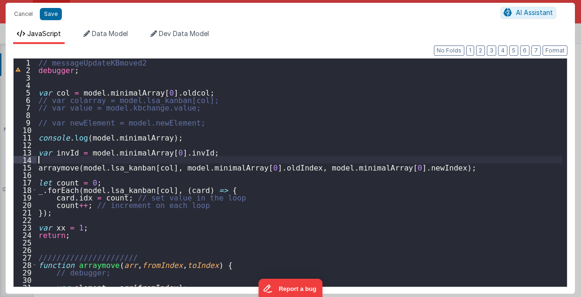
click at [77, 160] on div "// messageUpdateKBmoved2 debugger ; var col = model . minimalArray [ 0 ] . oldc…" at bounding box center [300, 181] width 526 height 244
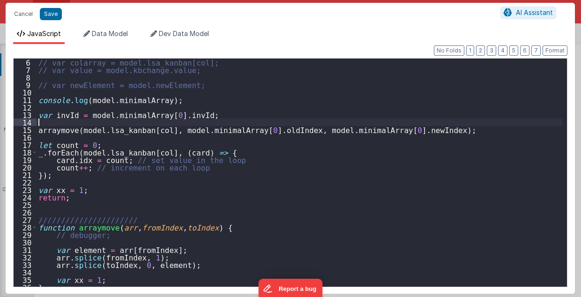
scroll to position [41, 0]
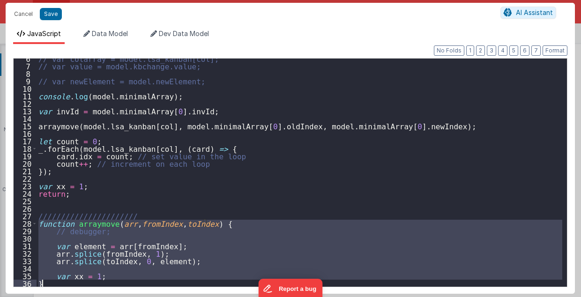
drag, startPoint x: 37, startPoint y: 223, endPoint x: 59, endPoint y: 285, distance: 66.3
click at [59, 285] on div "// var colarray = model.lsa_kanban[col]; // var value = model.kbchange.value; /…" at bounding box center [300, 177] width 526 height 244
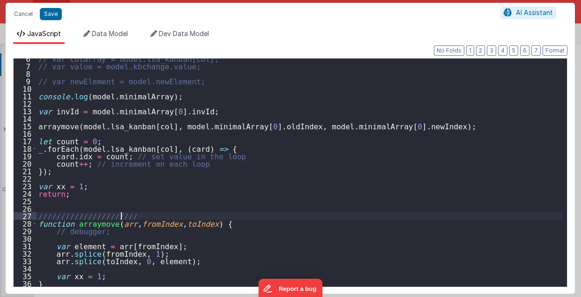
click at [134, 213] on div "// var colarray = model.lsa_kanban[col]; // var value = model.kbchange.value; /…" at bounding box center [300, 177] width 526 height 244
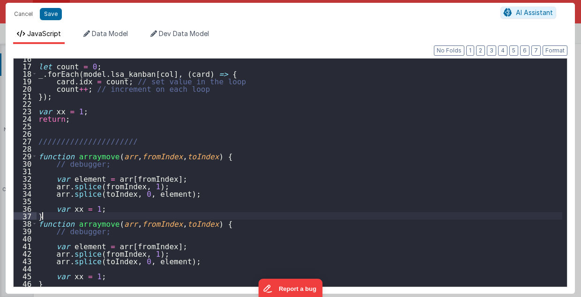
scroll to position [79, 0]
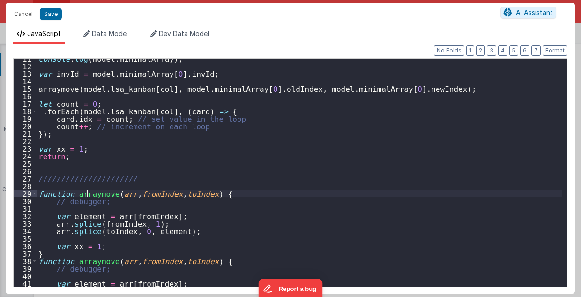
click at [87, 193] on div "console . log ( model . minimalArray ) ; var invId = model . minimalArray [ 0 ]…" at bounding box center [300, 177] width 526 height 244
click at [36, 87] on div "15" at bounding box center [25, 88] width 23 height 7
drag, startPoint x: 36, startPoint y: 87, endPoint x: 204, endPoint y: 90, distance: 168.7
click at [204, 90] on div "11 12 13 14 15 16 17 18 19 20 21 22 23 24 25 26 27 28 29 30 31 32 33 34 35 36 3…" at bounding box center [290, 172] width 554 height 229
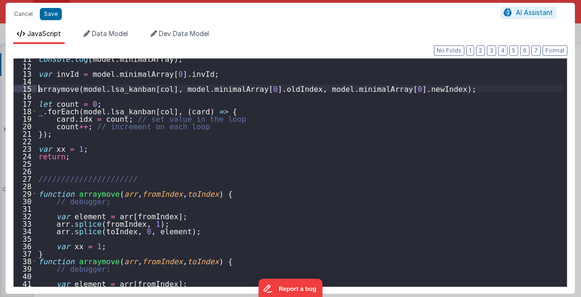
click at [37, 87] on div "console . log ( model . minimalArray ) ; var invId = model . minimalArray [ 0 ]…" at bounding box center [300, 177] width 526 height 244
drag, startPoint x: 37, startPoint y: 87, endPoint x: 214, endPoint y: 90, distance: 177.6
click at [162, 90] on div "console . log ( model . minimalArray ) ; var invId = model . minimalArray [ 0 ]…" at bounding box center [300, 177] width 526 height 244
click at [214, 90] on div "console . log ( model . minimalArray ) ; var invId = model . minimalArray [ 0 ]…" at bounding box center [300, 177] width 526 height 244
click at [343, 90] on div "console . log ( model . minimalArray ) ; var invId = model . minimalArray [ 0 ]…" at bounding box center [300, 177] width 526 height 244
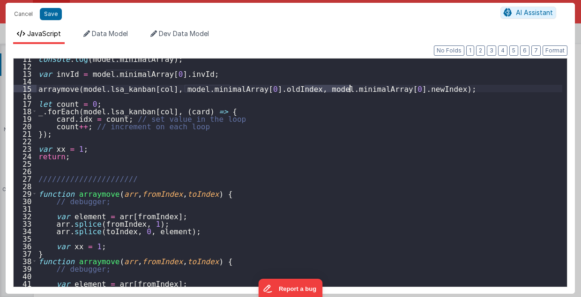
click at [342, 90] on div "console . log ( model . minimalArray ) ; var invId = model . minimalArray [ 0 ]…" at bounding box center [300, 177] width 526 height 244
click at [413, 88] on div "console . log ( model . minimalArray ) ; var invId = model . minimalArray [ 0 ]…" at bounding box center [300, 177] width 526 height 244
drag, startPoint x: 414, startPoint y: 87, endPoint x: 39, endPoint y: 88, distance: 374.9
click at [39, 88] on div "console . log ( model . minimalArray ) ; var invId = model . minimalArray [ 0 ]…" at bounding box center [300, 177] width 526 height 244
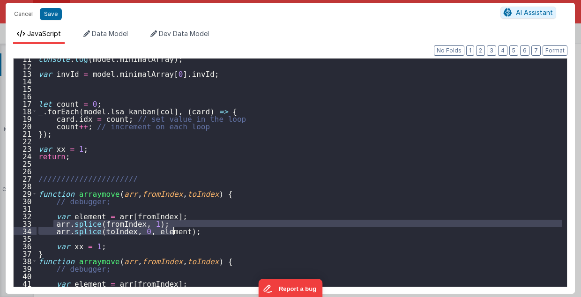
drag, startPoint x: 52, startPoint y: 223, endPoint x: 183, endPoint y: 234, distance: 130.8
click at [183, 234] on div "console . log ( model . minimalArray ) ; var invId = model . minimalArray [ 0 ]…" at bounding box center [300, 177] width 526 height 244
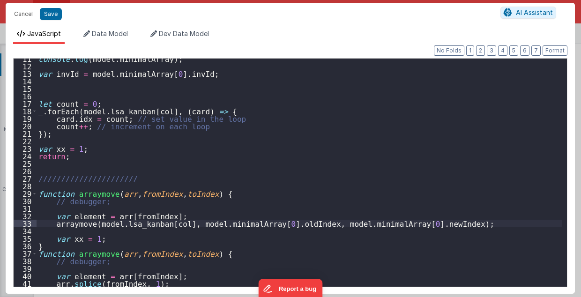
click at [140, 194] on div "console . log ( model . minimalArray ) ; var invId = model . minimalArray [ 0 ]…" at bounding box center [300, 177] width 526 height 244
click at [137, 194] on div "console . log ( model . minimalArray ) ; var invId = model . minimalArray [ 0 ]…" at bounding box center [300, 177] width 526 height 244
click at [117, 192] on div "console . log ( model . minimalArray ) ; var invId = model . minimalArray [ 0 ]…" at bounding box center [300, 177] width 526 height 244
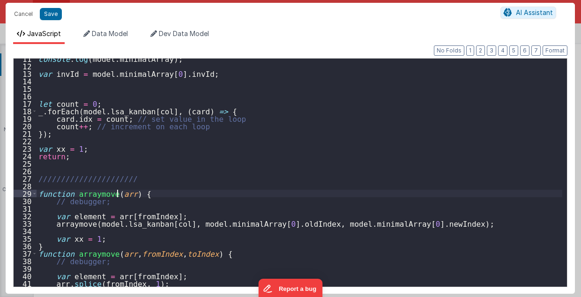
click at [117, 192] on div "console . log ( model . minimalArray ) ; var invId = model . minimalArray [ 0 ]…" at bounding box center [300, 177] width 526 height 244
click at [73, 216] on div "console . log ( model . minimalArray ) ; var invId = model . minimalArray [ 0 ]…" at bounding box center [300, 177] width 526 height 244
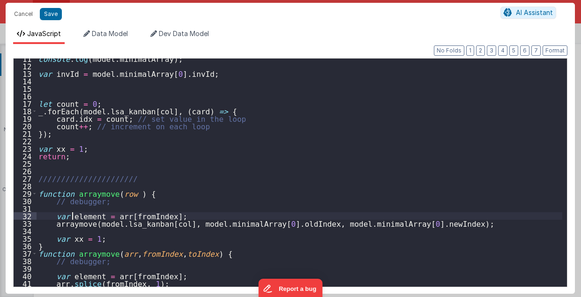
click at [73, 216] on div "console . log ( model . minimalArray ) ; var invId = model . minimalArray [ 0 ]…" at bounding box center [300, 177] width 526 height 244
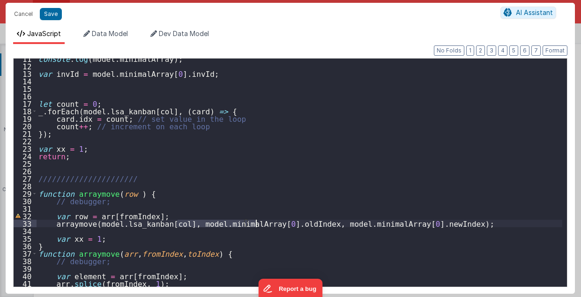
drag, startPoint x: 177, startPoint y: 224, endPoint x: 254, endPoint y: 225, distance: 77.3
click at [254, 225] on div "console . log ( model . minimalArray ) ; var invId = model . minimalArray [ 0 ]…" at bounding box center [300, 177] width 526 height 244
drag, startPoint x: 230, startPoint y: 222, endPoint x: 308, endPoint y: 223, distance: 78.7
click at [308, 223] on div "console . log ( model . minimalArray ) ; var invId = model . minimalArray [ 0 ]…" at bounding box center [300, 177] width 526 height 244
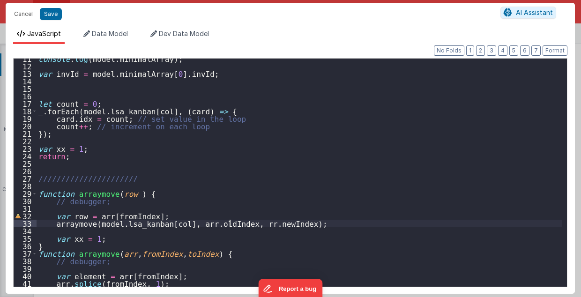
click at [231, 223] on div "console . log ( model . minimalArray ) ; var invId = model . minimalArray [ 0 ]…" at bounding box center [300, 177] width 526 height 244
click at [119, 216] on div "console . log ( model . minimalArray ) ; var invId = model . minimalArray [ 0 ]…" at bounding box center [300, 177] width 526 height 244
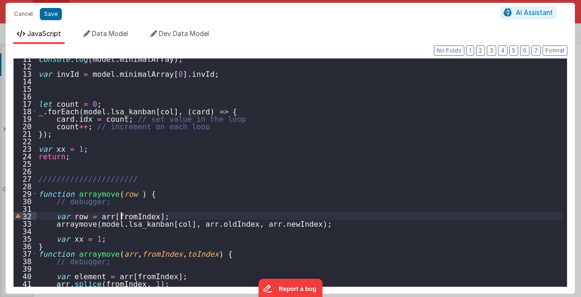
click at [119, 216] on div "console . log ( model . minimalArray ) ; var invId = model . minimalArray [ 0 ]…" at bounding box center [300, 177] width 526 height 244
click at [105, 215] on div "console . log ( model . minimalArray ) ; var invId = model . minimalArray [ 0 ]…" at bounding box center [300, 177] width 526 height 244
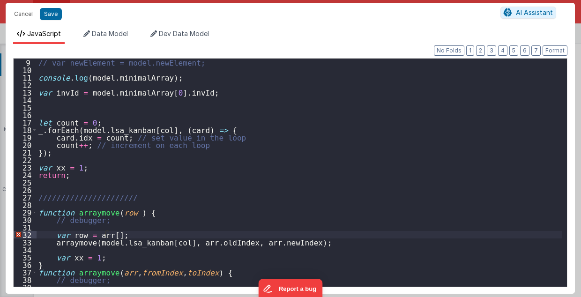
drag, startPoint x: 35, startPoint y: 128, endPoint x: 57, endPoint y: 152, distance: 32.5
click at [57, 152] on div "9 10 11 12 13 14 15 16 17 18 19 20 21 22 23 24 25 26 27 28 29 30 31 32 33 34 35…" at bounding box center [290, 172] width 554 height 229
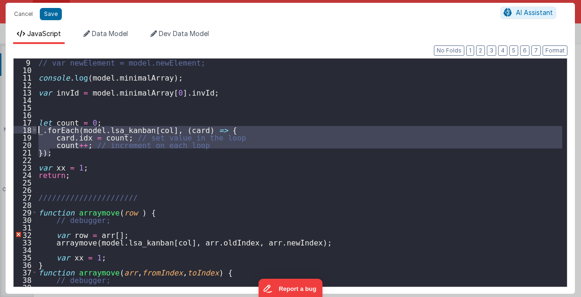
drag, startPoint x: 57, startPoint y: 153, endPoint x: 35, endPoint y: 132, distance: 30.8
click at [35, 132] on div "9 10 11 12 13 14 15 16 17 18 19 20 21 22 23 24 25 26 27 28 29 30 31 32 33 34 35…" at bounding box center [290, 172] width 554 height 229
click at [44, 105] on div "// var newElement = model.newElement; console . log ( model . minimalArray ) ; …" at bounding box center [300, 181] width 526 height 244
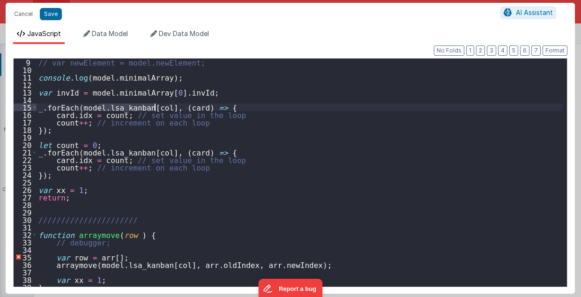
drag, startPoint x: 99, startPoint y: 106, endPoint x: 154, endPoint y: 110, distance: 55.0
click at [154, 110] on div "// var newElement = model.newElement; console . log ( model . minimalArray ) ; …" at bounding box center [300, 181] width 526 height 244
click at [162, 107] on div "// var newElement = model.newElement; console . log ( model . minimalArray ) ; …" at bounding box center [300, 181] width 526 height 244
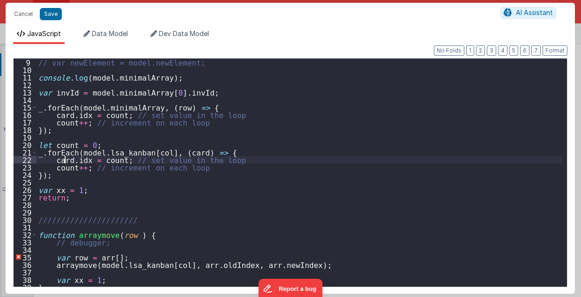
click at [63, 159] on div "// var newElement = model.newElement; console . log ( model . minimalArray ) ; …" at bounding box center [300, 181] width 526 height 244
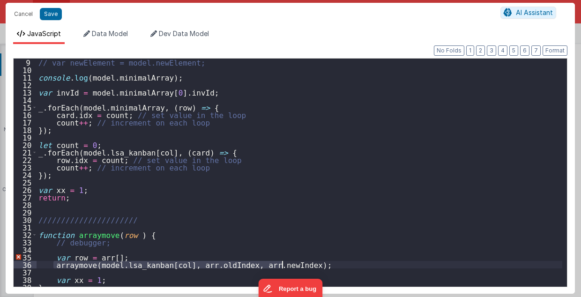
drag, startPoint x: 54, startPoint y: 263, endPoint x: 292, endPoint y: 264, distance: 238.1
click at [292, 264] on div "// var newElement = model.newElement; console . log ( model . minimalArray ) ; …" at bounding box center [300, 181] width 526 height 244
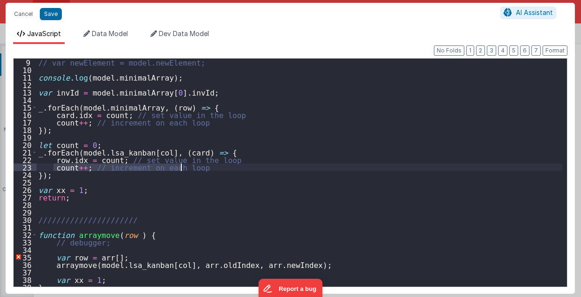
drag, startPoint x: 62, startPoint y: 166, endPoint x: 194, endPoint y: 166, distance: 132.2
click at [194, 166] on div "// var newElement = model.newElement; console . log ( model . minimalArray ) ; …" at bounding box center [300, 181] width 526 height 244
click at [71, 159] on div "// var newElement = model.newElement; console . log ( model . minimalArray ) ; …" at bounding box center [300, 181] width 526 height 244
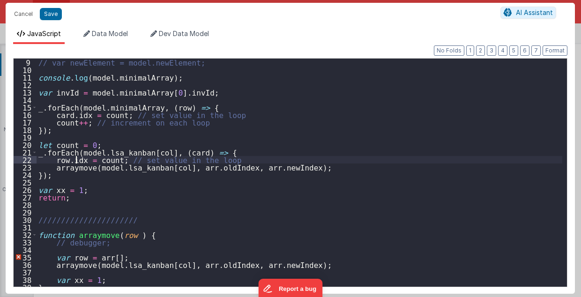
click at [74, 158] on div "// var newElement = model.newElement; console . log ( model . minimalArray ) ; …" at bounding box center [300, 181] width 526 height 244
click at [52, 159] on div "// var newElement = model.newElement; console . log ( model . minimalArray ) ; …" at bounding box center [300, 181] width 526 height 244
click at [210, 157] on div "// var newElement = model.newElement; console . log ( model . minimalArray ) ; …" at bounding box center [300, 181] width 526 height 244
click at [176, 151] on div "// var newElement = model.newElement; console . log ( model . minimalArray ) ; …" at bounding box center [300, 181] width 526 height 244
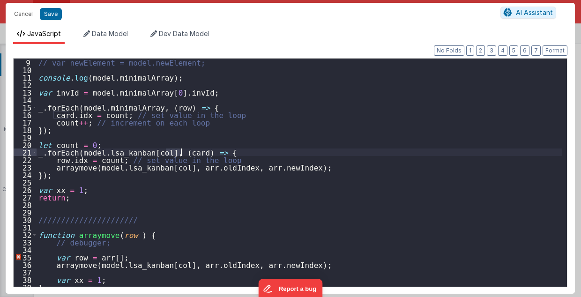
click at [176, 151] on div "// var newElement = model.newElement; console . log ( model . minimalArray ) ; …" at bounding box center [300, 181] width 526 height 244
click at [50, 159] on div "// var newElement = model.newElement; console . log ( model . minimalArray ) ; …" at bounding box center [300, 181] width 526 height 244
click at [182, 167] on div "// var newElement = model.newElement; console . log ( model . minimalArray ) ; …" at bounding box center [300, 181] width 526 height 244
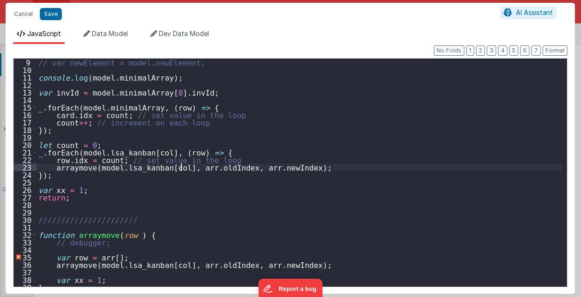
click at [182, 167] on div "// var newElement = model.newElement; console . log ( model . minimalArray ) ; …" at bounding box center [300, 181] width 526 height 244
click at [232, 166] on div "// var newElement = model.newElement; console . log ( model . minimalArray ) ; …" at bounding box center [300, 181] width 526 height 244
drag, startPoint x: 151, startPoint y: 166, endPoint x: 169, endPoint y: 168, distance: 17.4
click at [169, 168] on div "// var newElement = model.newElement; console . log ( model . minimalArray ) ; …" at bounding box center [300, 181] width 526 height 244
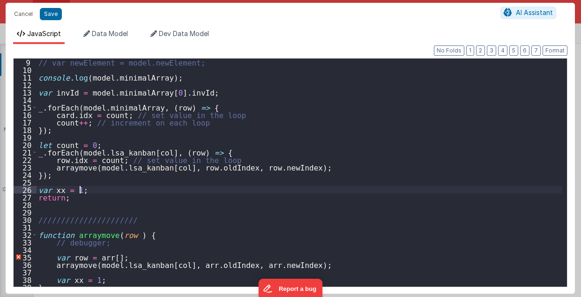
click at [149, 187] on div "// var newElement = model.newElement; console . log ( model . minimalArray ) ; …" at bounding box center [300, 181] width 526 height 244
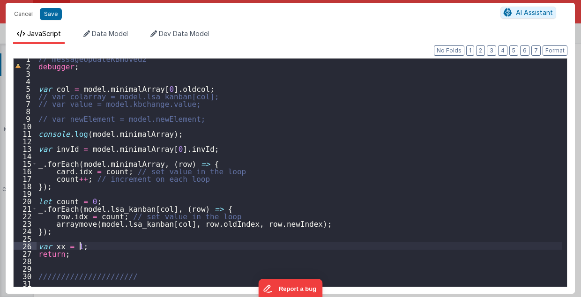
scroll to position [4, 0]
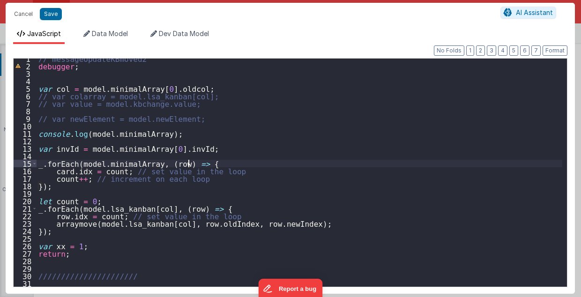
click at [238, 165] on div "// messageUpdateKBmoved2 debugger ; var col = model . minimalArray [ 0 ] . oldc…" at bounding box center [300, 177] width 526 height 244
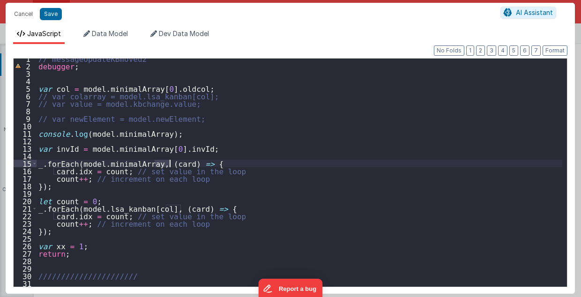
scroll to position [60, 0]
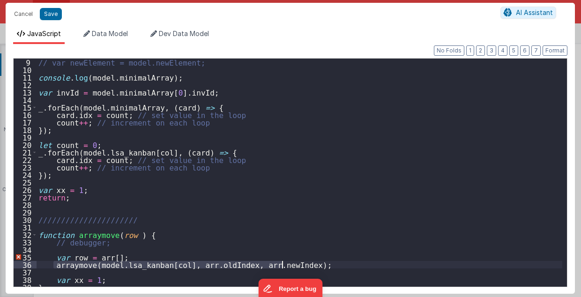
drag, startPoint x: 52, startPoint y: 263, endPoint x: 284, endPoint y: 265, distance: 232.0
click at [284, 265] on div "// var newElement = model.newElement; console . log ( model . minimalArray ) ; …" at bounding box center [300, 181] width 526 height 244
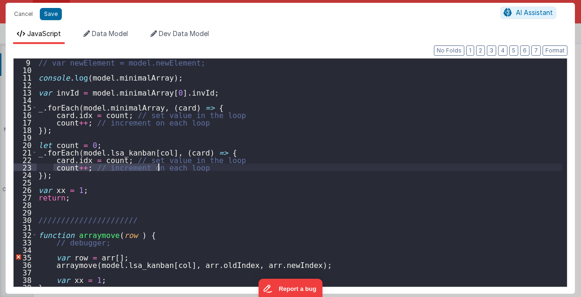
drag, startPoint x: 53, startPoint y: 165, endPoint x: 157, endPoint y: 166, distance: 103.6
click at [157, 166] on div "// var newElement = model.newElement; console . log ( model . minimalArray ) ; …" at bounding box center [300, 181] width 526 height 244
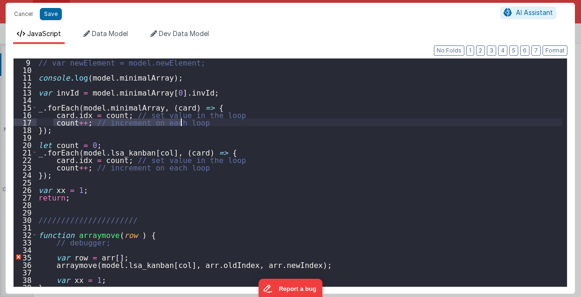
drag, startPoint x: 52, startPoint y: 120, endPoint x: 187, endPoint y: 121, distance: 135.4
click at [187, 121] on div "// var newElement = model.newElement; console . log ( model . minimalArray ) ; …" at bounding box center [300, 181] width 526 height 244
paste textarea
click at [162, 105] on div "// var newElement = model.newElement; console . log ( model . minimalArray ) ; …" at bounding box center [300, 181] width 526 height 244
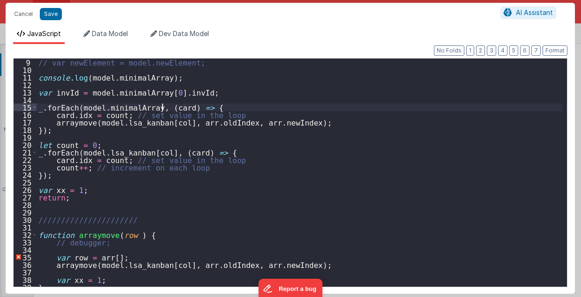
click at [162, 105] on div "// var newElement = model.newElement; console . log ( model . minimalArray ) ; …" at bounding box center [300, 181] width 526 height 244
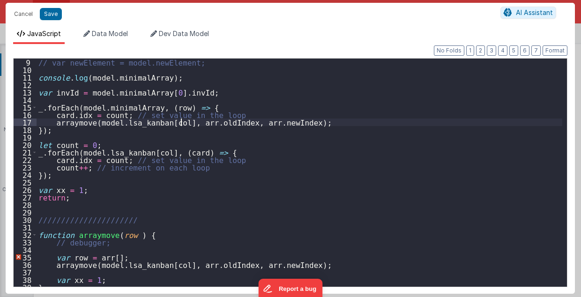
click at [181, 122] on div "// var newElement = model.newElement; console . log ( model . minimalArray ) ; …" at bounding box center [300, 181] width 526 height 244
click at [235, 119] on div "// var newElement = model.newElement; console . log ( model . minimalArray ) ; …" at bounding box center [300, 181] width 526 height 244
drag, startPoint x: 54, startPoint y: 114, endPoint x: 219, endPoint y: 115, distance: 165.4
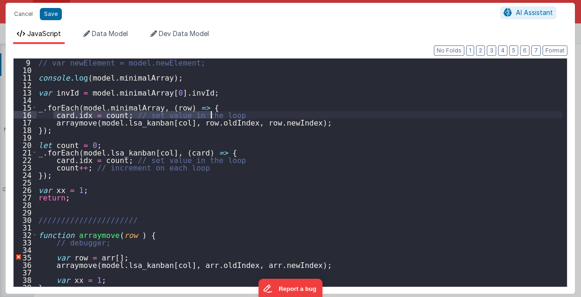
click at [219, 115] on div "// var newElement = model.newElement; console . log ( model . minimalArray ) ; …" at bounding box center [300, 181] width 526 height 244
click at [71, 114] on div "// var newElement = model.newElement; console . log ( model . minimalArray ) ; …" at bounding box center [300, 181] width 526 height 244
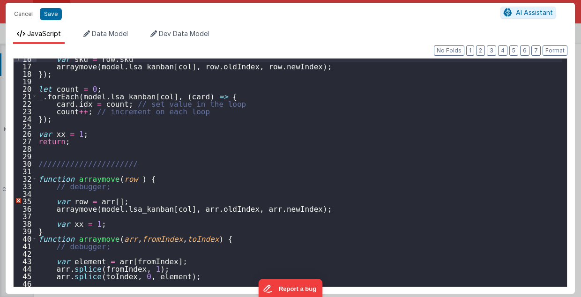
scroll to position [116, 0]
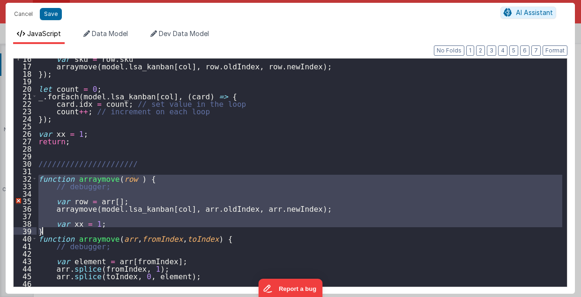
drag, startPoint x: 37, startPoint y: 176, endPoint x: 58, endPoint y: 228, distance: 56.0
click at [58, 228] on div "var sku = row . sku arraymove ( model . lsa_kanban [ col ] , row . oldIndex , r…" at bounding box center [300, 177] width 526 height 244
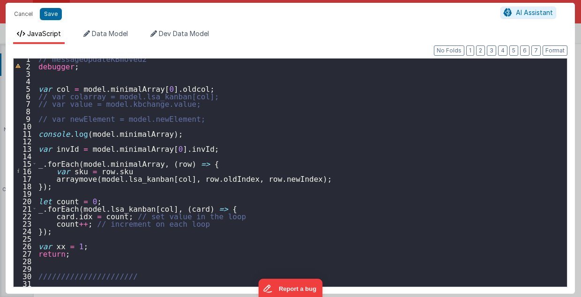
scroll to position [4, 0]
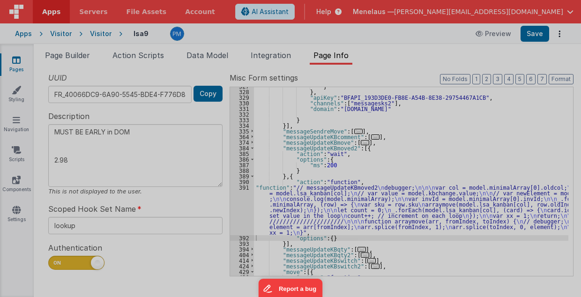
type textarea "MUST BE EARLY in DOM 2.98"
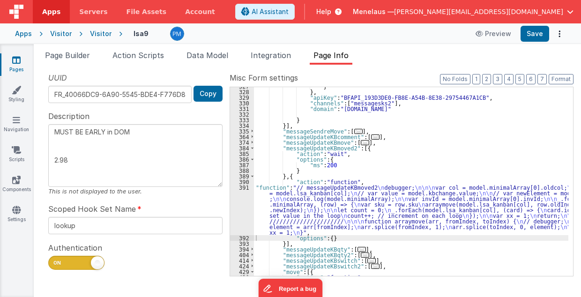
click at [290, 202] on div "} } , "apiKey" : "BFAPI_193D3DE0-FB8E-A54B-8E38-29754467A1CB" , "channels" : [ …" at bounding box center [411, 183] width 315 height 201
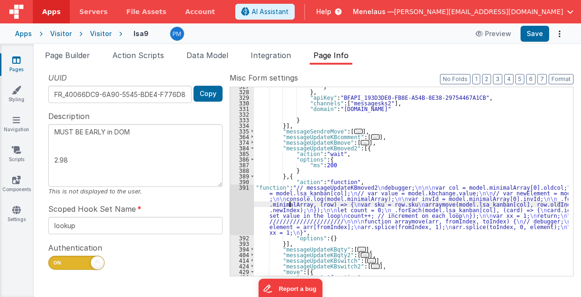
click at [239, 207] on div "391" at bounding box center [242, 210] width 24 height 51
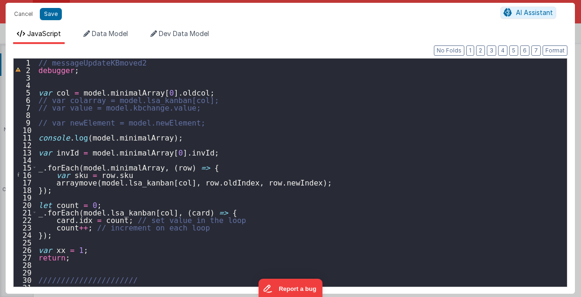
click at [145, 173] on div "// messageUpdateKBmoved2 debugger ; var col = model . minimalArray [ 0 ] . oldc…" at bounding box center [300, 181] width 526 height 244
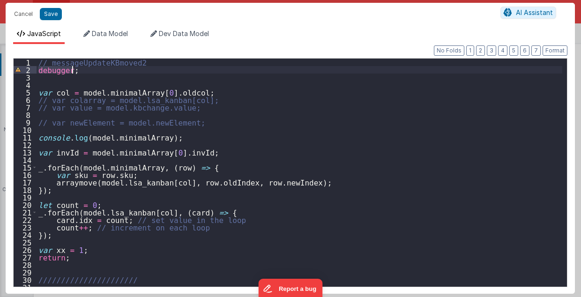
drag, startPoint x: 38, startPoint y: 69, endPoint x: 82, endPoint y: 71, distance: 43.2
click at [82, 71] on div "// messageUpdateKBmoved2 debugger ; var col = model . minimalArray [ 0 ] . oldc…" at bounding box center [300, 181] width 526 height 244
click at [193, 168] on div "// messageUpdateKBmoved2 debugger ; var col = model . minimalArray [ 0 ] . oldc…" at bounding box center [300, 181] width 526 height 244
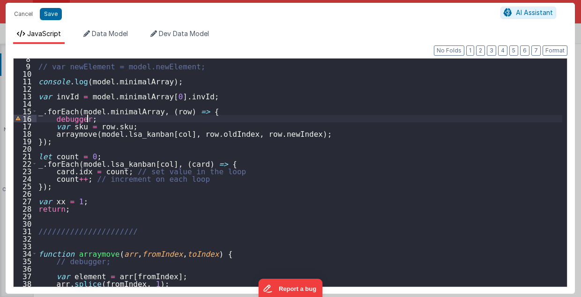
scroll to position [86, 0]
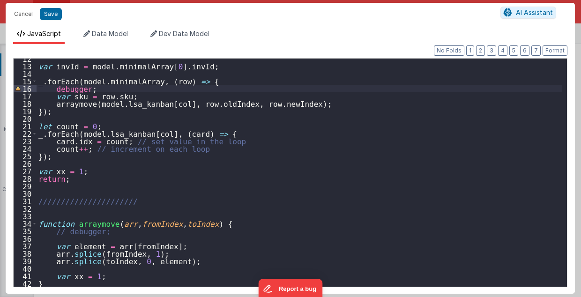
click at [106, 231] on div "var invId = model . minimalArray [ 0 ] . invId ; _ . forEach ( model . minimalA…" at bounding box center [300, 177] width 526 height 244
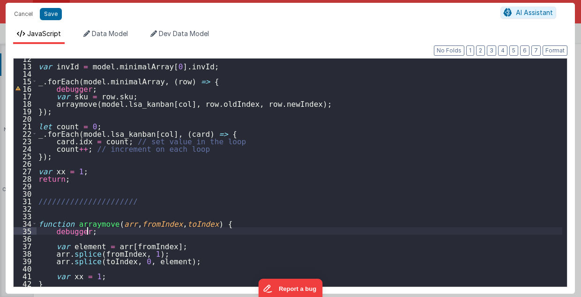
type textarea "MUST BE EARLY in DOM 2.98"
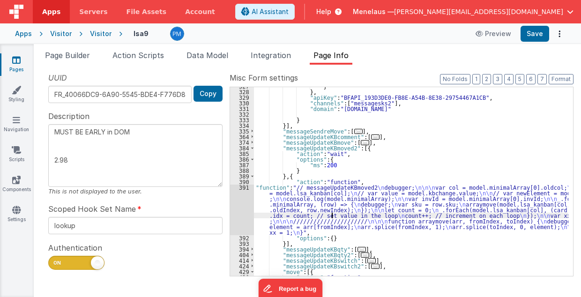
click at [331, 217] on div "} } , "apiKey" : "BFAPI_193D3DE0-FB8E-A54B-8E38-29754467A1CB" , "channels" : [ …" at bounding box center [411, 183] width 315 height 201
click at [238, 207] on div "391" at bounding box center [242, 210] width 24 height 51
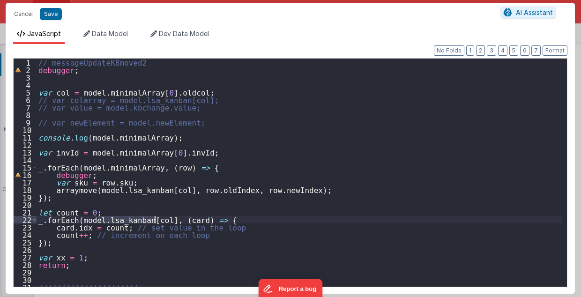
drag, startPoint x: 98, startPoint y: 219, endPoint x: 154, endPoint y: 219, distance: 55.8
click at [154, 219] on div "// messageUpdateKBmoved2 debugger ; var col = model . minimalArray [ 0 ] . oldc…" at bounding box center [300, 181] width 526 height 244
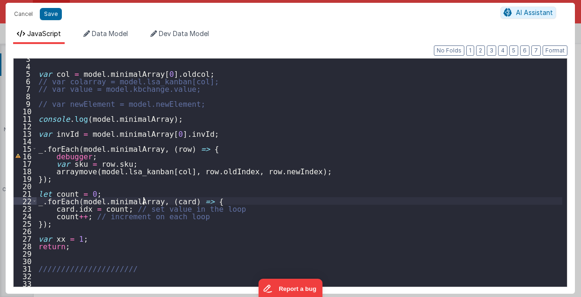
scroll to position [56, 0]
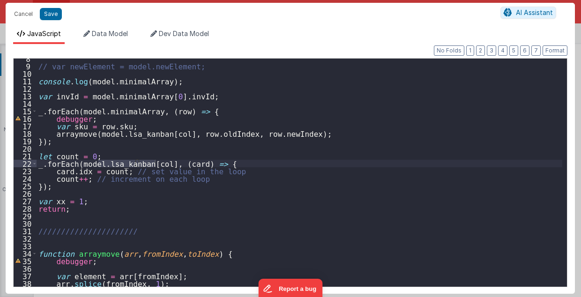
click at [98, 131] on div "// var newElement = model.newElement; console . log ( model . minimalArray ) ; …" at bounding box center [300, 177] width 526 height 244
click at [98, 134] on div "// var newElement = model.newElement; console . log ( model . minimalArray ) ; …" at bounding box center [300, 177] width 526 height 244
click at [96, 201] on div "// var newElement = model.newElement; console . log ( model . minimalArray ) ; …" at bounding box center [300, 177] width 526 height 244
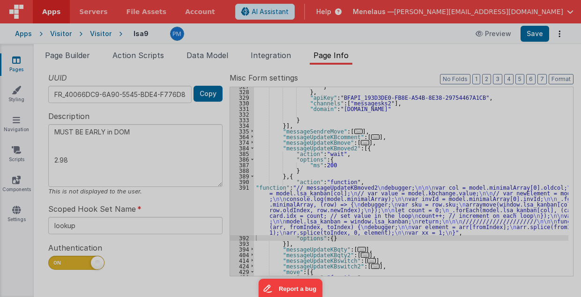
type textarea "MUST BE EARLY in DOM 2.98"
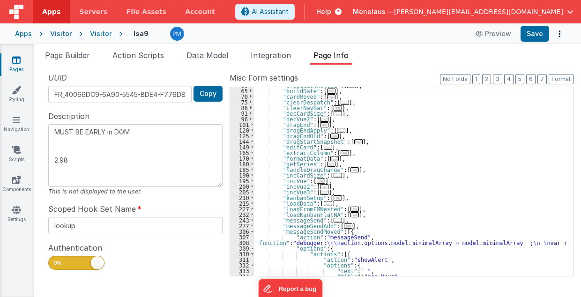
scroll to position [0, 0]
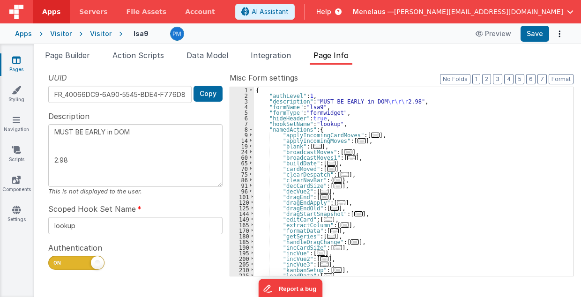
click at [358, 141] on span "..." at bounding box center [362, 140] width 8 height 5
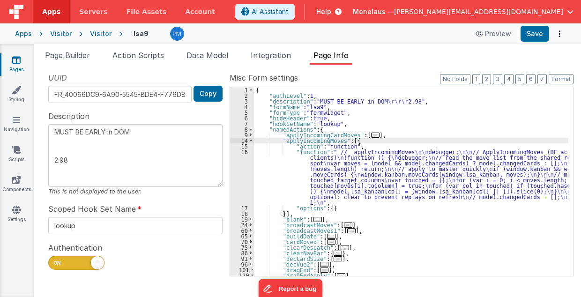
click at [369, 171] on div "{ "authLevel" : 1 , "description" : "MUST BE EARLY in DOM \r\r\r 2.98" , "formN…" at bounding box center [411, 187] width 315 height 201
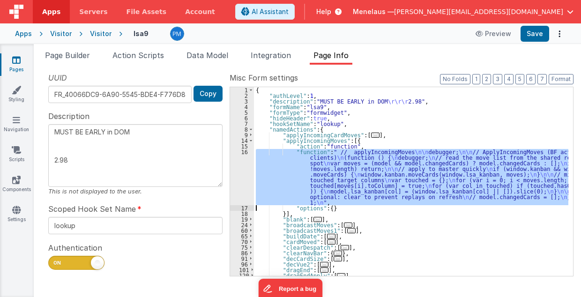
click at [246, 177] on div "16" at bounding box center [242, 177] width 24 height 56
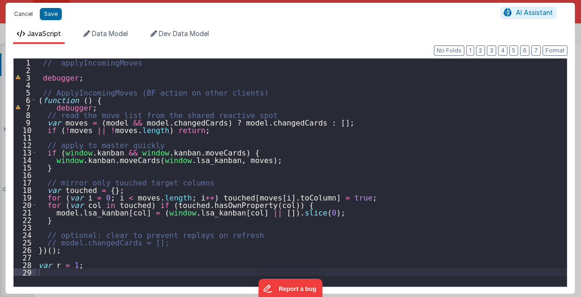
click at [20, 12] on button "Cancel" at bounding box center [23, 13] width 28 height 13
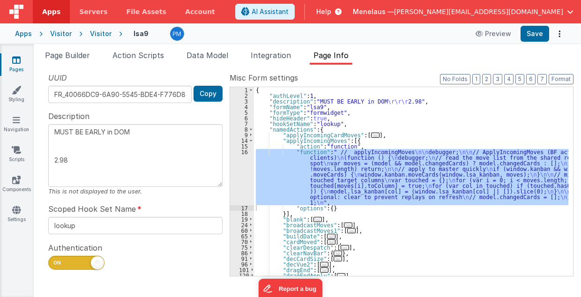
click at [371, 134] on span "..." at bounding box center [375, 135] width 8 height 5
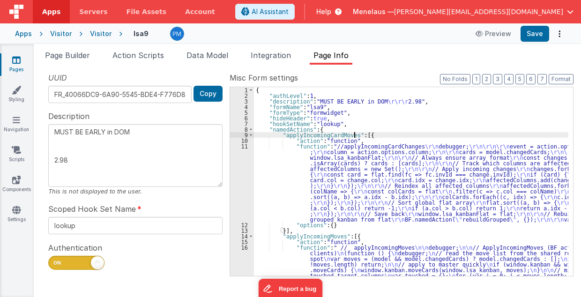
click at [358, 160] on div "{ "authLevel" : 1 , "description" : "MUST BE EARLY in DOM \r\r\r 2.98" , "formN…" at bounding box center [411, 212] width 315 height 251
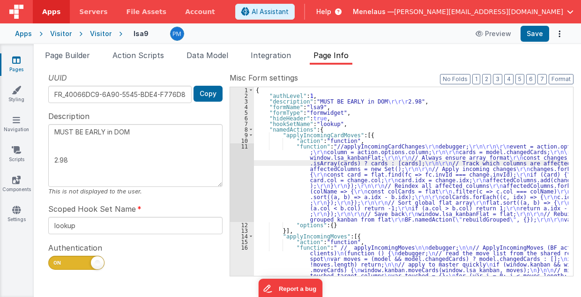
click at [242, 171] on div "11" at bounding box center [242, 182] width 24 height 79
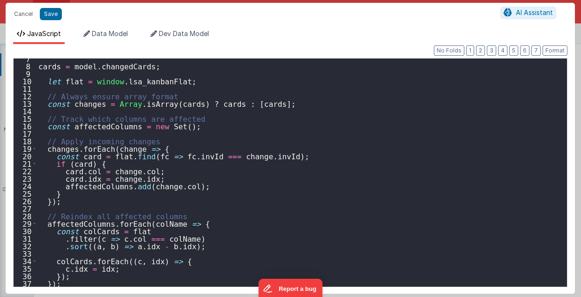
scroll to position [30, 0]
